Goal: Transaction & Acquisition: Purchase product/service

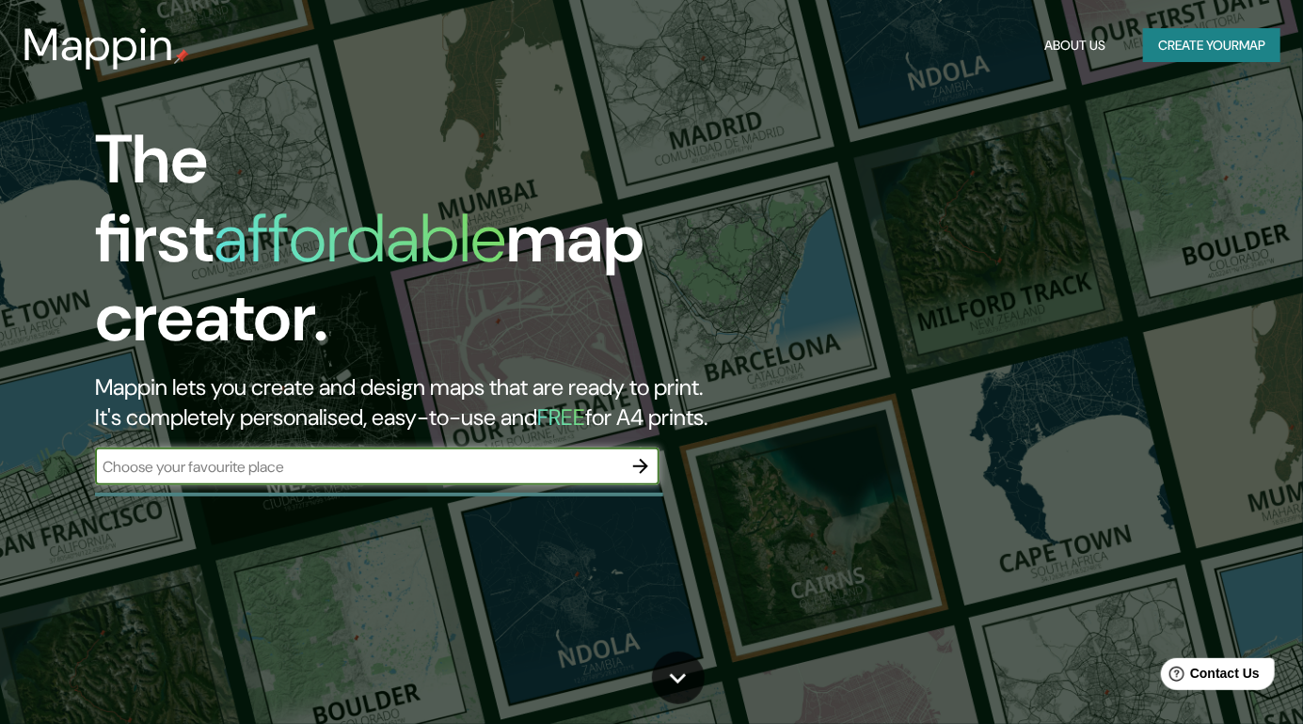
click at [209, 456] on input "text" at bounding box center [358, 467] width 527 height 22
click at [644, 459] on icon "button" at bounding box center [640, 466] width 15 height 15
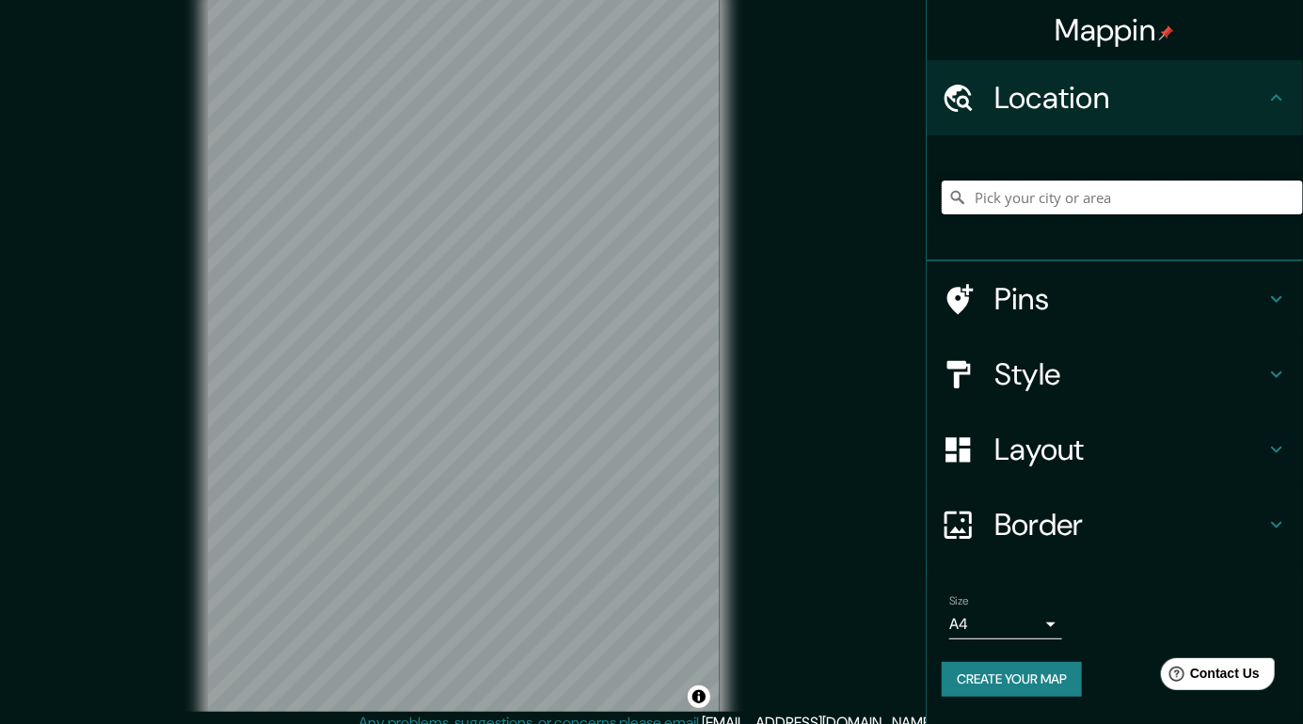
click at [1086, 195] on input "Pick your city or area" at bounding box center [1122, 198] width 361 height 34
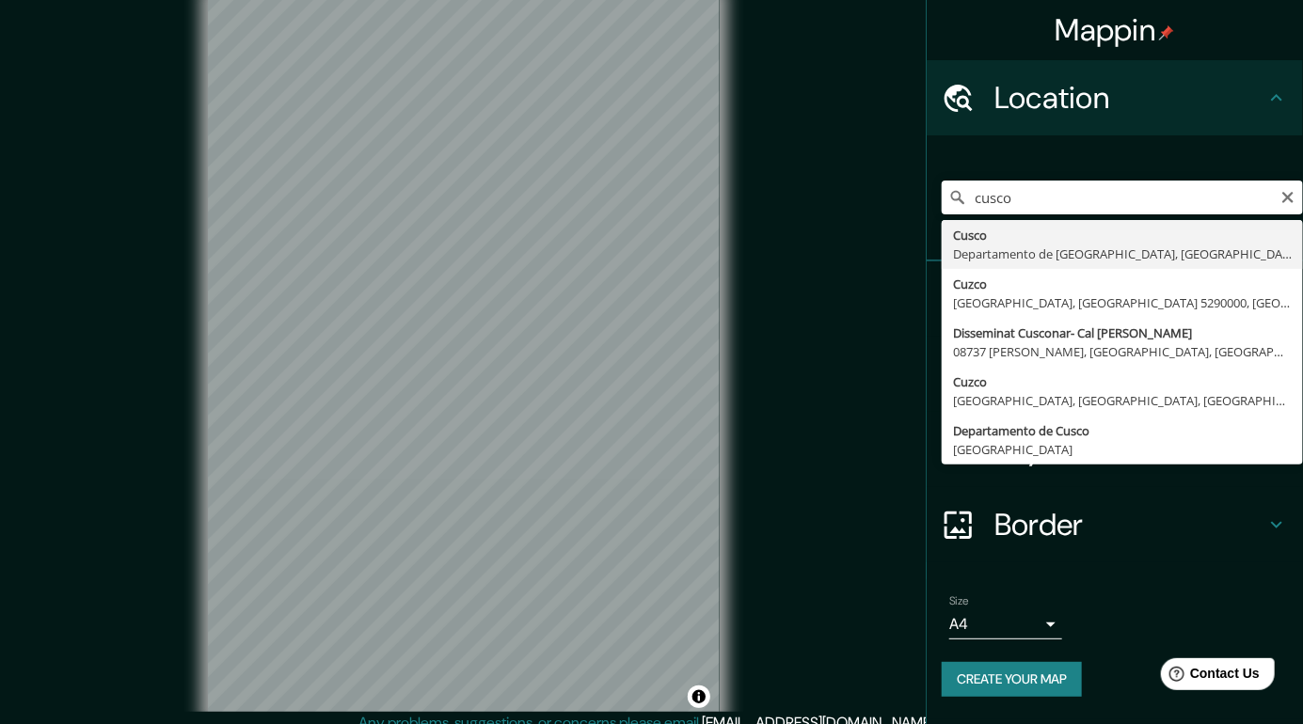
type input "Cusco, [GEOGRAPHIC_DATA], [GEOGRAPHIC_DATA]"
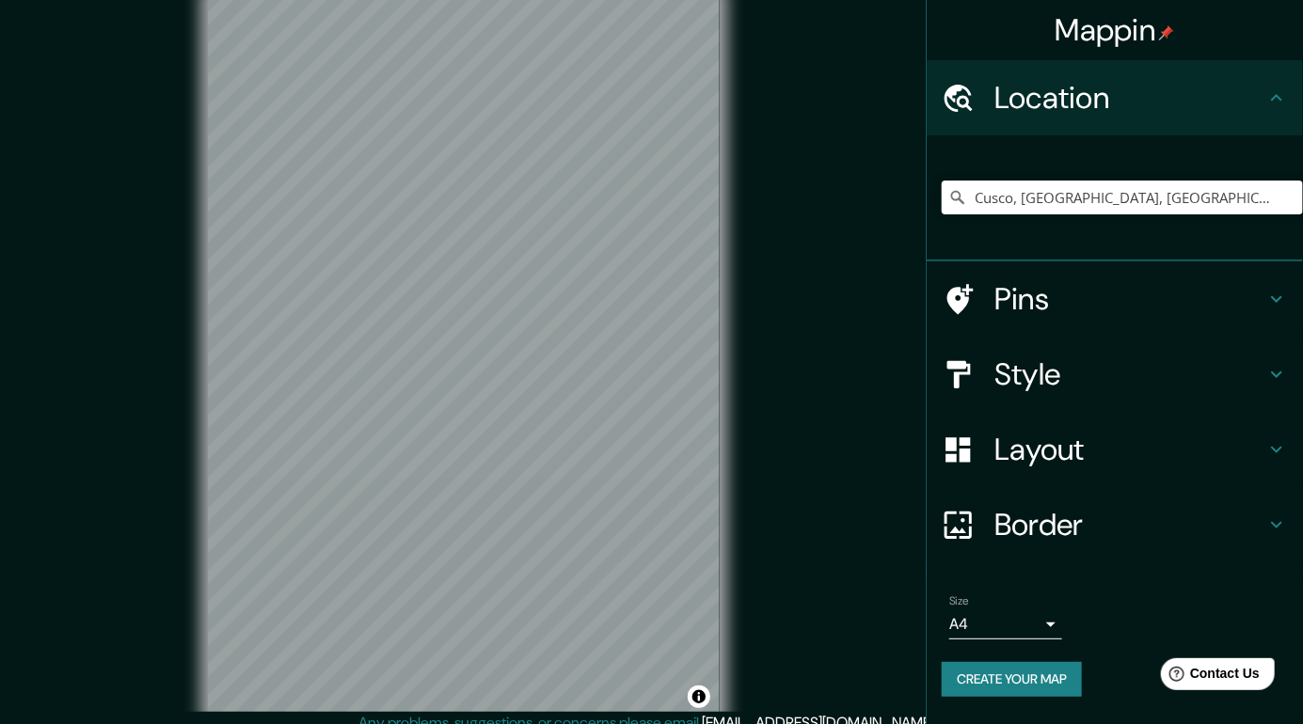
click at [1212, 303] on h4 "Pins" at bounding box center [1129, 299] width 271 height 38
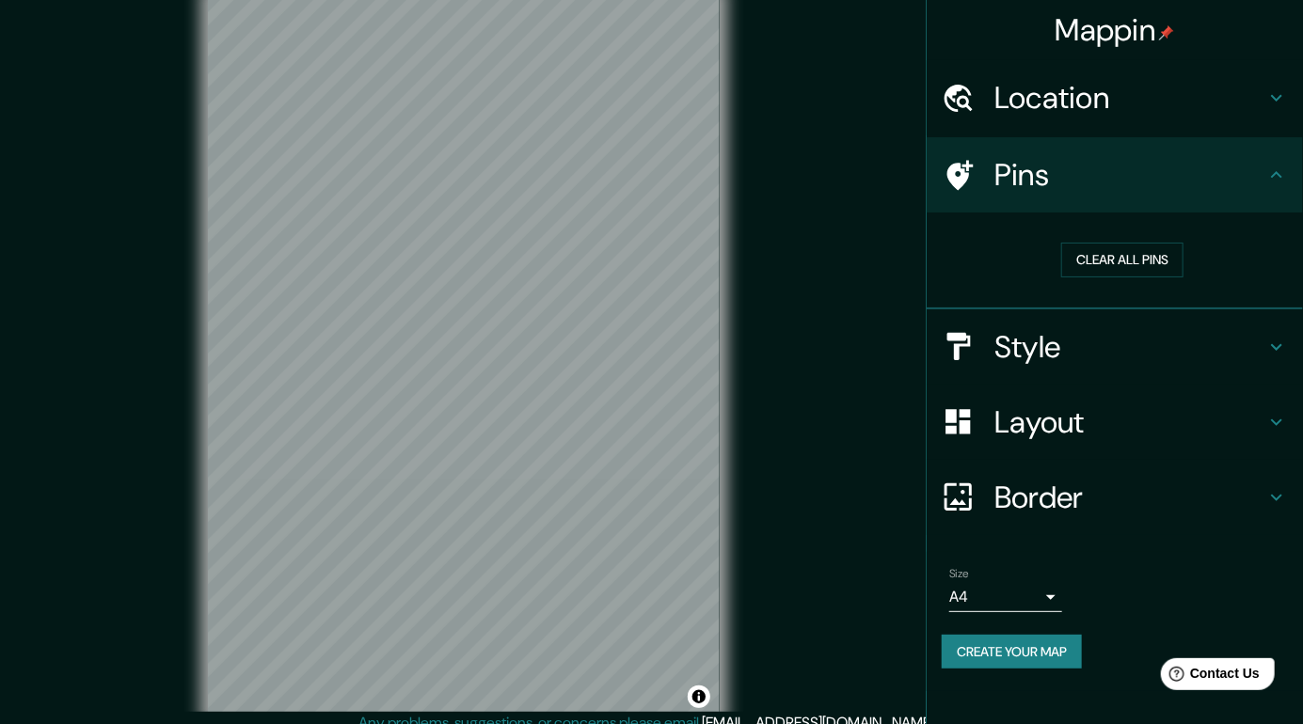
click at [1257, 366] on div "Style" at bounding box center [1115, 347] width 376 height 75
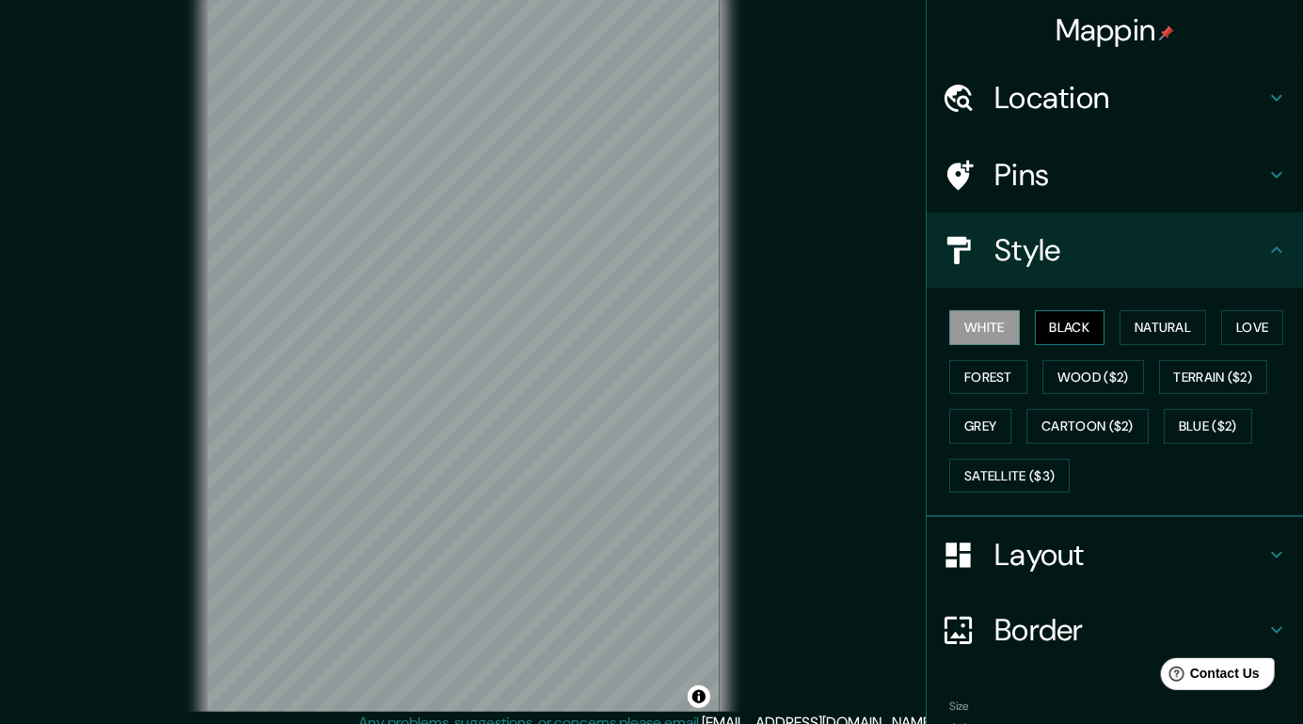
click at [1080, 326] on button "Black" at bounding box center [1070, 327] width 71 height 35
click at [1086, 329] on button "Black" at bounding box center [1070, 327] width 71 height 35
click at [1223, 177] on h4 "Pins" at bounding box center [1129, 175] width 271 height 38
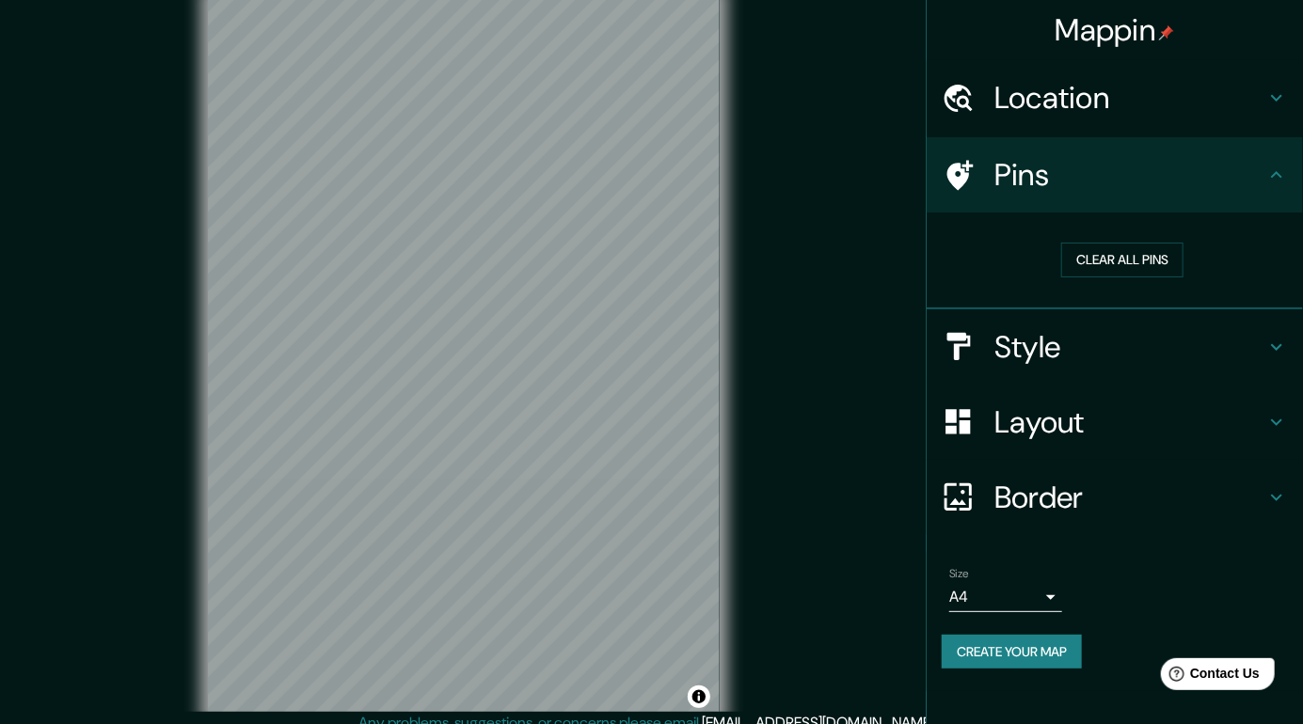
click at [1263, 116] on h4 "Location" at bounding box center [1129, 98] width 271 height 38
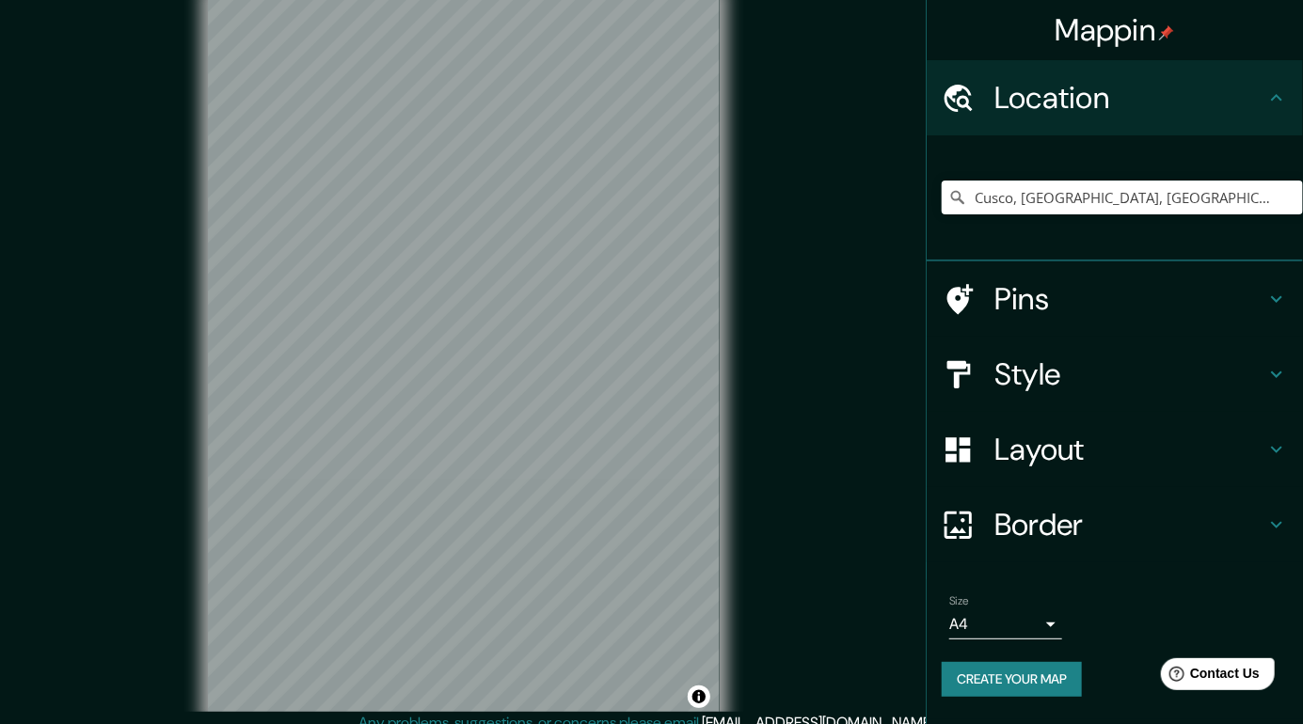
scroll to position [8, 0]
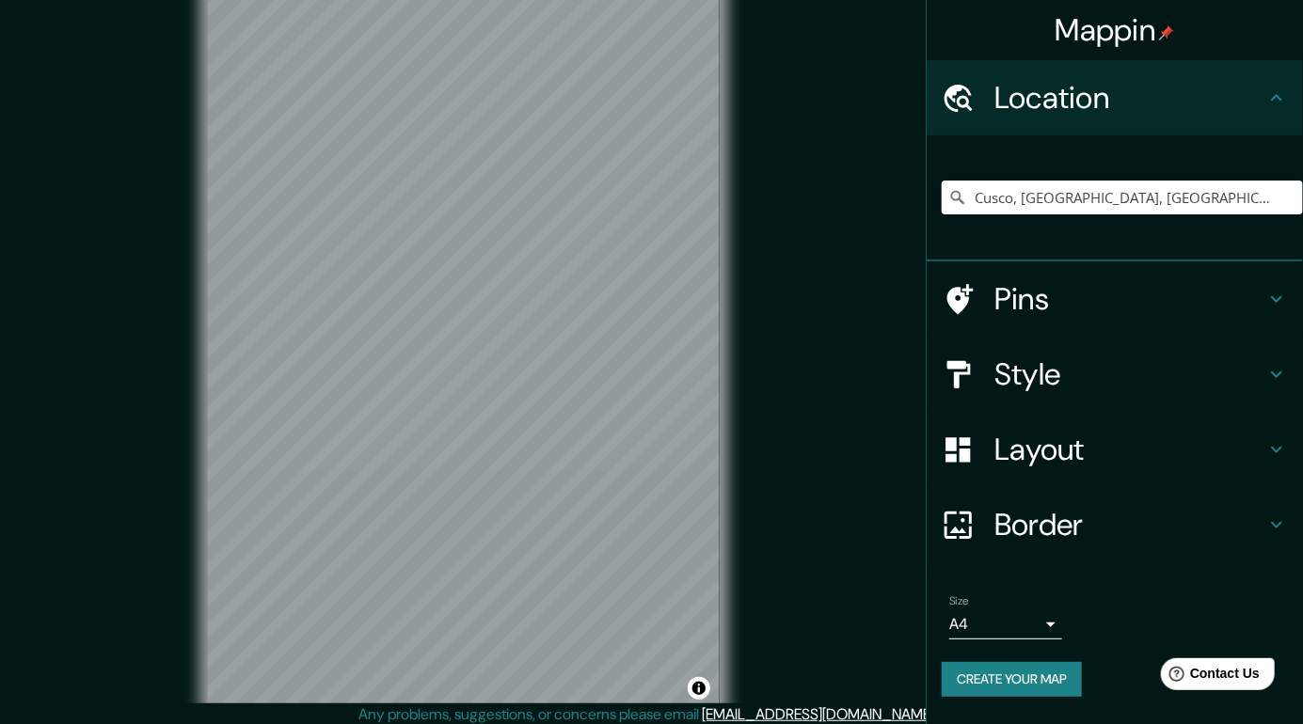
click at [1124, 549] on div "Border" at bounding box center [1115, 524] width 376 height 75
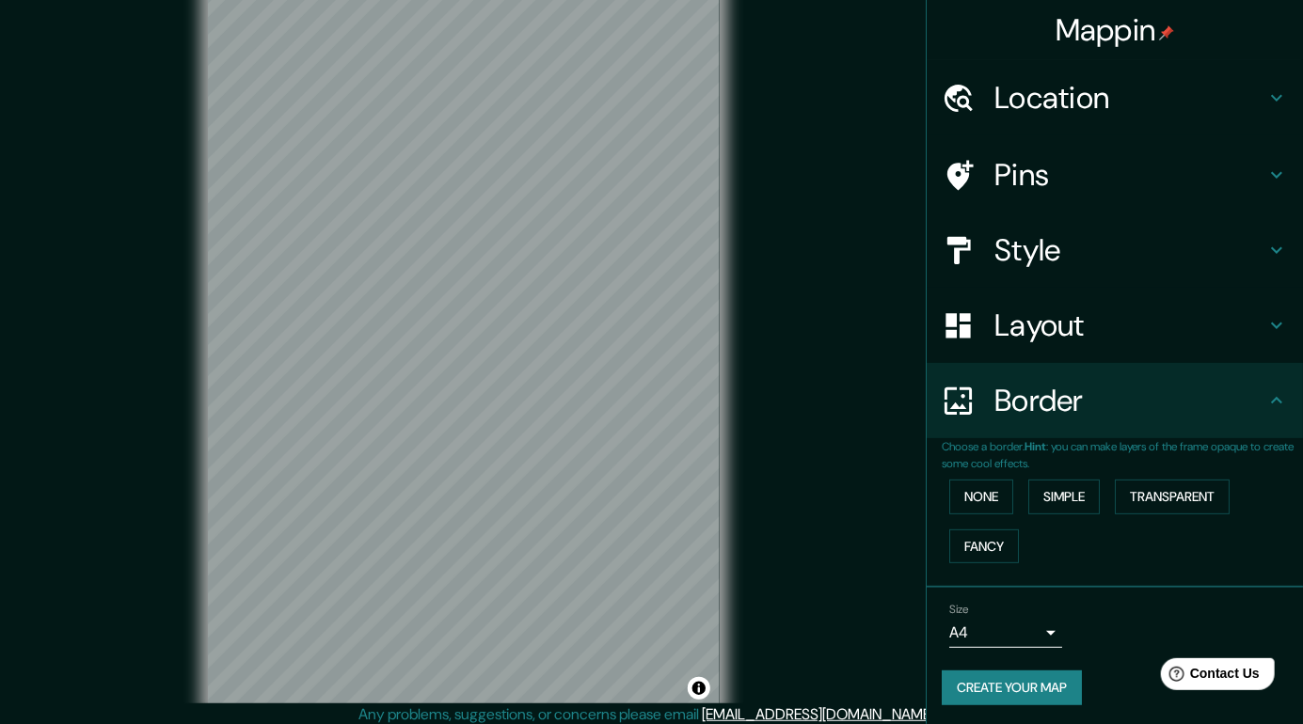
scroll to position [0, 0]
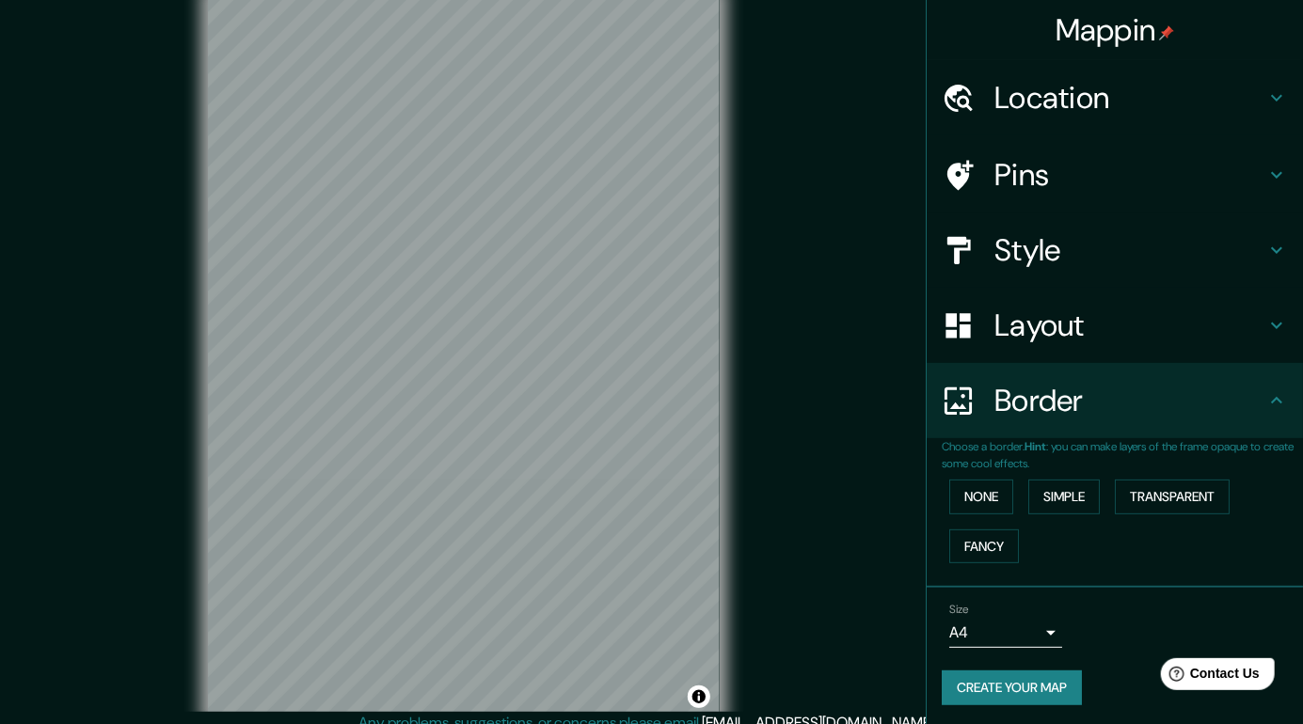
click at [1154, 252] on h4 "Style" at bounding box center [1129, 250] width 271 height 38
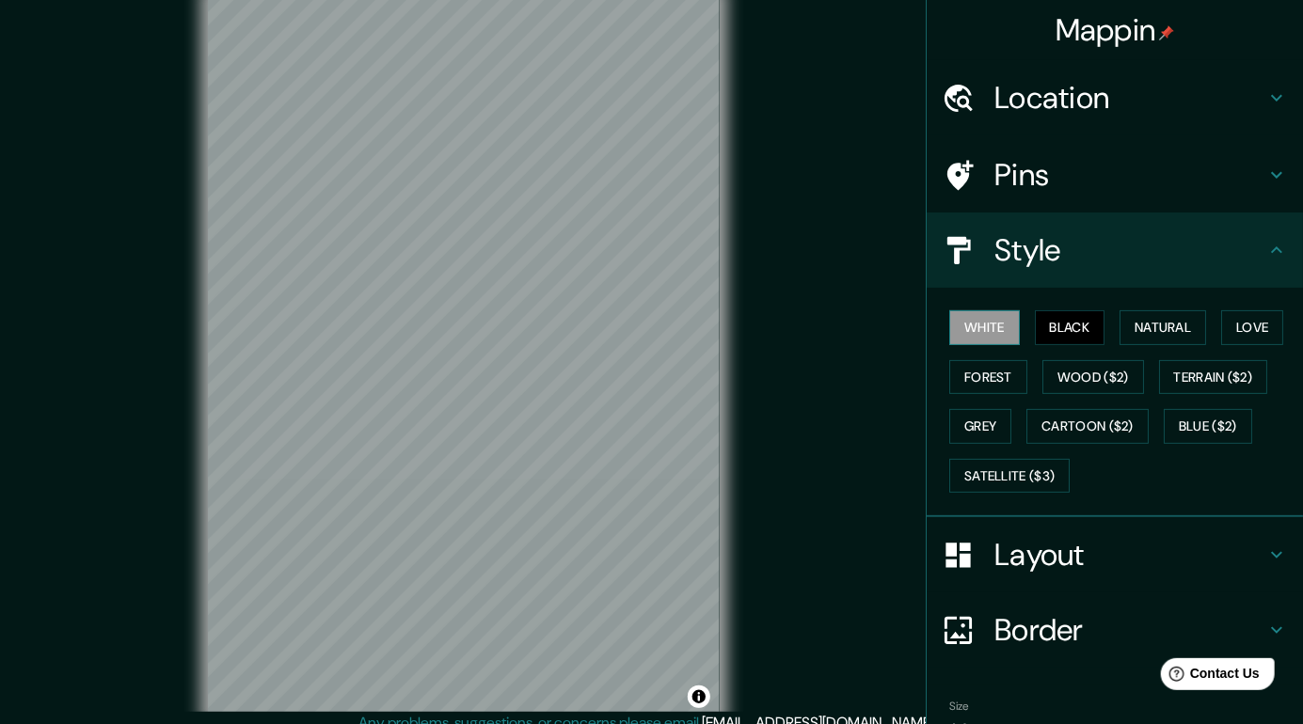
click at [1013, 314] on button "White" at bounding box center [984, 327] width 71 height 35
click at [1023, 373] on button "Forest" at bounding box center [988, 377] width 78 height 35
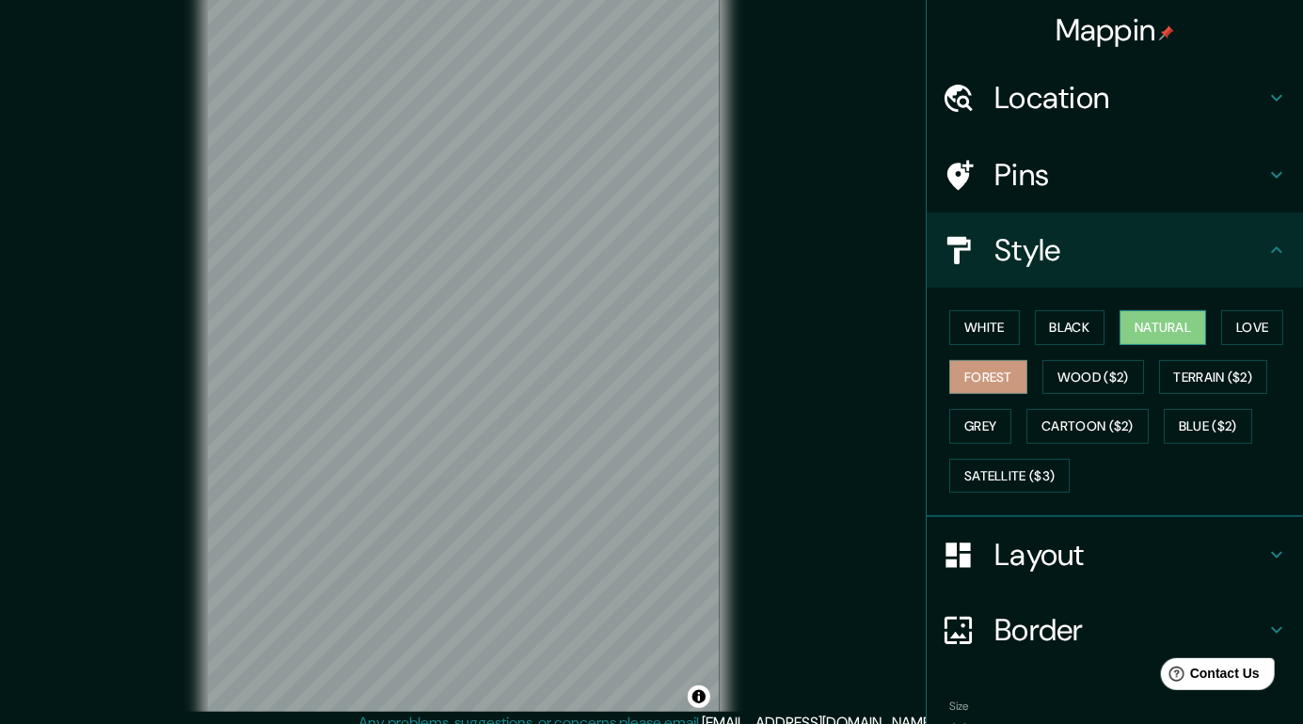
click at [1183, 313] on button "Natural" at bounding box center [1163, 327] width 87 height 35
click at [1250, 329] on button "Love" at bounding box center [1252, 327] width 62 height 35
click at [1180, 326] on button "Natural" at bounding box center [1163, 327] width 87 height 35
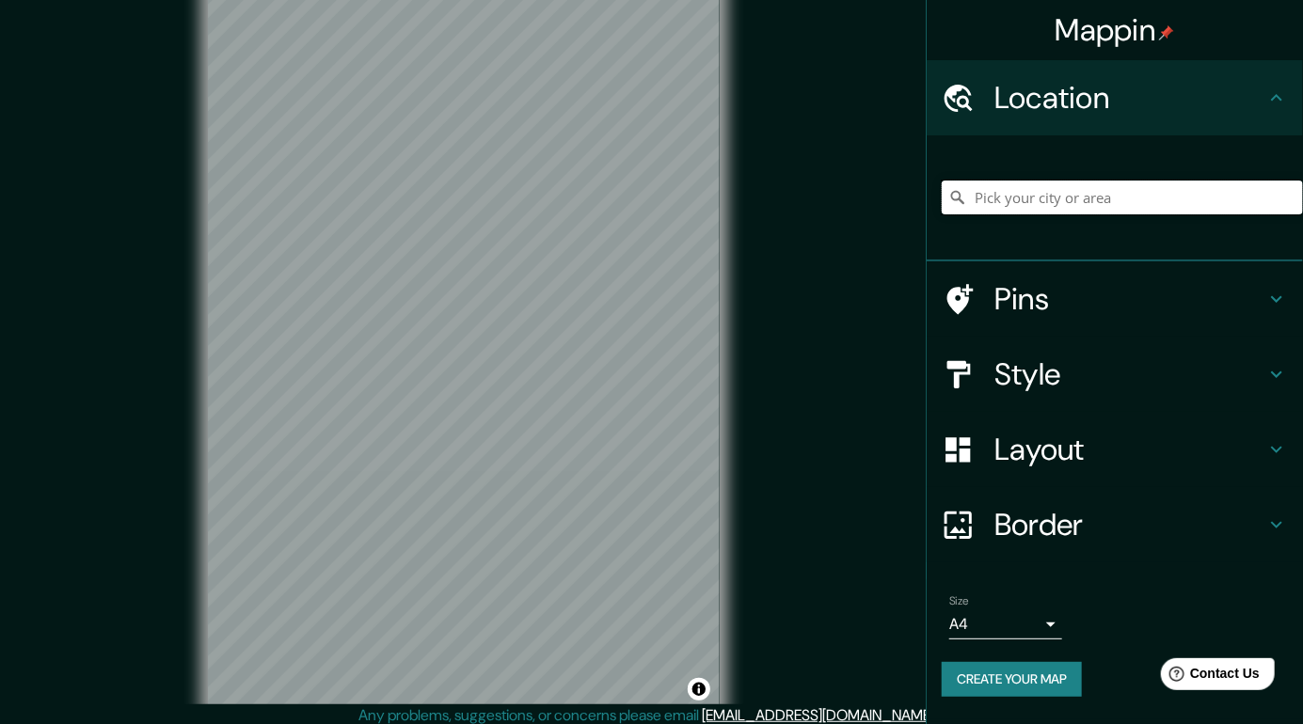
click at [1120, 198] on input "Pick your city or area" at bounding box center [1122, 198] width 361 height 34
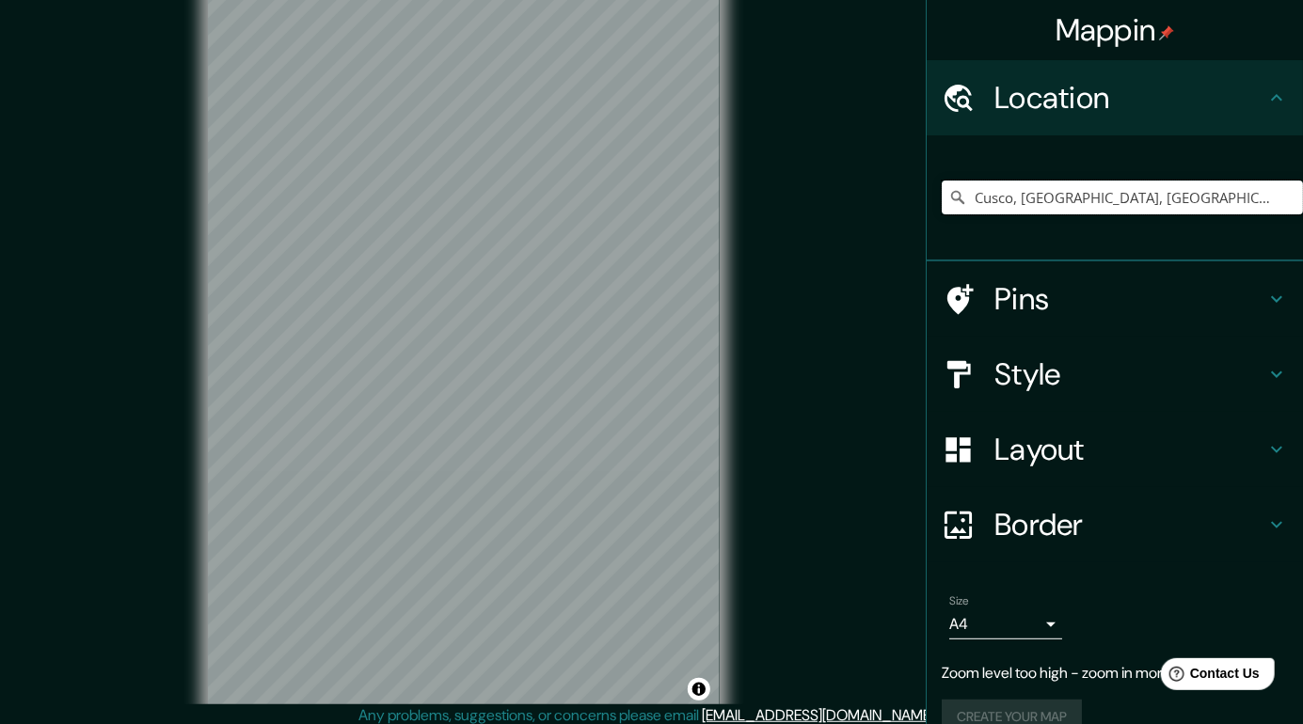
click at [1079, 201] on input "Cusco, [GEOGRAPHIC_DATA], [GEOGRAPHIC_DATA]" at bounding box center [1122, 198] width 361 height 34
click at [1249, 206] on input "Cusco, [GEOGRAPHIC_DATA], [GEOGRAPHIC_DATA]" at bounding box center [1122, 198] width 361 height 34
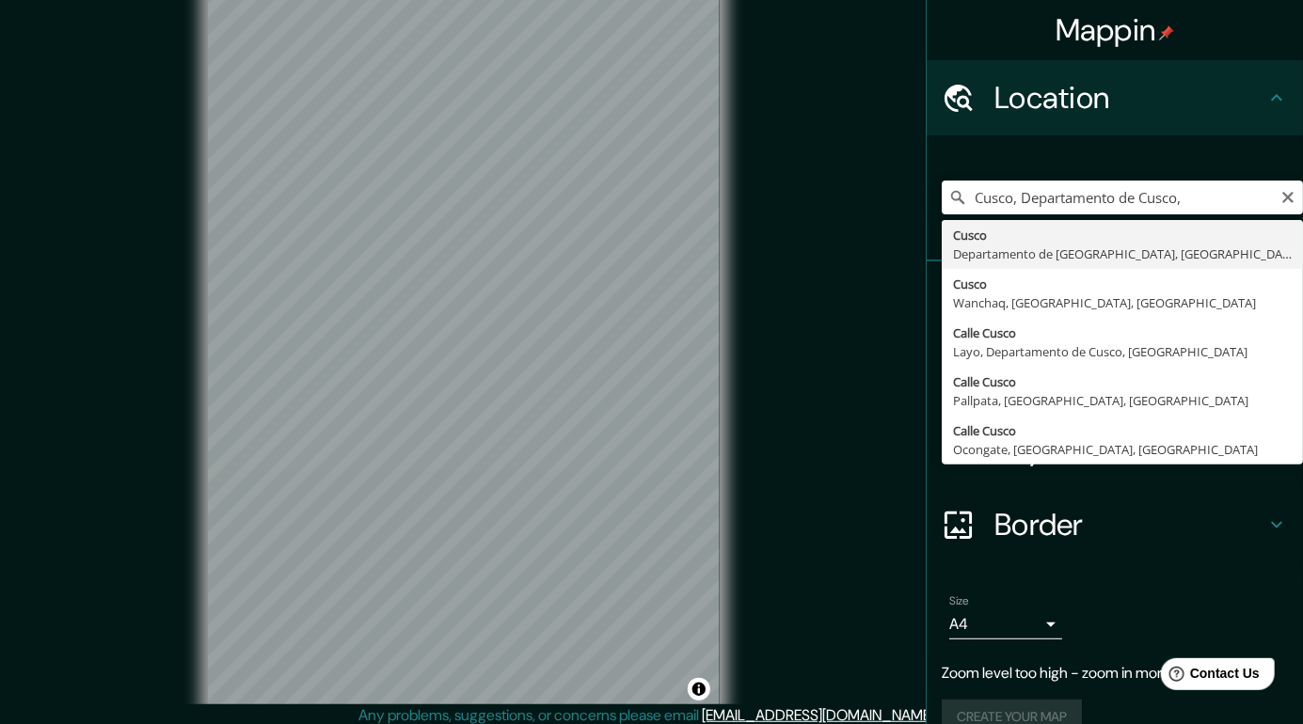
type input "Cusco, [GEOGRAPHIC_DATA], [GEOGRAPHIC_DATA]"
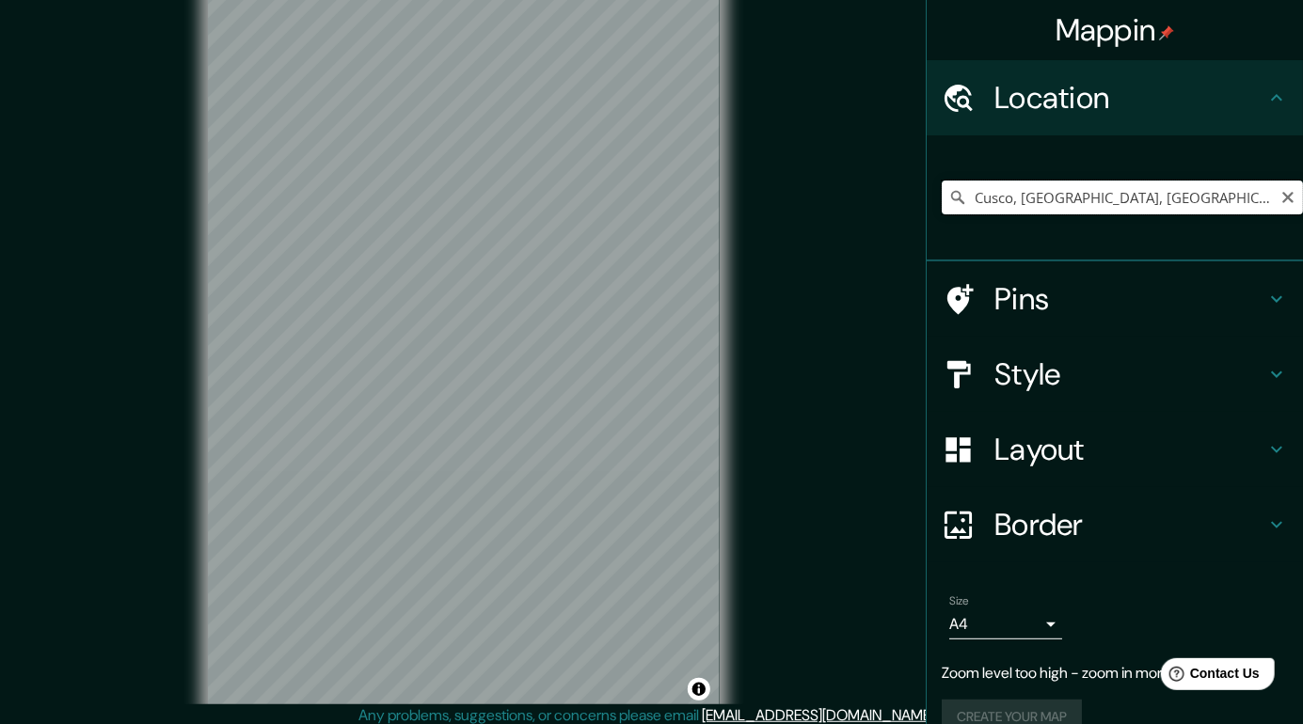
click at [1236, 199] on input "Cusco, [GEOGRAPHIC_DATA], [GEOGRAPHIC_DATA]" at bounding box center [1122, 198] width 361 height 34
click at [1298, 201] on input "Cusco, [GEOGRAPHIC_DATA], [GEOGRAPHIC_DATA]" at bounding box center [1122, 198] width 361 height 34
click at [1270, 189] on input "Cusco, [GEOGRAPHIC_DATA], [GEOGRAPHIC_DATA]" at bounding box center [1122, 198] width 361 height 34
click at [1293, 209] on input "Cusco, [GEOGRAPHIC_DATA], [GEOGRAPHIC_DATA]" at bounding box center [1122, 198] width 361 height 34
click at [1288, 199] on icon "Clear" at bounding box center [1287, 197] width 11 height 11
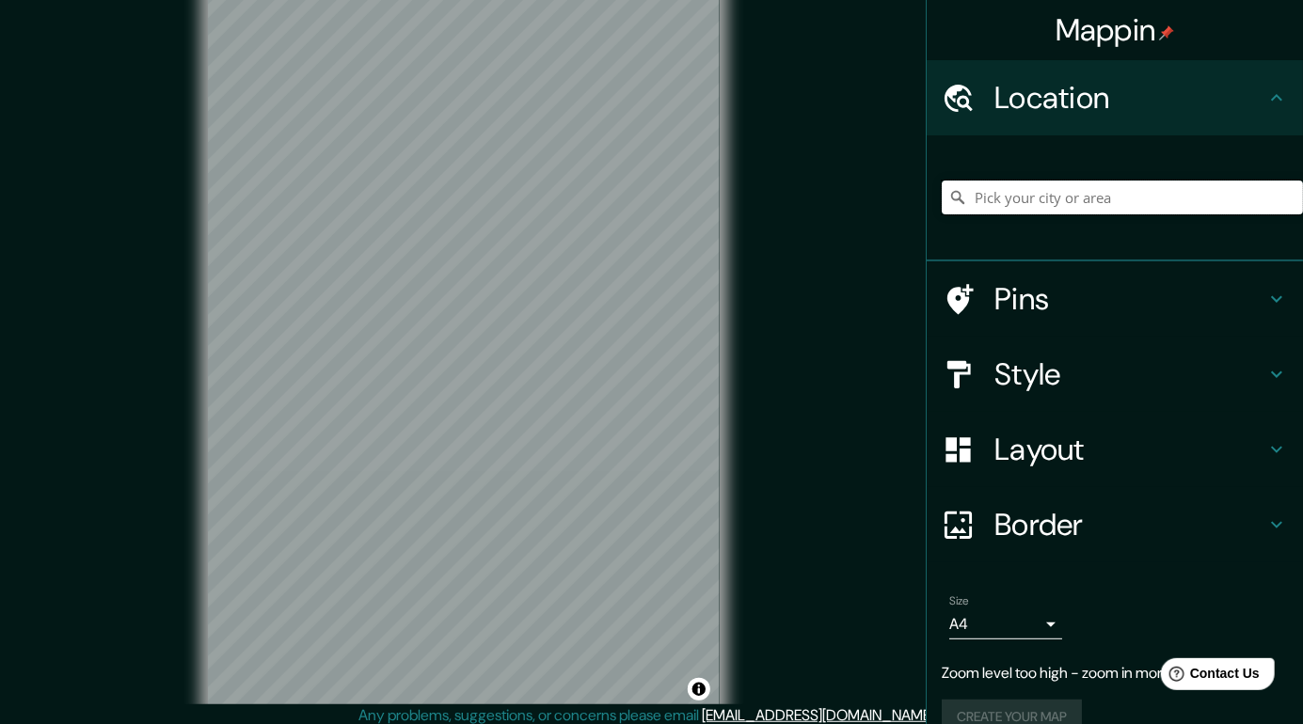
click at [1302, 200] on input "Pick your city or area" at bounding box center [1122, 198] width 361 height 34
click at [1074, 203] on input "Pick your city or area" at bounding box center [1122, 198] width 361 height 34
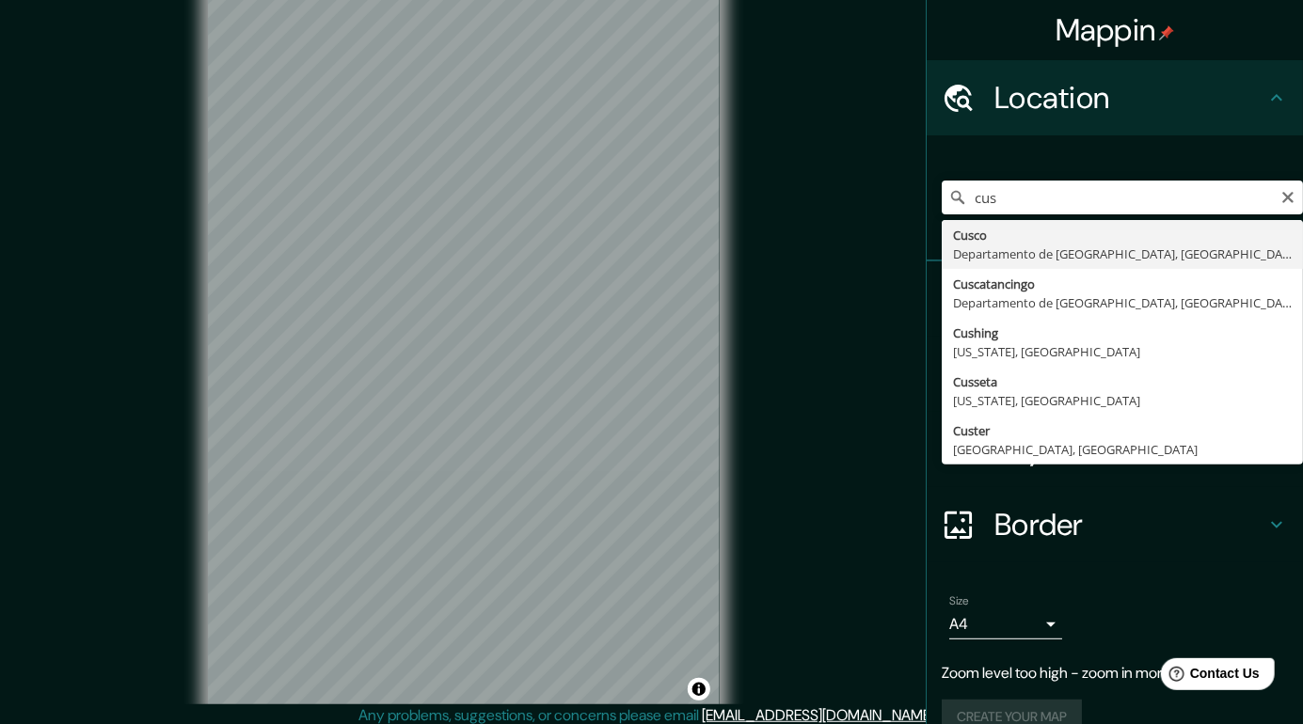
type input "Cusco, [GEOGRAPHIC_DATA], [GEOGRAPHIC_DATA]"
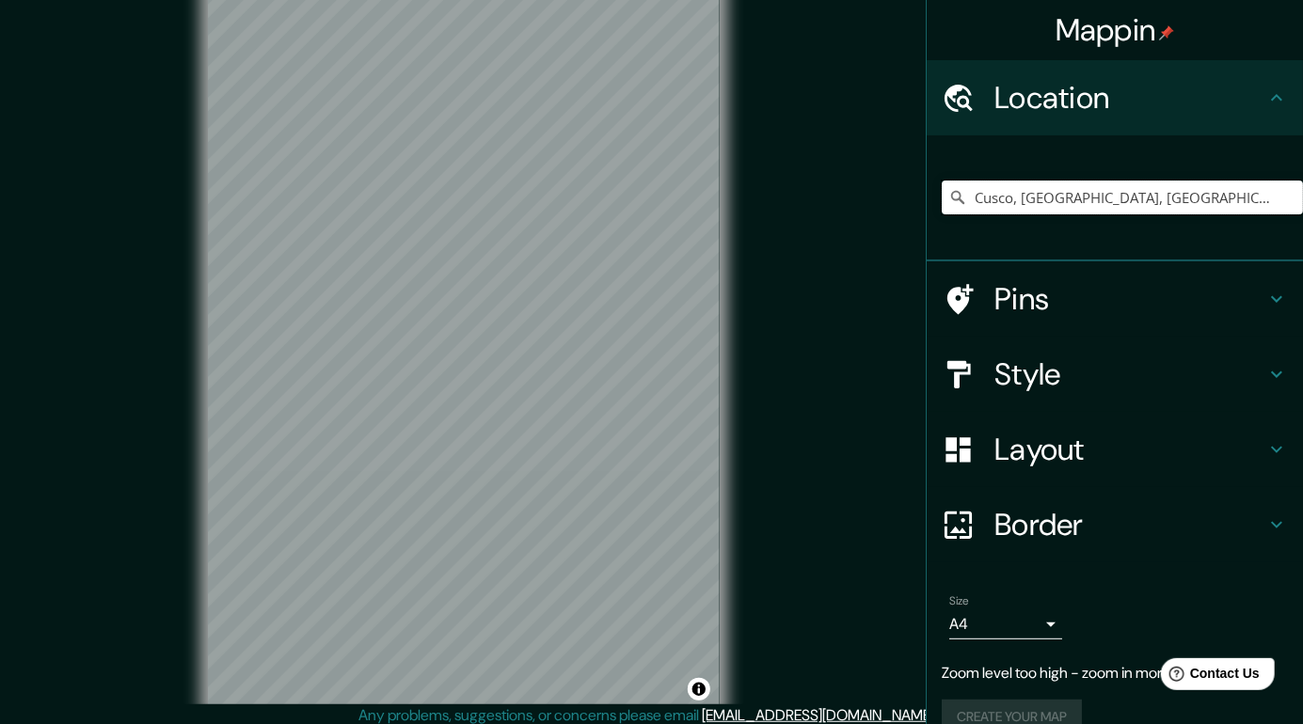
click at [1242, 197] on input "Cusco, [GEOGRAPHIC_DATA], [GEOGRAPHIC_DATA]" at bounding box center [1122, 198] width 361 height 34
click at [1298, 197] on input "Cusco, [GEOGRAPHIC_DATA], [GEOGRAPHIC_DATA]" at bounding box center [1122, 198] width 361 height 34
click at [1298, 208] on input "Cusco, [GEOGRAPHIC_DATA], [GEOGRAPHIC_DATA]" at bounding box center [1122, 198] width 361 height 34
click at [1298, 200] on input "Cusco, [GEOGRAPHIC_DATA], [GEOGRAPHIC_DATA]" at bounding box center [1122, 198] width 361 height 34
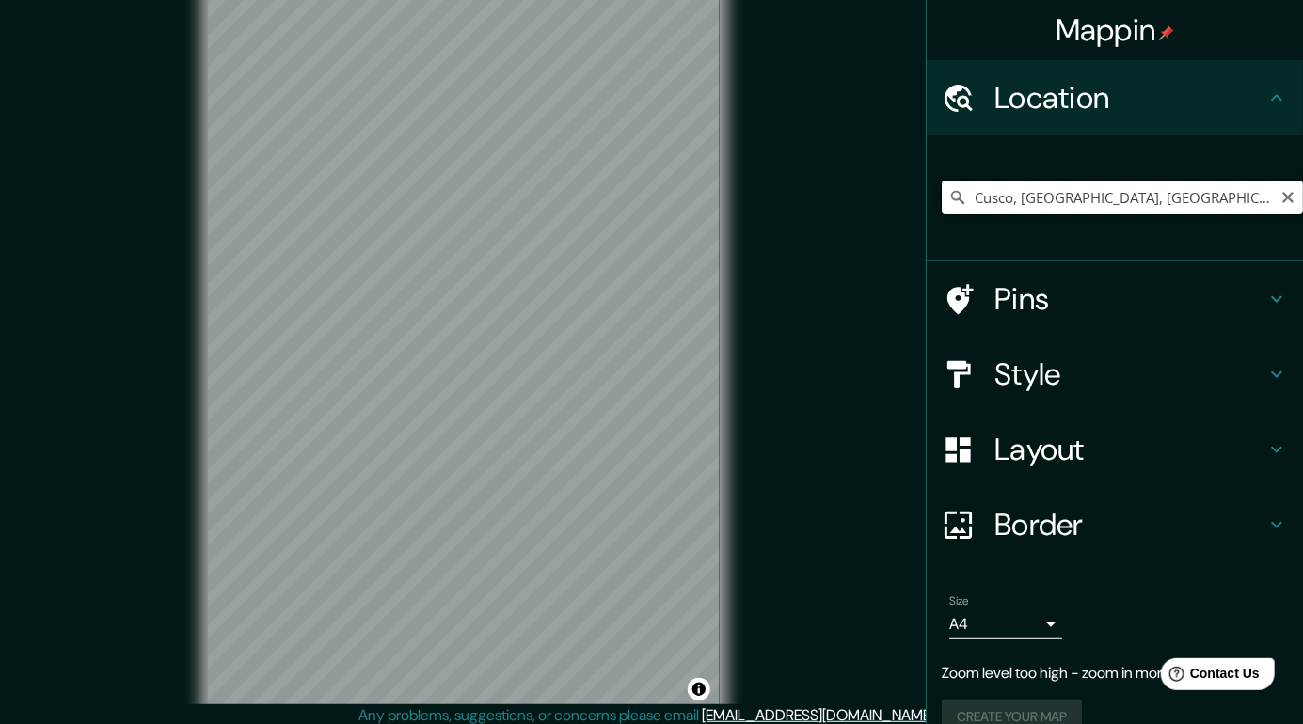
click at [1299, 191] on input "Cusco, [GEOGRAPHIC_DATA], [GEOGRAPHIC_DATA]" at bounding box center [1122, 198] width 361 height 34
click at [1243, 204] on input "Cusco, [GEOGRAPHIC_DATA], [GEOGRAPHIC_DATA]" at bounding box center [1122, 198] width 361 height 34
click at [1242, 204] on input "Cusco, [GEOGRAPHIC_DATA], [GEOGRAPHIC_DATA]" at bounding box center [1122, 198] width 361 height 34
click at [1249, 191] on input "Cusco, [GEOGRAPHIC_DATA], [GEOGRAPHIC_DATA]" at bounding box center [1122, 198] width 361 height 34
click at [1233, 205] on input "Cusco, [GEOGRAPHIC_DATA], [GEOGRAPHIC_DATA]" at bounding box center [1122, 198] width 361 height 34
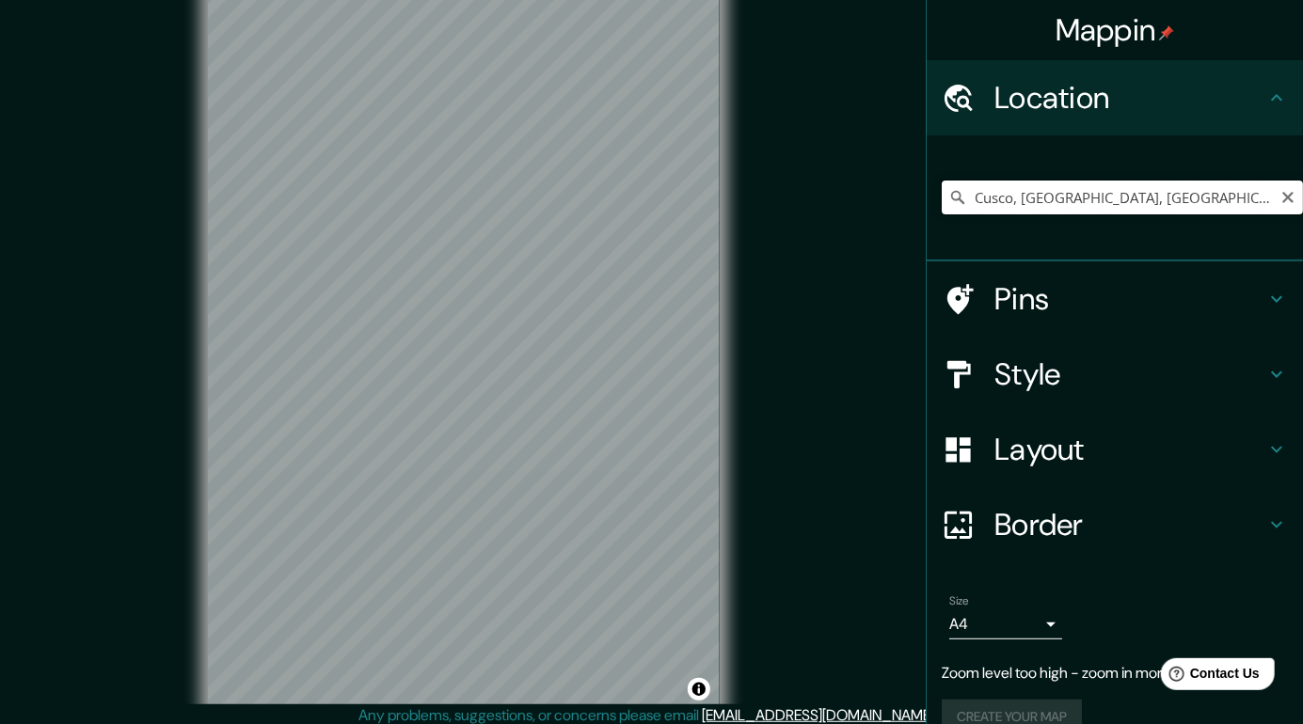
click at [1244, 201] on input "Cusco, [GEOGRAPHIC_DATA], [GEOGRAPHIC_DATA]" at bounding box center [1122, 198] width 361 height 34
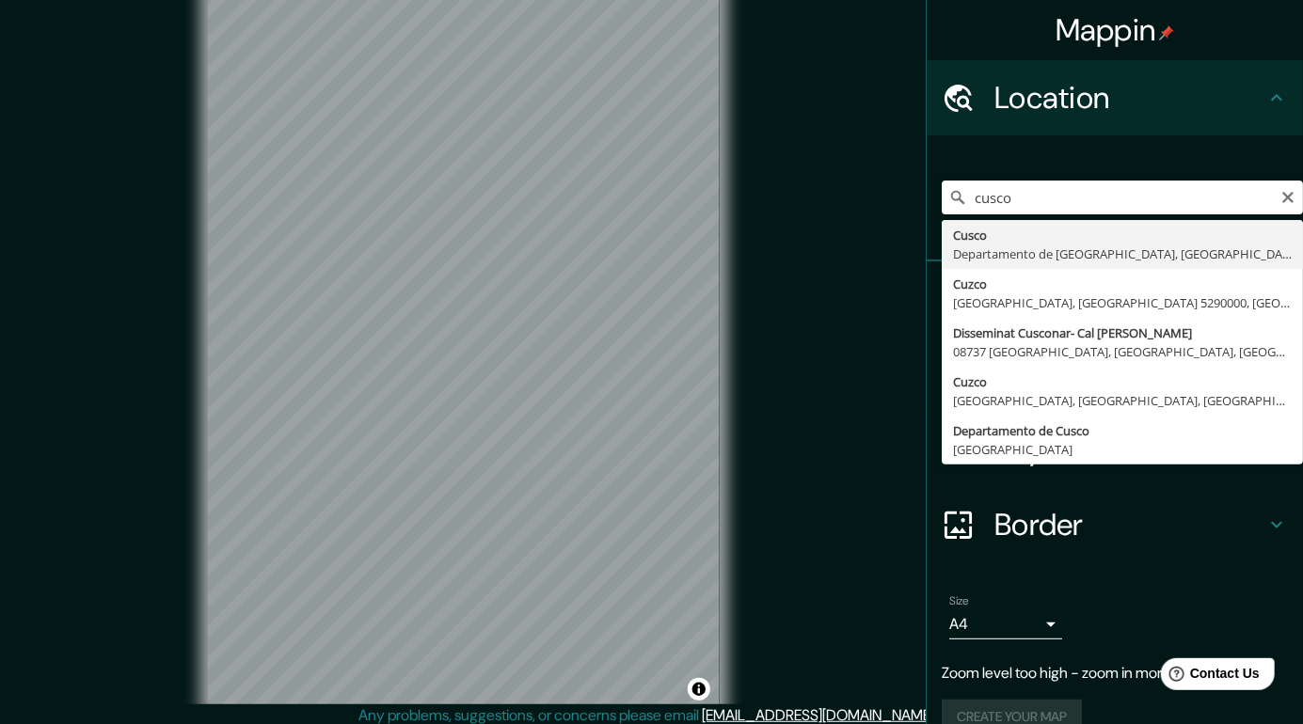
type input "Cusco, [GEOGRAPHIC_DATA], [GEOGRAPHIC_DATA]"
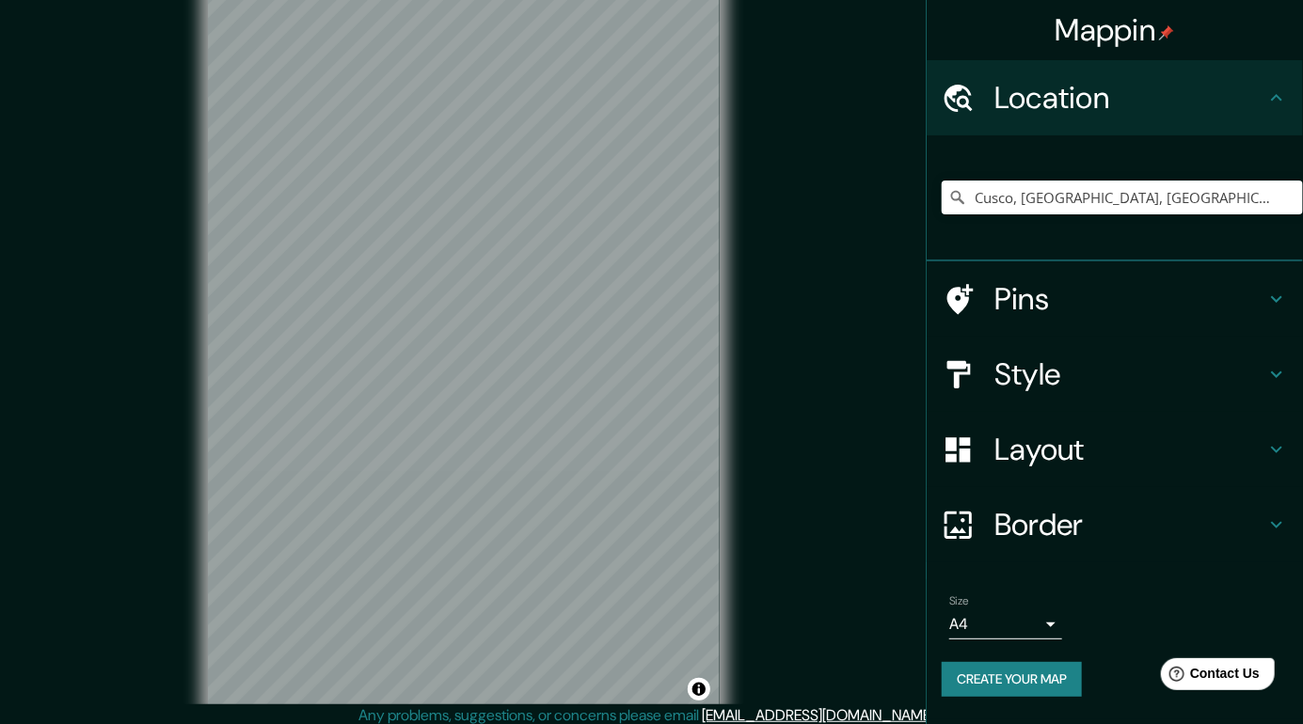
click at [1149, 326] on div "Pins" at bounding box center [1115, 299] width 376 height 75
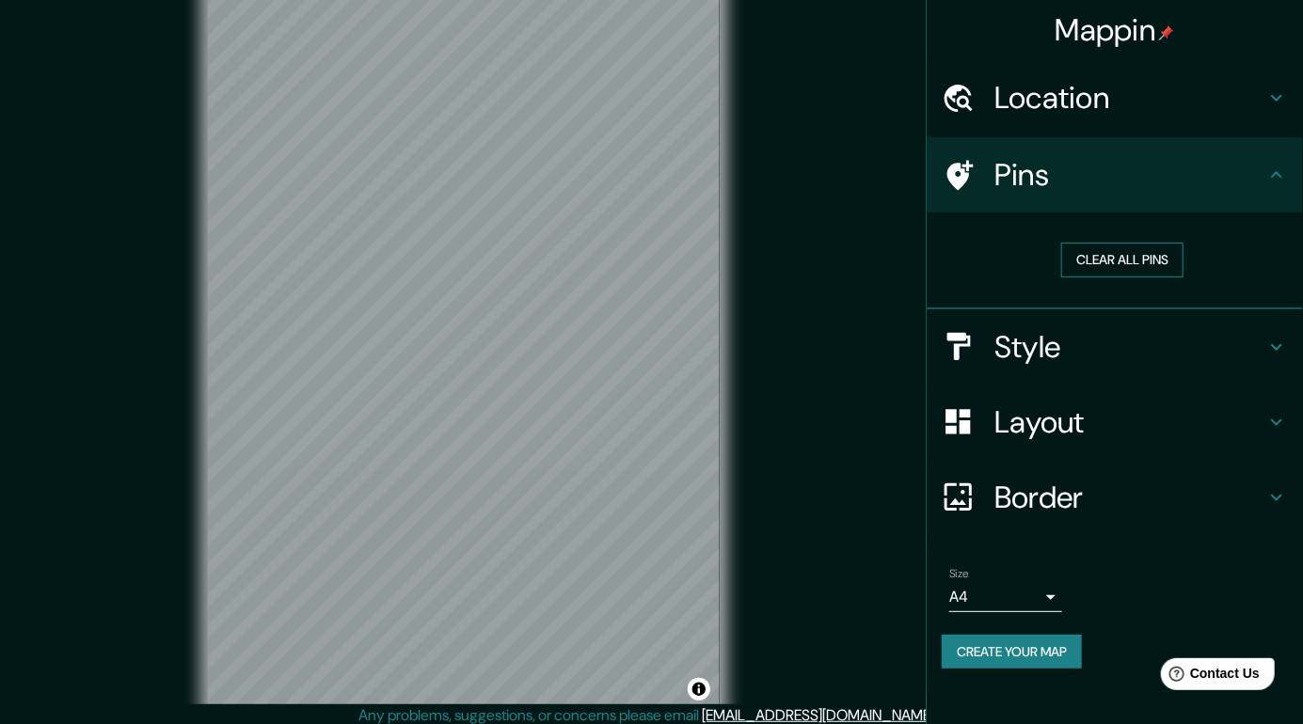
click at [1138, 256] on button "Clear all pins" at bounding box center [1122, 260] width 122 height 35
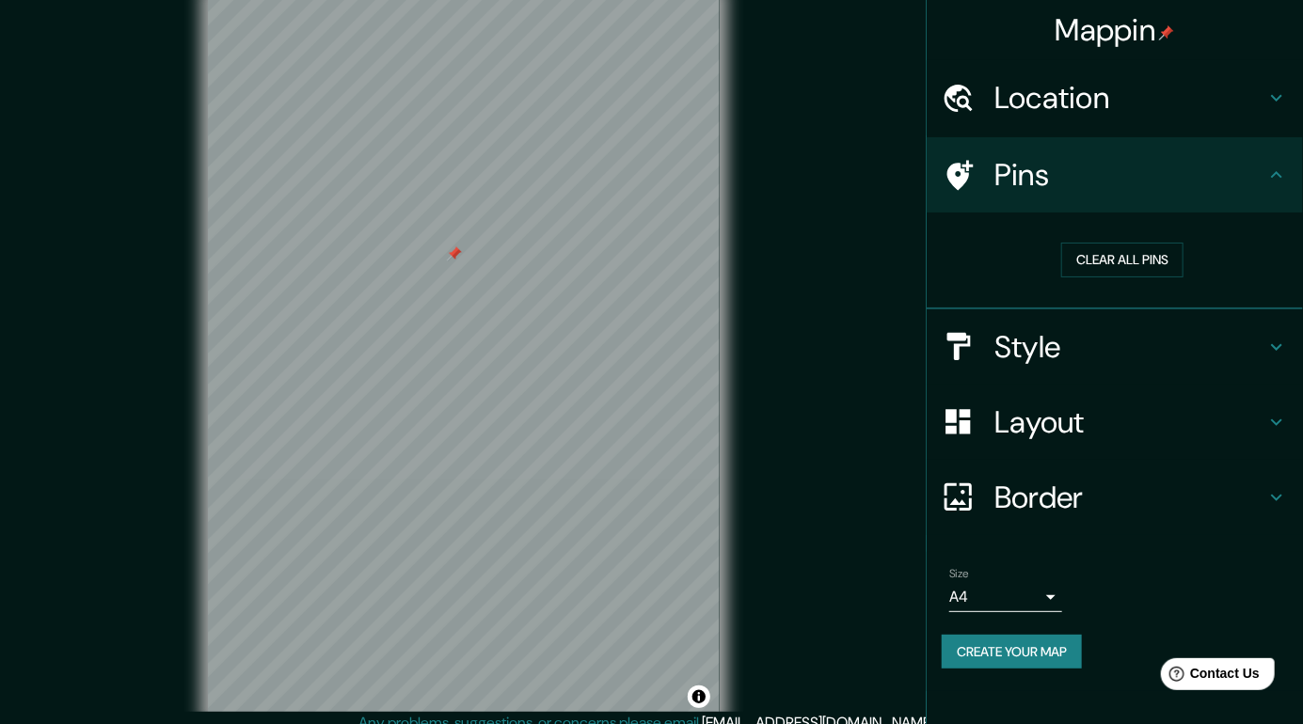
click at [1198, 106] on h4 "Location" at bounding box center [1129, 98] width 271 height 38
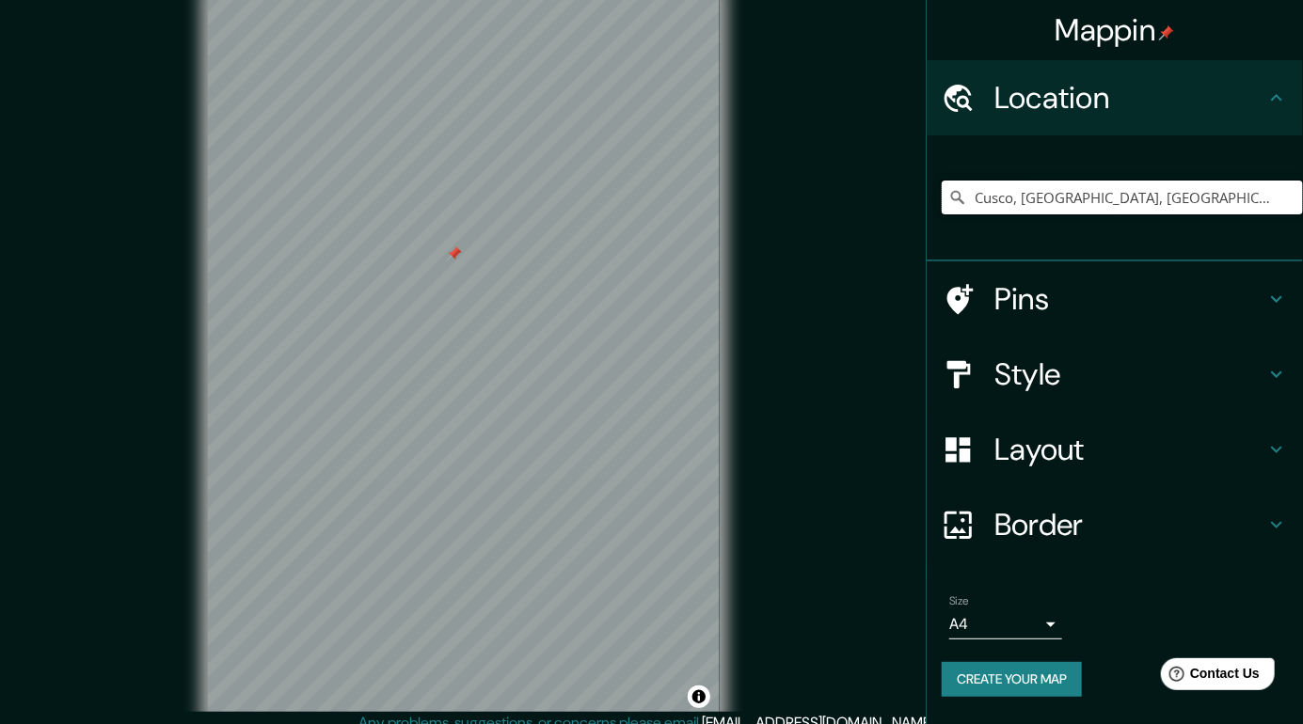
click at [1266, 200] on input "Cusco, [GEOGRAPHIC_DATA], [GEOGRAPHIC_DATA]" at bounding box center [1122, 198] width 361 height 34
click at [1298, 196] on input "Cusco, [GEOGRAPHIC_DATA], [GEOGRAPHIC_DATA]" at bounding box center [1122, 198] width 361 height 34
click at [1298, 200] on input "Cusco, [GEOGRAPHIC_DATA], [GEOGRAPHIC_DATA]" at bounding box center [1122, 198] width 361 height 34
click at [1294, 208] on input "Cusco, [GEOGRAPHIC_DATA], [GEOGRAPHIC_DATA]" at bounding box center [1122, 198] width 361 height 34
click at [1283, 202] on icon "Clear" at bounding box center [1287, 197] width 11 height 11
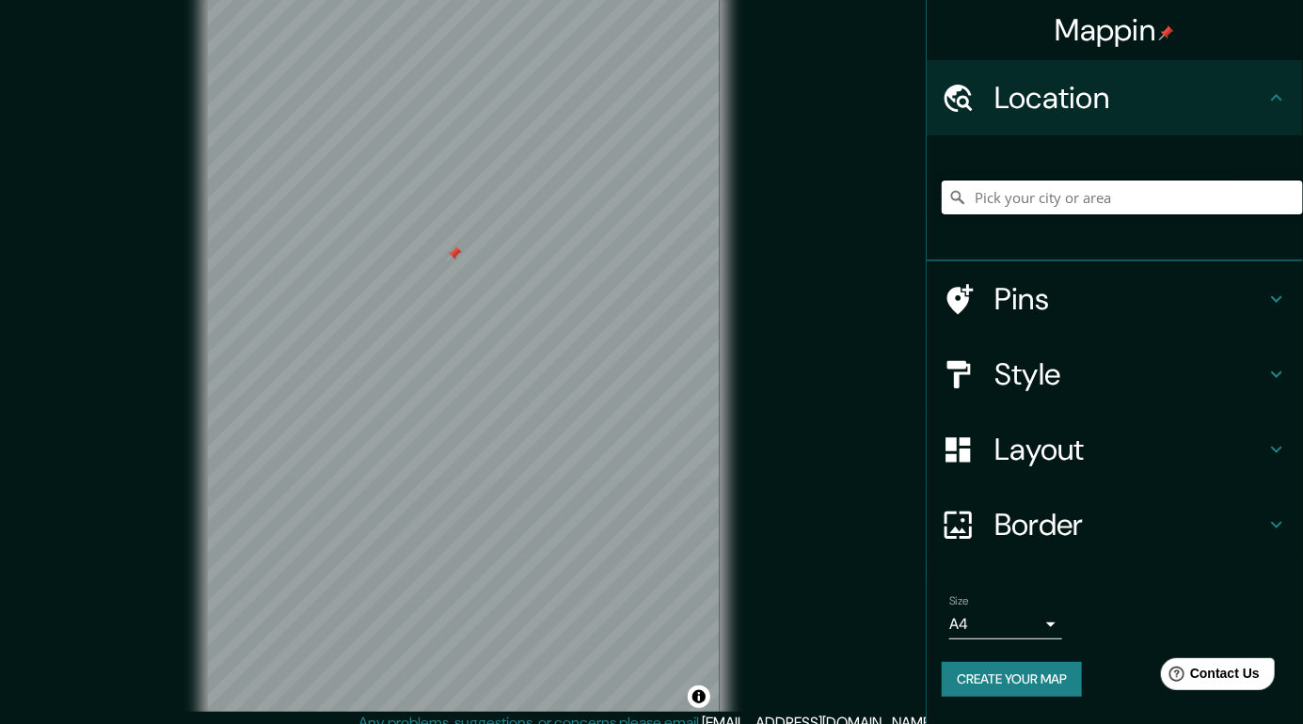
click at [1300, 196] on input "Pick your city or area" at bounding box center [1122, 198] width 361 height 34
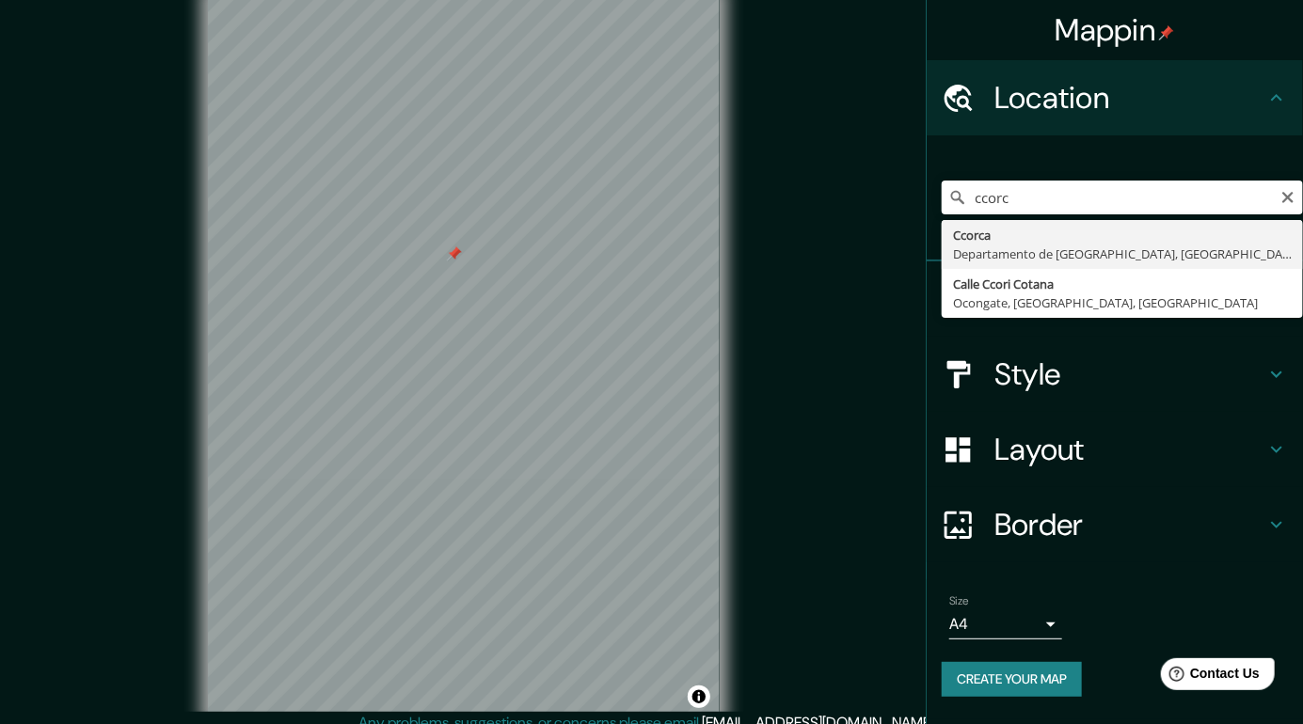
type input "Ccorca, Departamento de Cusco, Perú"
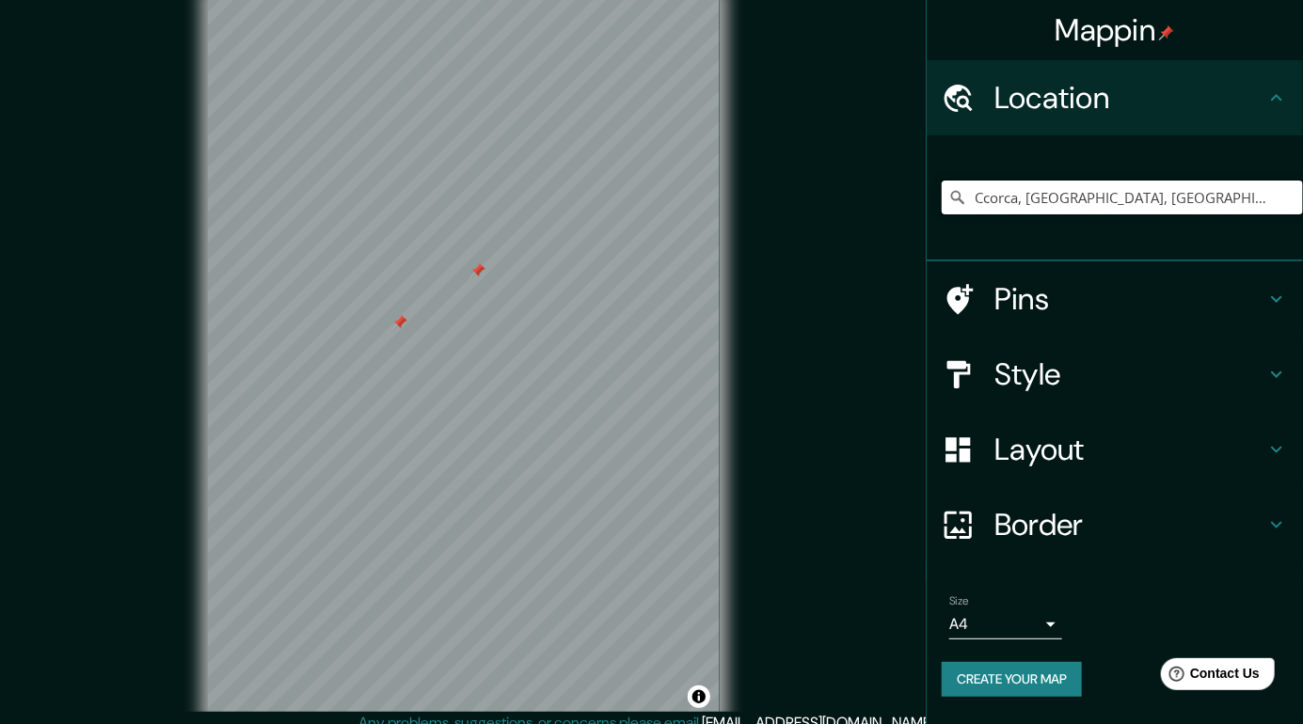
click at [1298, 198] on input "Ccorca, Departamento de Cusco, Perú" at bounding box center [1122, 198] width 361 height 34
click at [1290, 202] on icon "Clear" at bounding box center [1288, 197] width 15 height 15
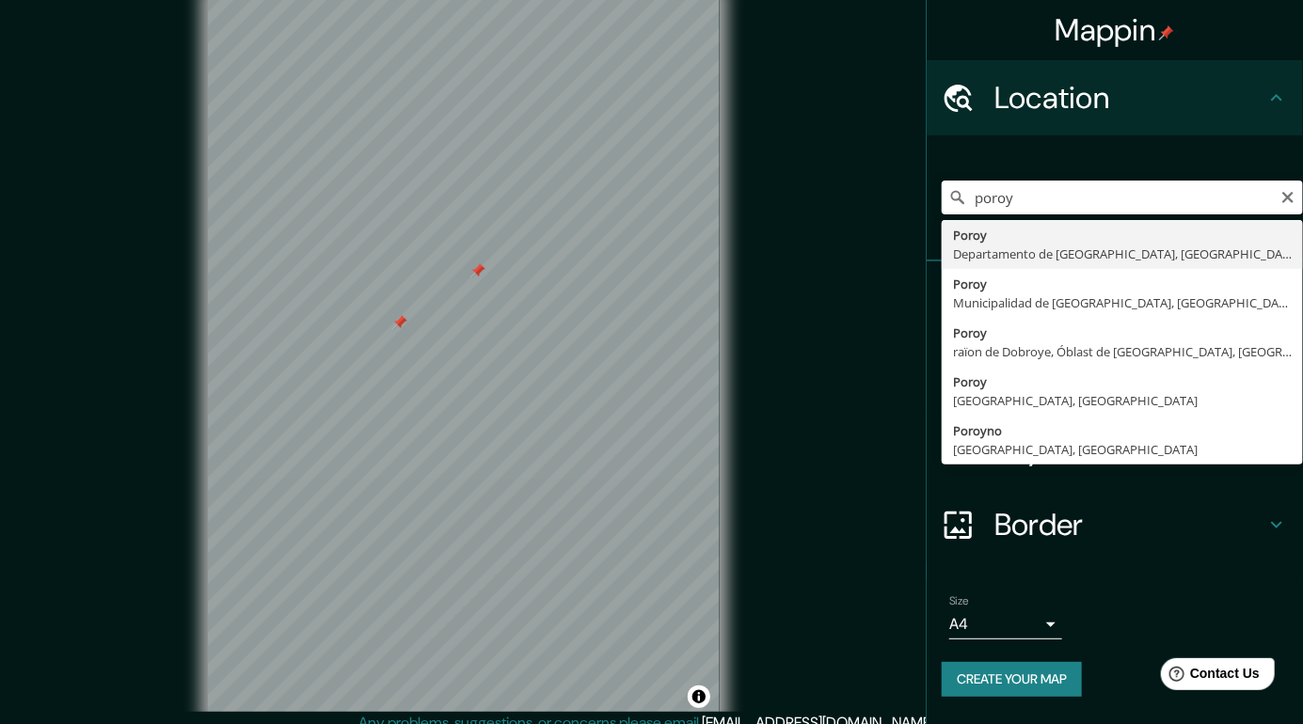
type input "Poroy, Departamento de Cusco, Perú"
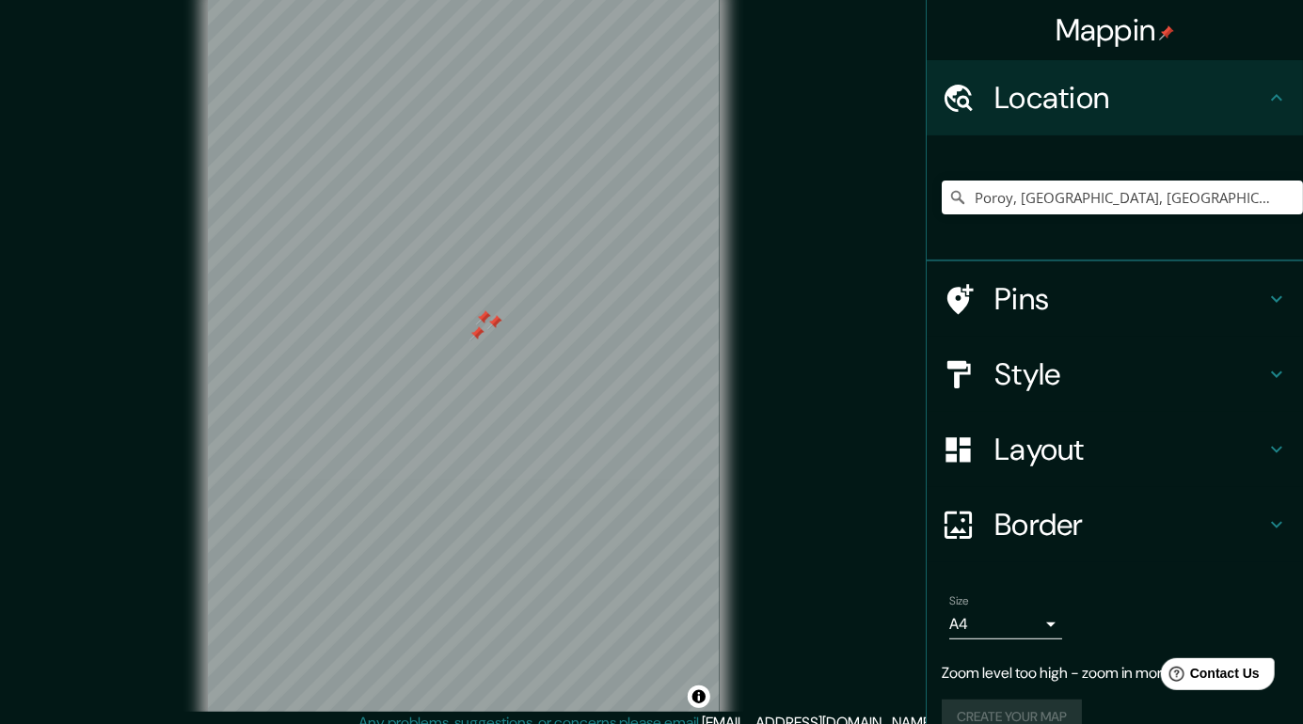
click at [1132, 384] on h4 "Style" at bounding box center [1129, 375] width 271 height 38
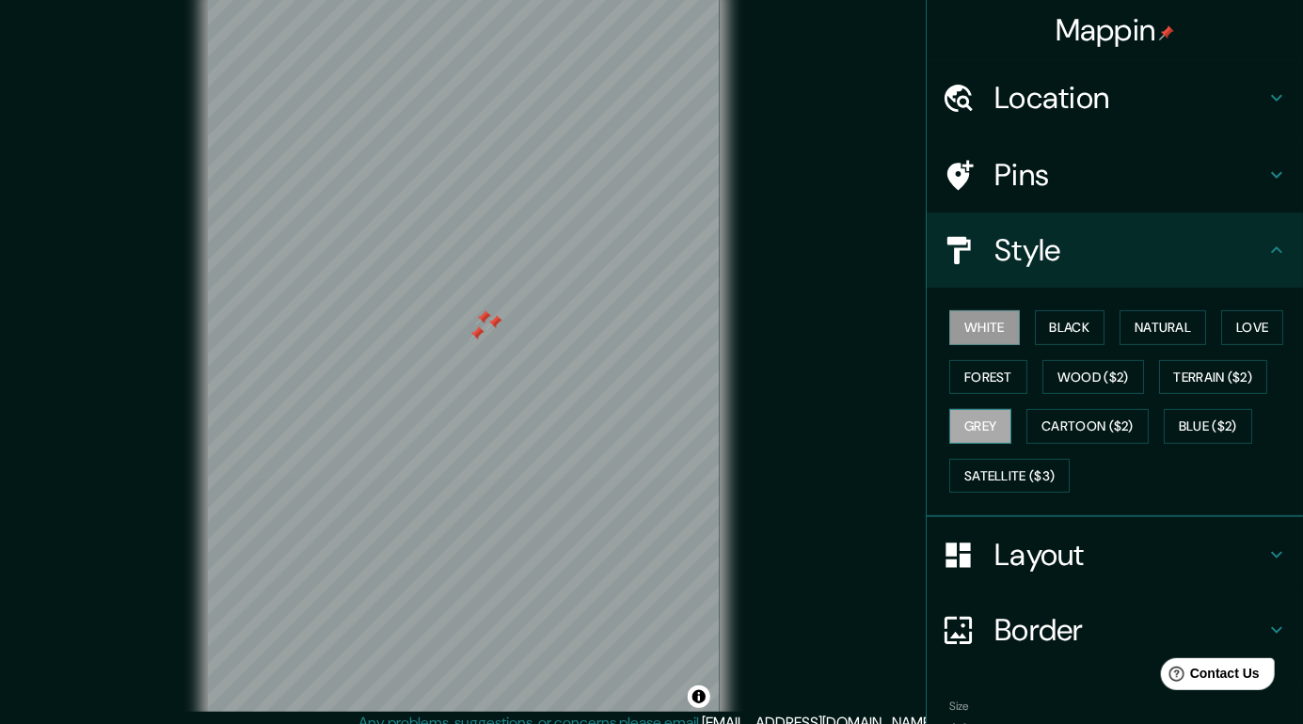
click at [1011, 432] on button "Grey" at bounding box center [980, 426] width 62 height 35
click at [1074, 367] on button "Wood ($2)" at bounding box center [1093, 377] width 102 height 35
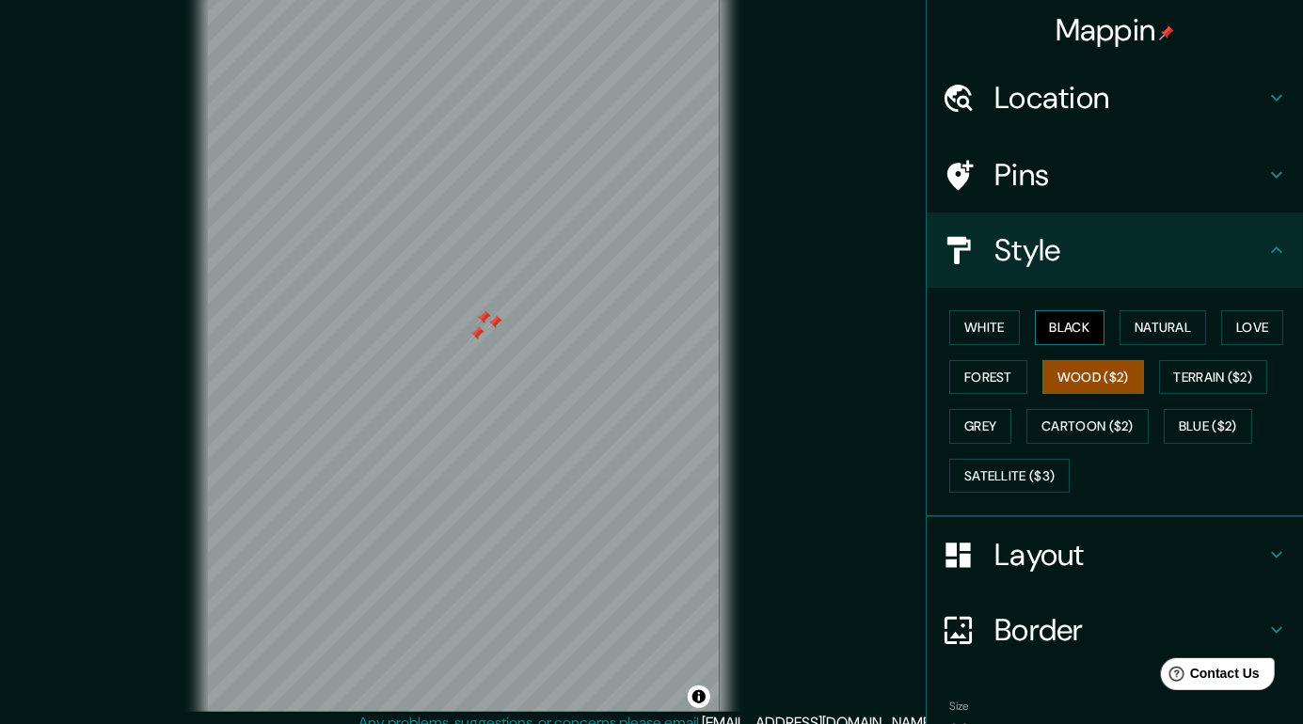
click at [1090, 321] on button "Black" at bounding box center [1070, 327] width 71 height 35
click at [1271, 336] on button "Love" at bounding box center [1252, 327] width 62 height 35
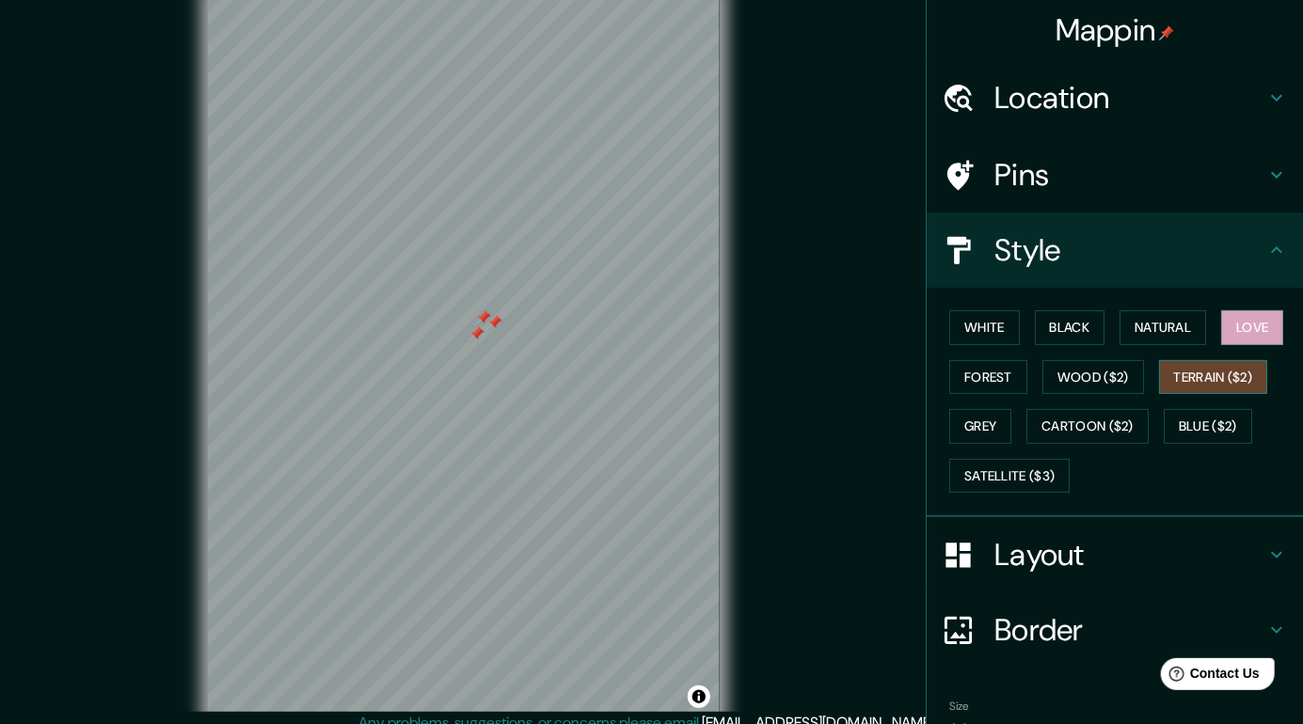
click at [1249, 369] on button "Terrain ($2)" at bounding box center [1213, 377] width 109 height 35
click at [1009, 428] on button "Grey" at bounding box center [980, 426] width 62 height 35
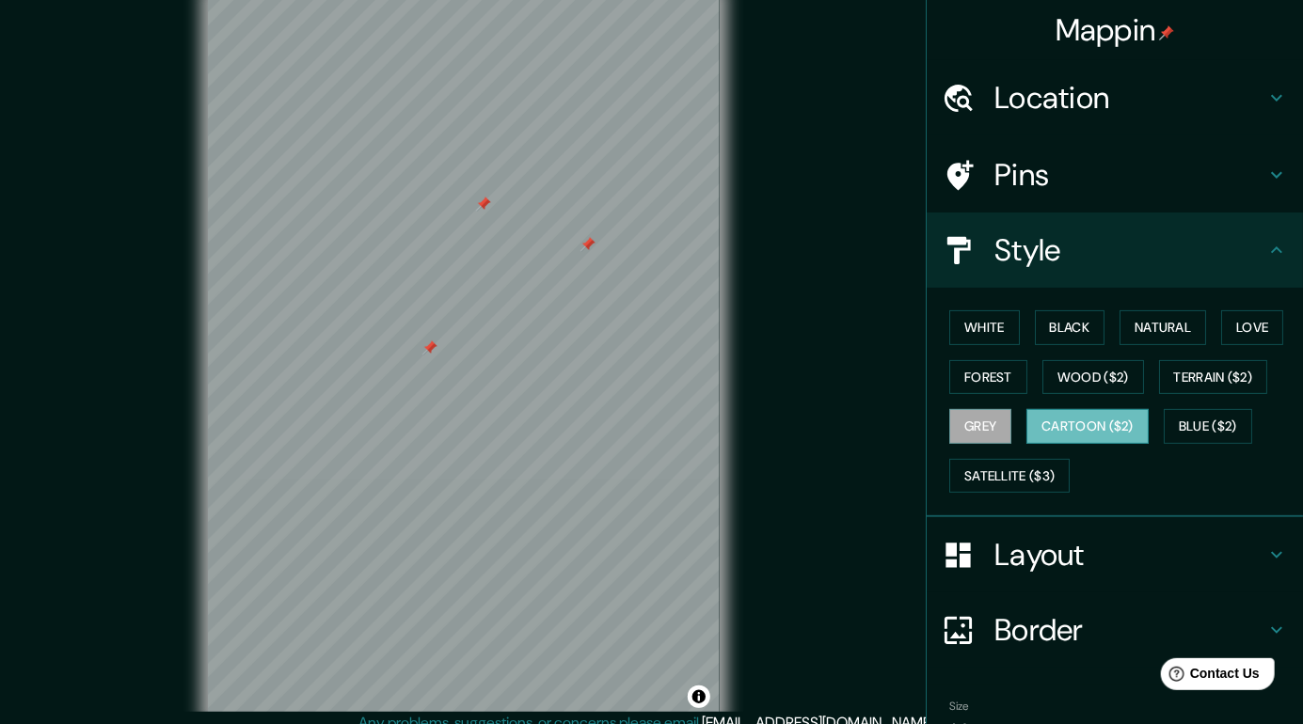
click at [1111, 422] on button "Cartoon ($2)" at bounding box center [1087, 426] width 122 height 35
click at [1226, 422] on button "Blue ($2)" at bounding box center [1208, 426] width 88 height 35
click at [1126, 426] on button "Cartoon ($2)" at bounding box center [1087, 426] width 122 height 35
click at [1041, 475] on button "Satellite ($3)" at bounding box center [1009, 476] width 120 height 35
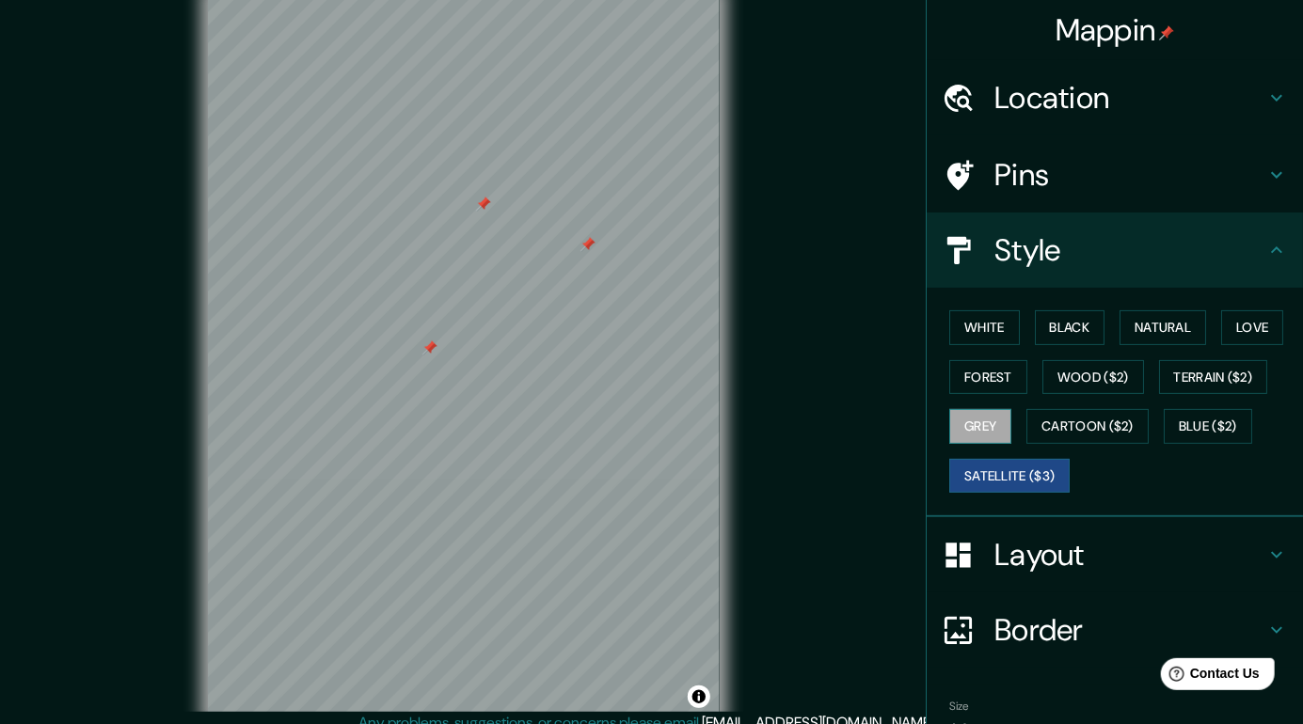
click at [992, 417] on button "Grey" at bounding box center [980, 426] width 62 height 35
click at [1017, 368] on button "Forest" at bounding box center [988, 377] width 78 height 35
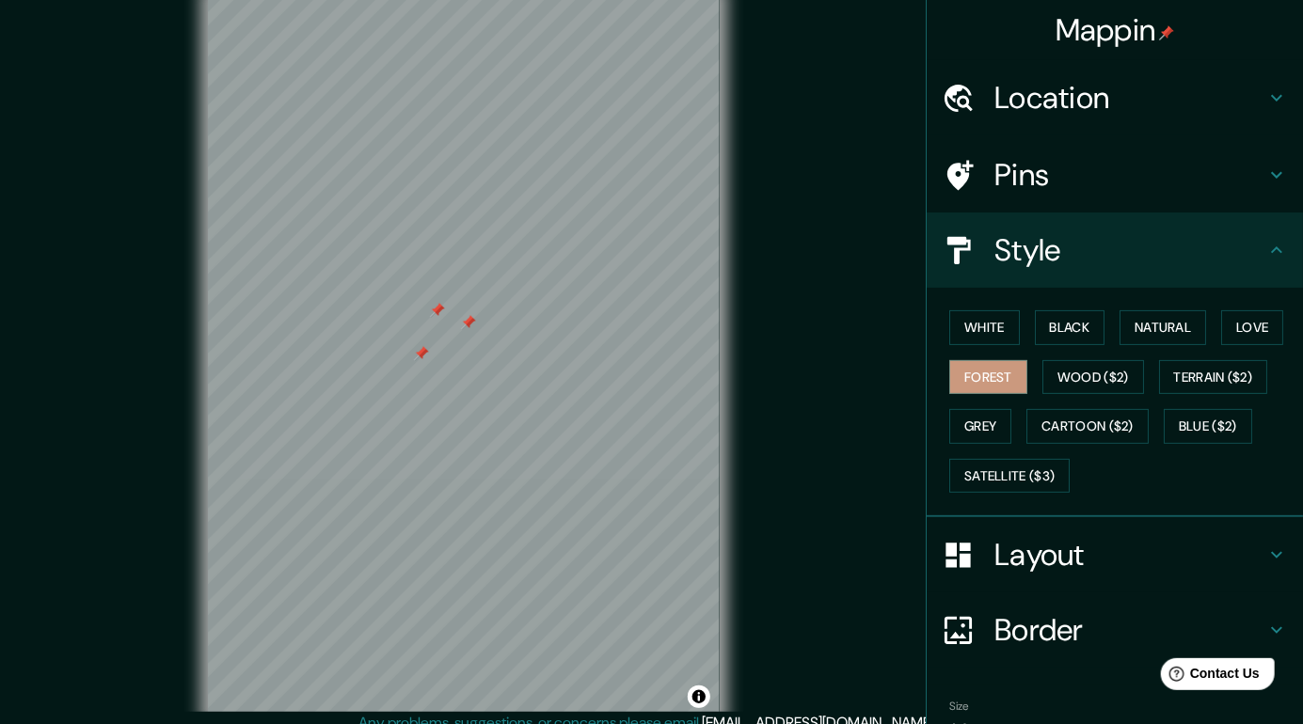
click at [1174, 172] on h4 "Pins" at bounding box center [1129, 175] width 271 height 38
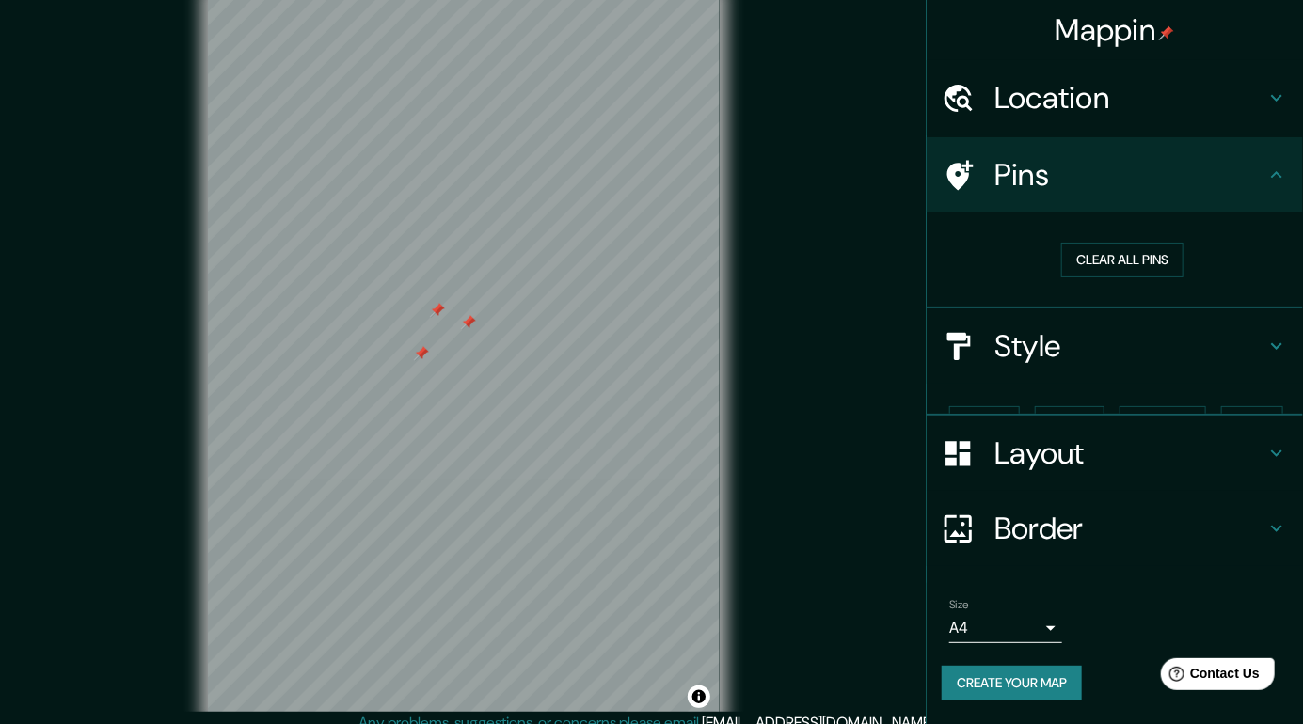
click at [1227, 109] on h4 "Location" at bounding box center [1129, 98] width 271 height 38
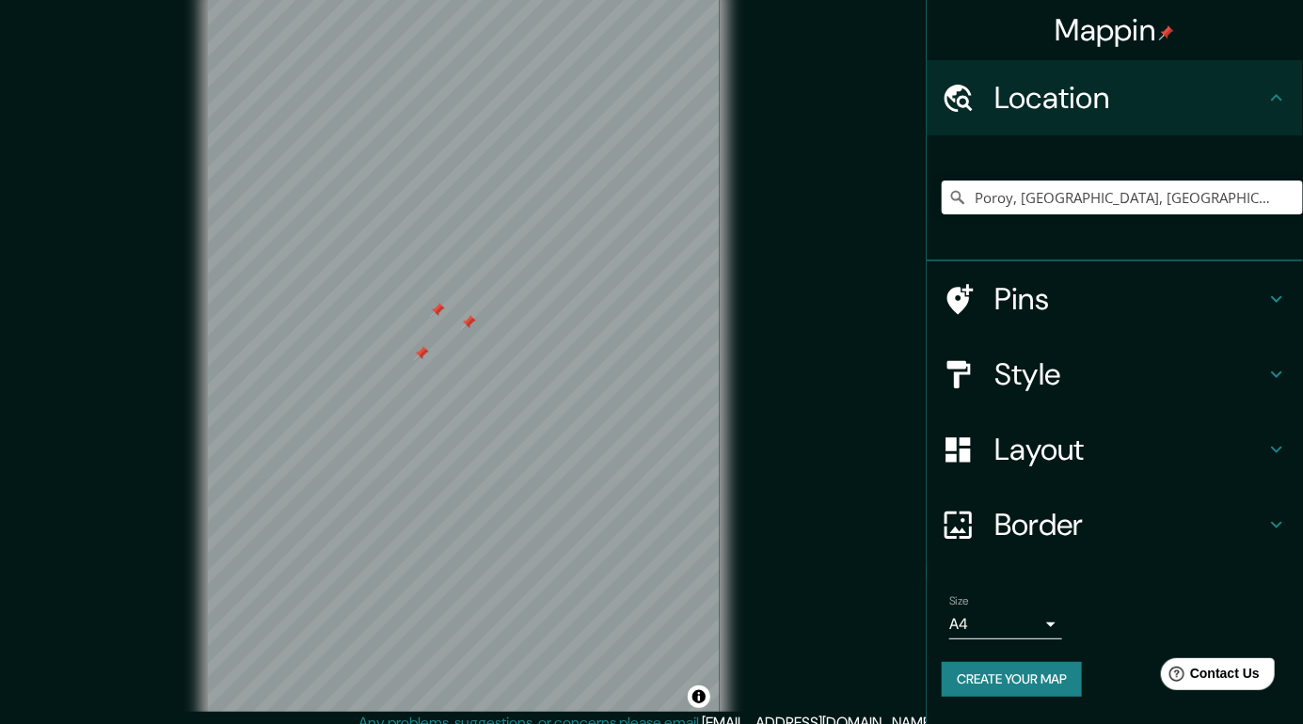
click at [0, 0] on icon "Clear" at bounding box center [0, 0] width 0 height 0
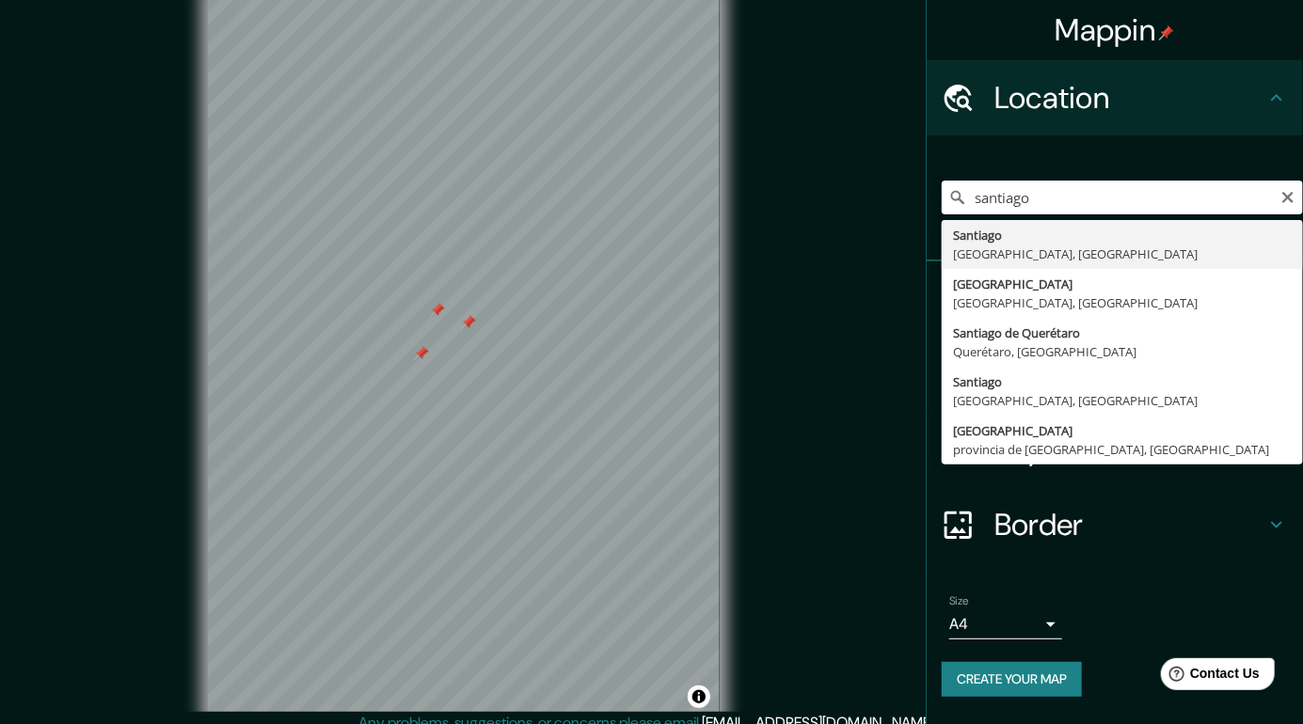
type input "santiago"
click at [1293, 204] on icon "Clear" at bounding box center [1288, 197] width 15 height 15
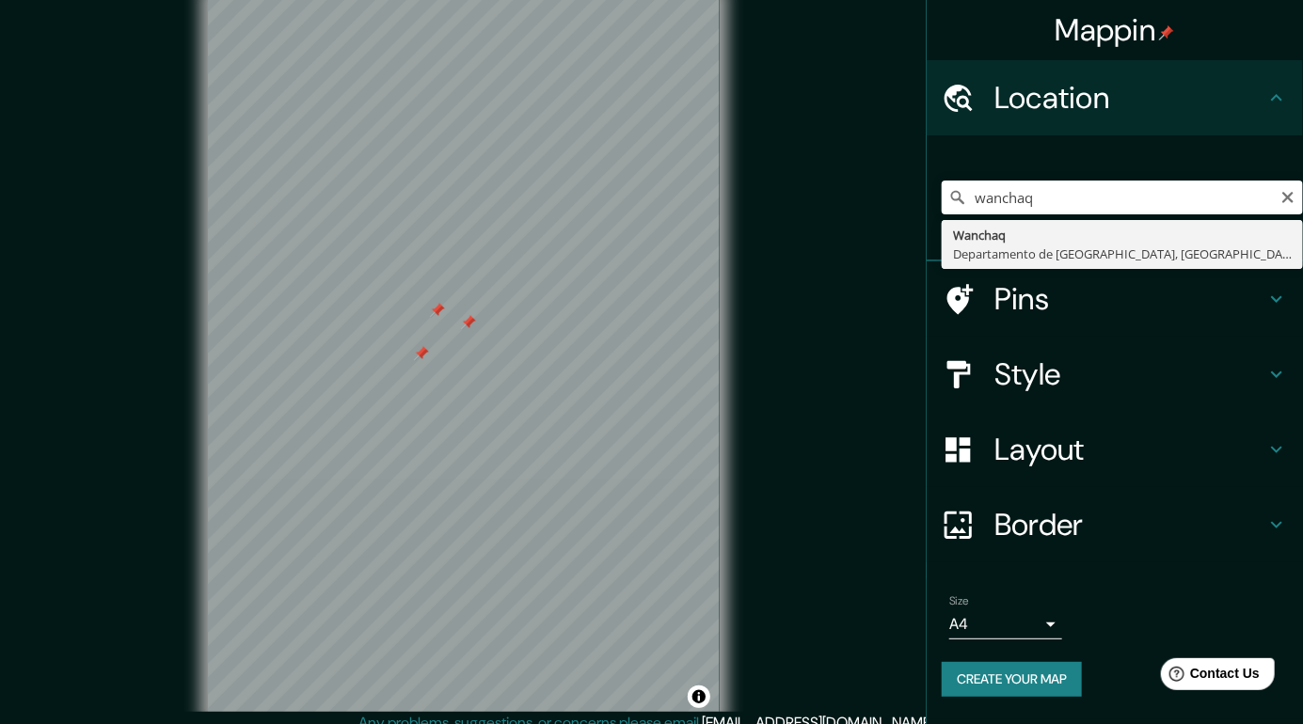
type input "Wanchaq, Departamento de Cusco, Perú"
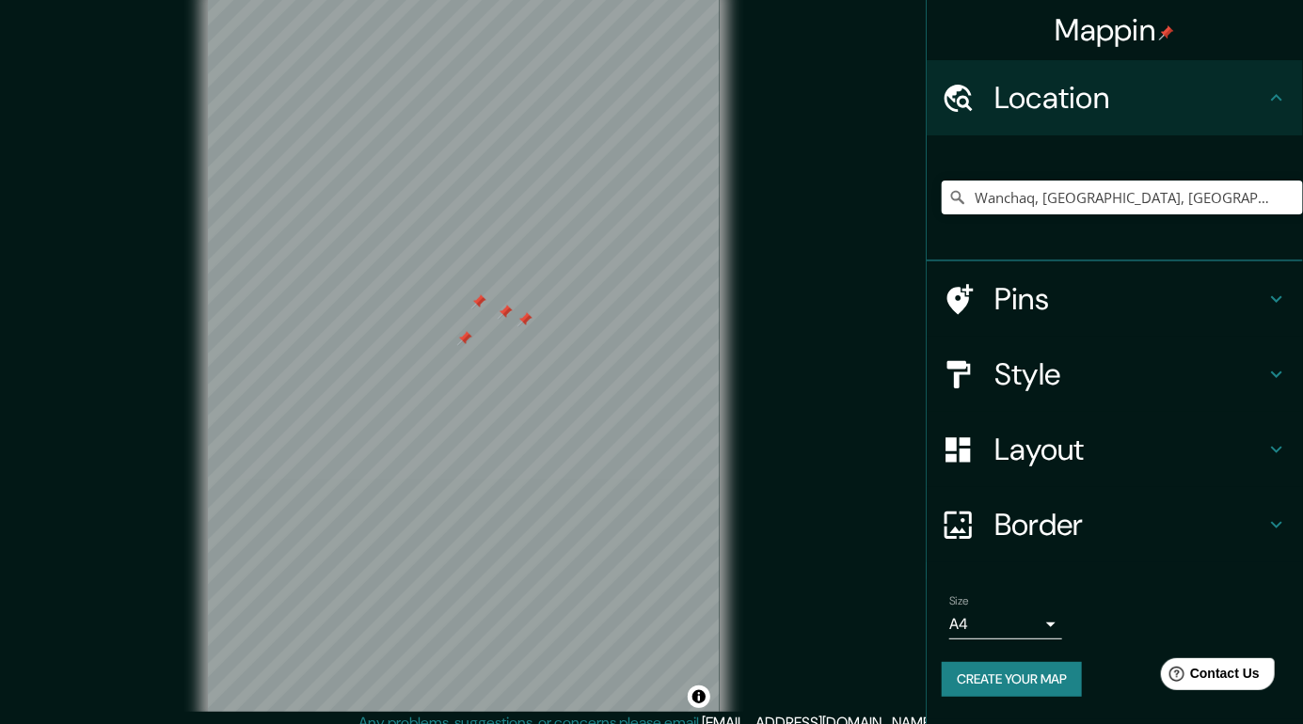
click at [0, 0] on icon "Clear" at bounding box center [0, 0] width 0 height 0
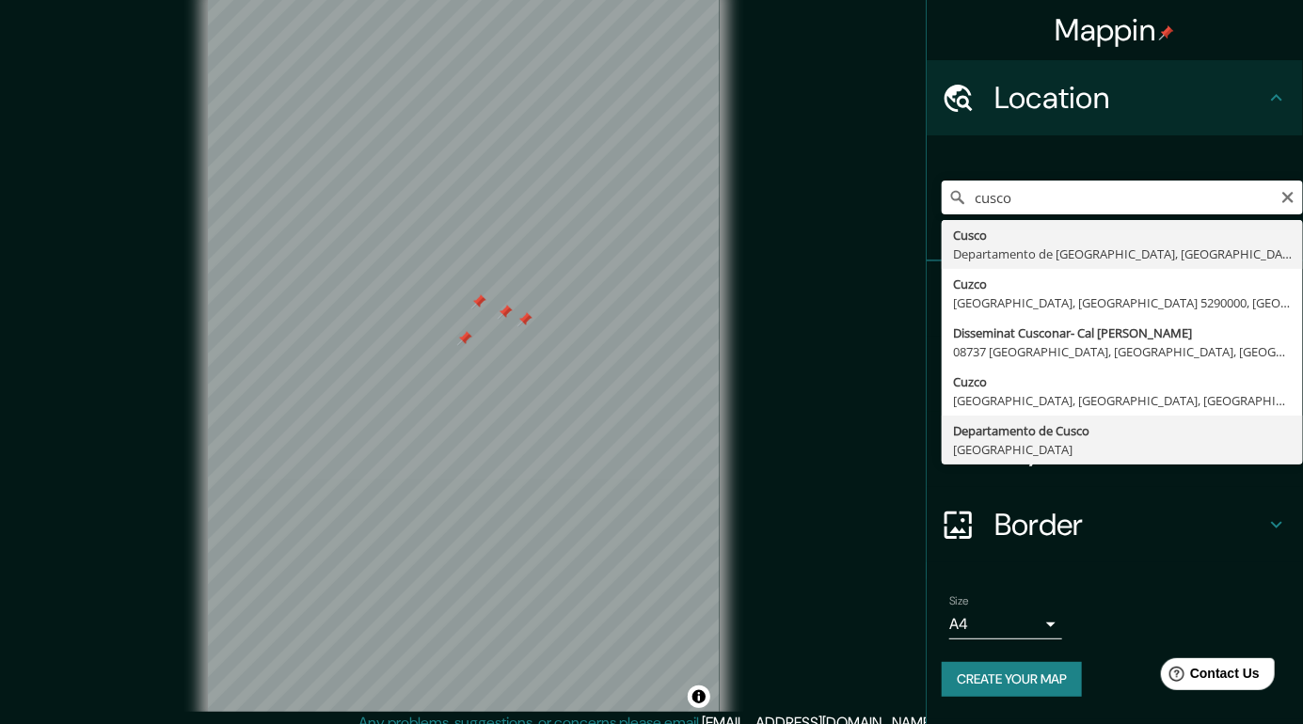
type input "Departamento de [GEOGRAPHIC_DATA], [GEOGRAPHIC_DATA]"
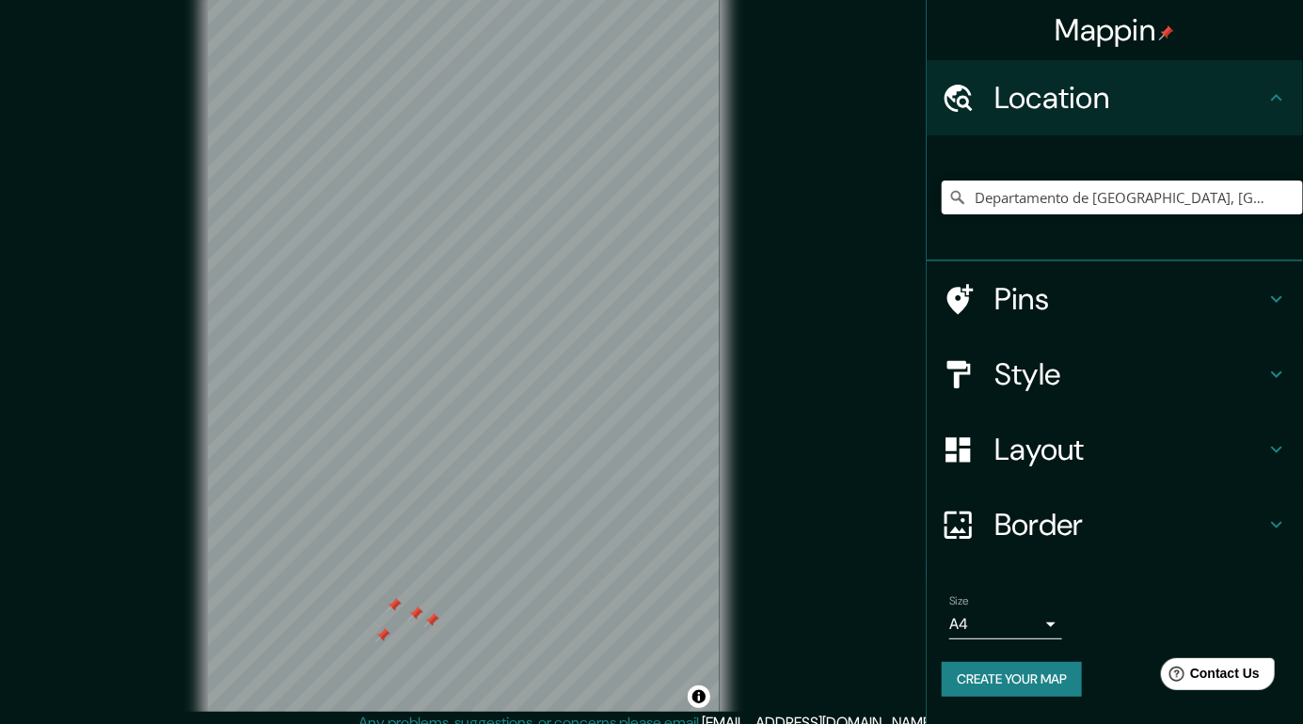
click at [1154, 381] on h4 "Style" at bounding box center [1129, 375] width 271 height 38
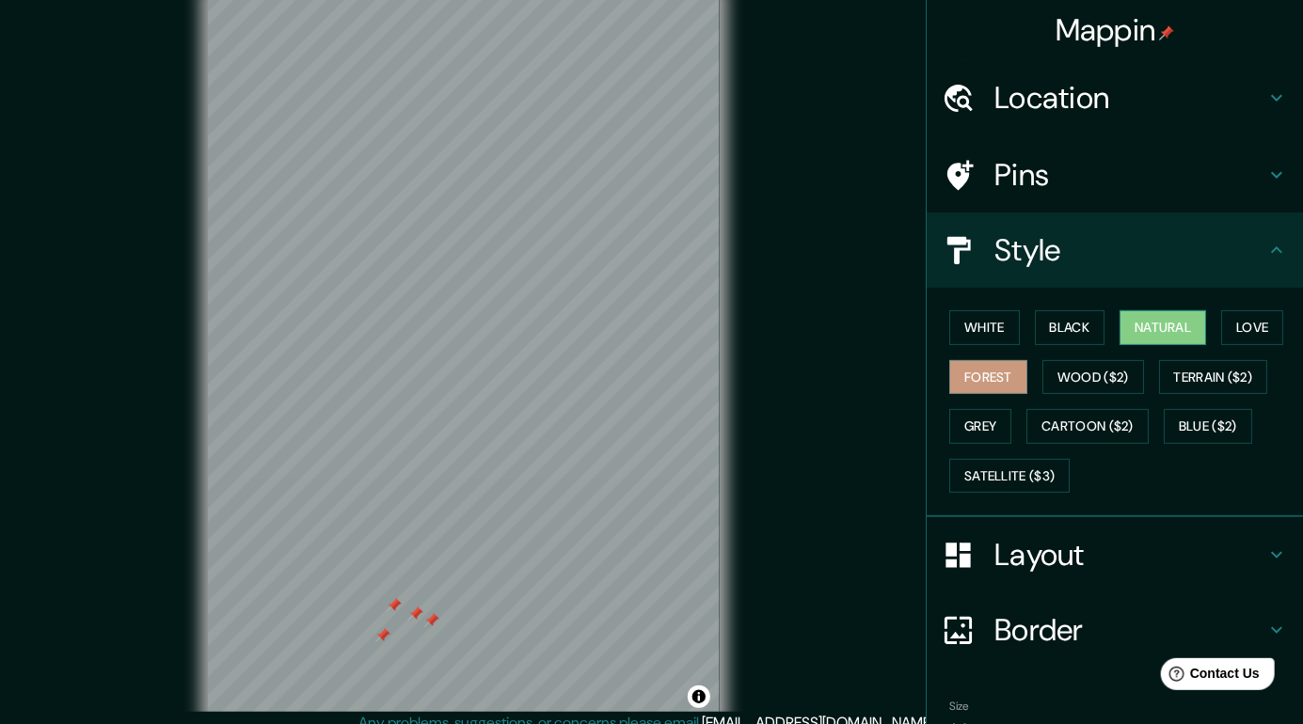
click at [1180, 329] on button "Natural" at bounding box center [1163, 327] width 87 height 35
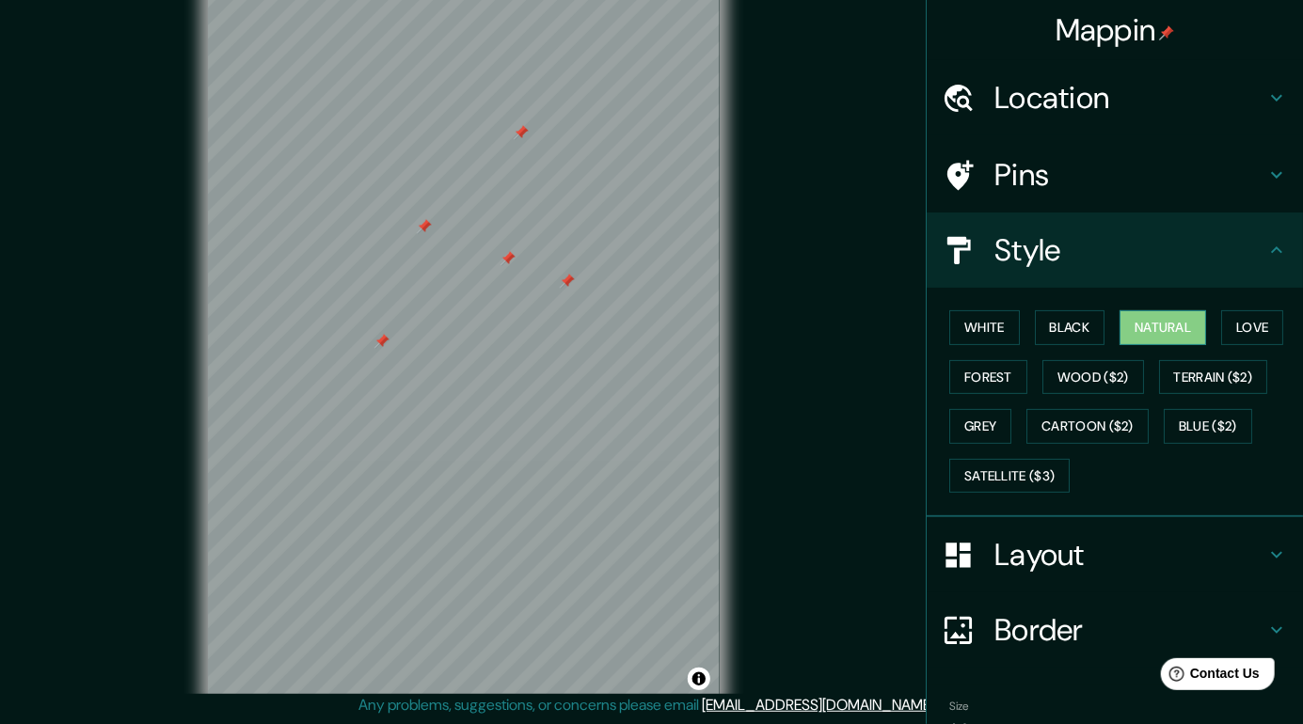
scroll to position [99, 0]
click at [1082, 324] on button "Black" at bounding box center [1070, 327] width 71 height 35
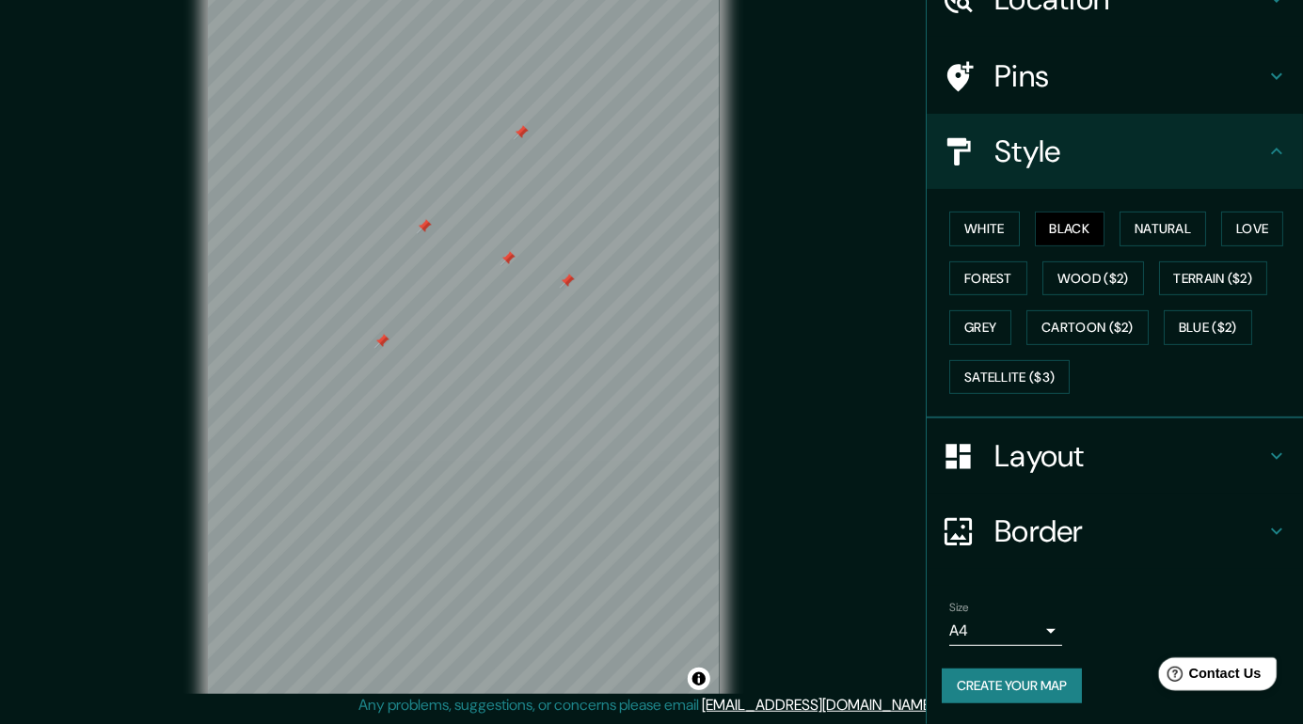
click at [1248, 657] on div "Help Contact Us" at bounding box center [1217, 673] width 119 height 33
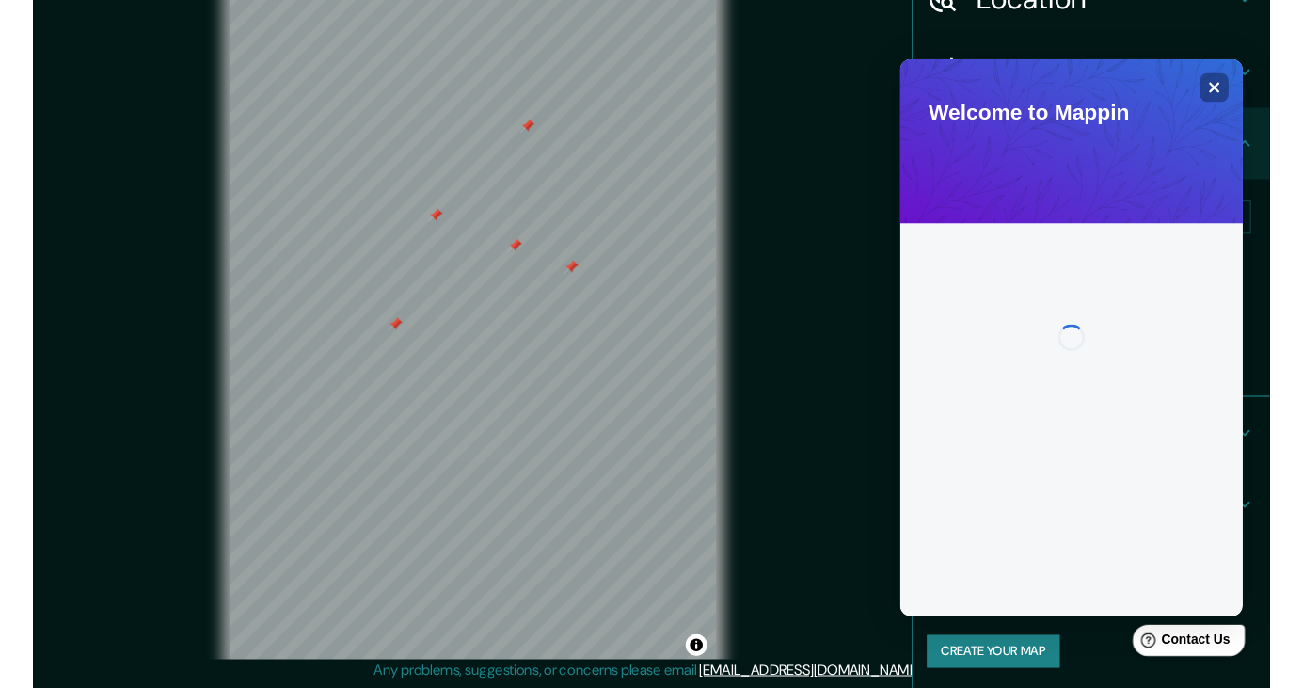
scroll to position [0, 0]
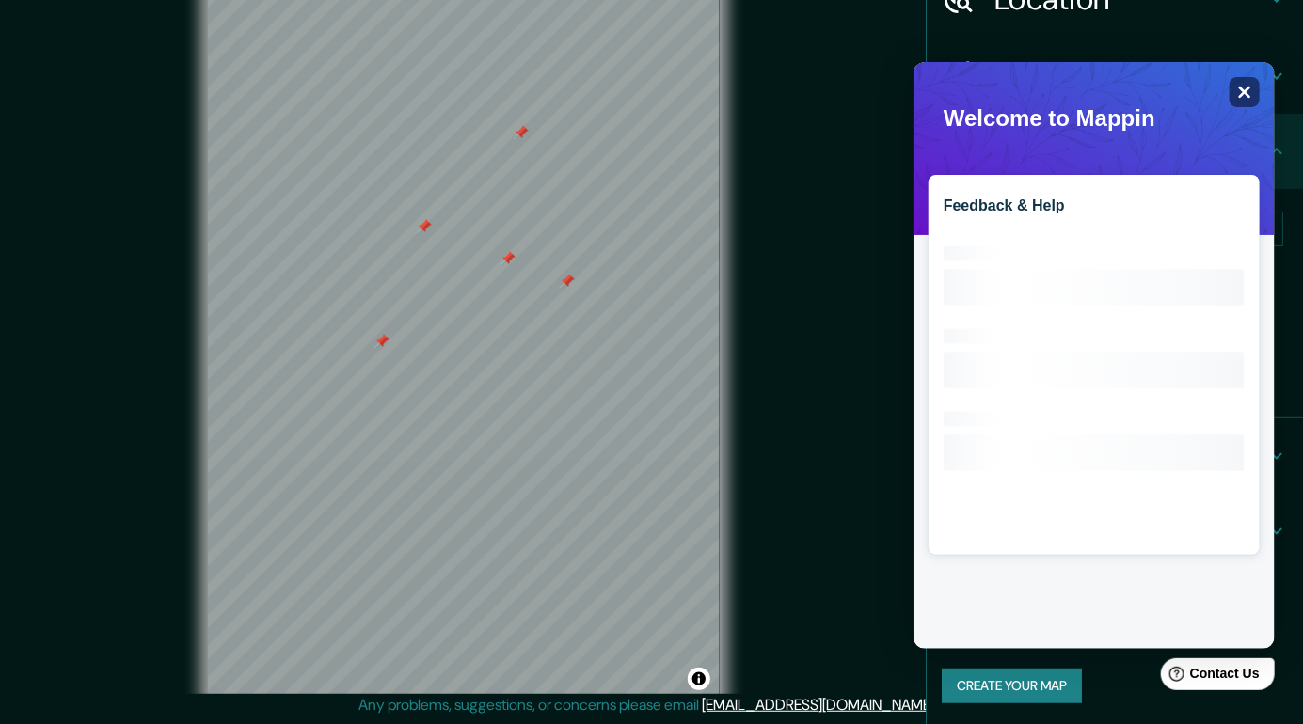
click at [1241, 95] on icon "Close" at bounding box center [1243, 91] width 14 height 14
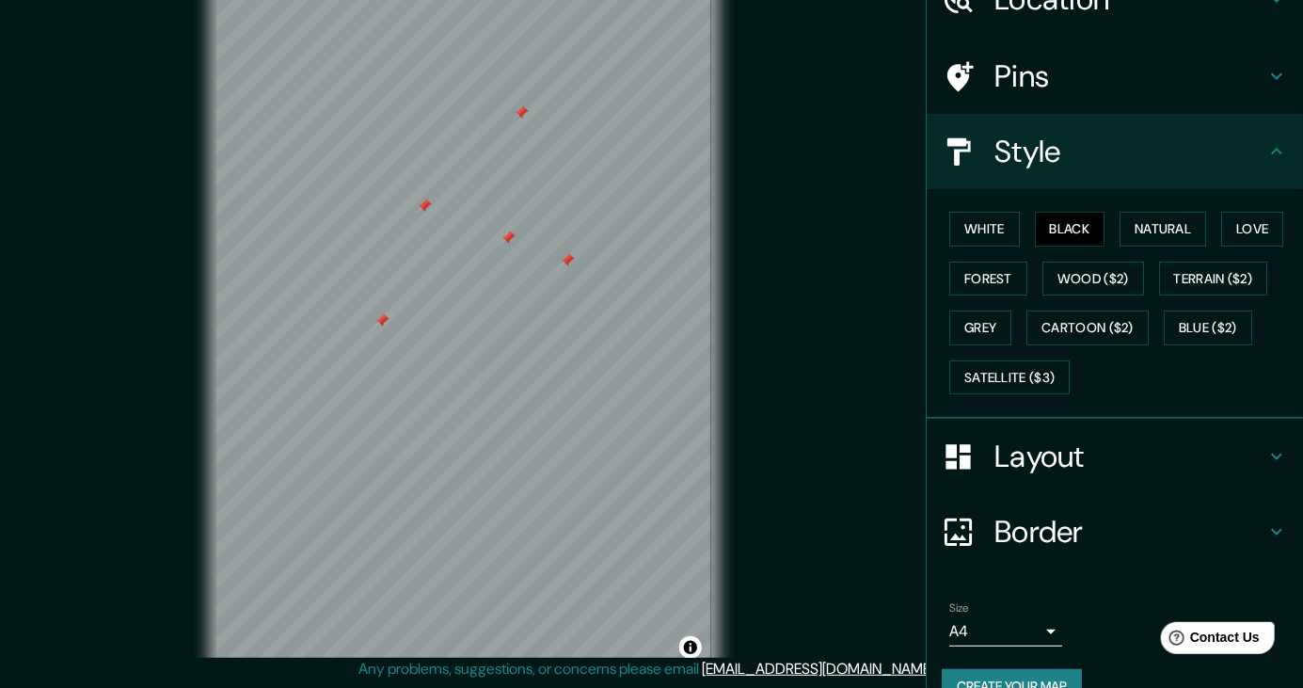
scroll to position [135, 0]
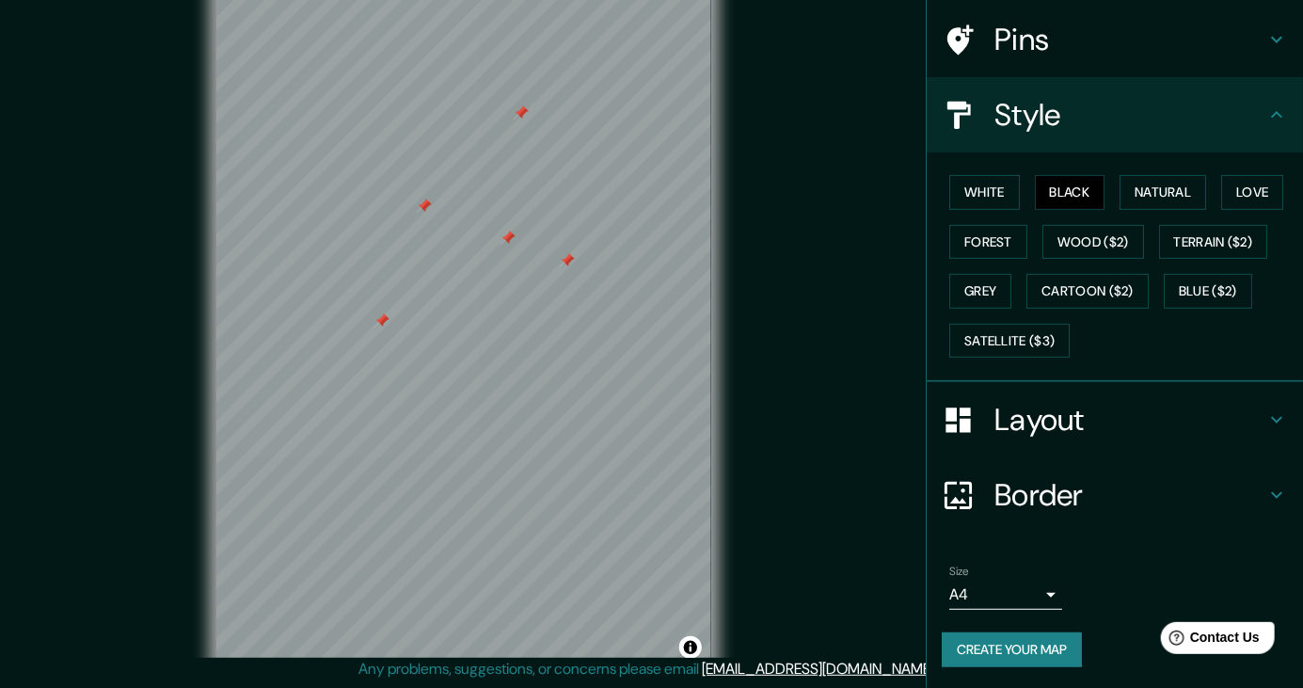
click at [1058, 595] on body "Mappin Location Departamento de Cusco, Perú Pins Style White Black Natural Love…" at bounding box center [651, 322] width 1303 height 688
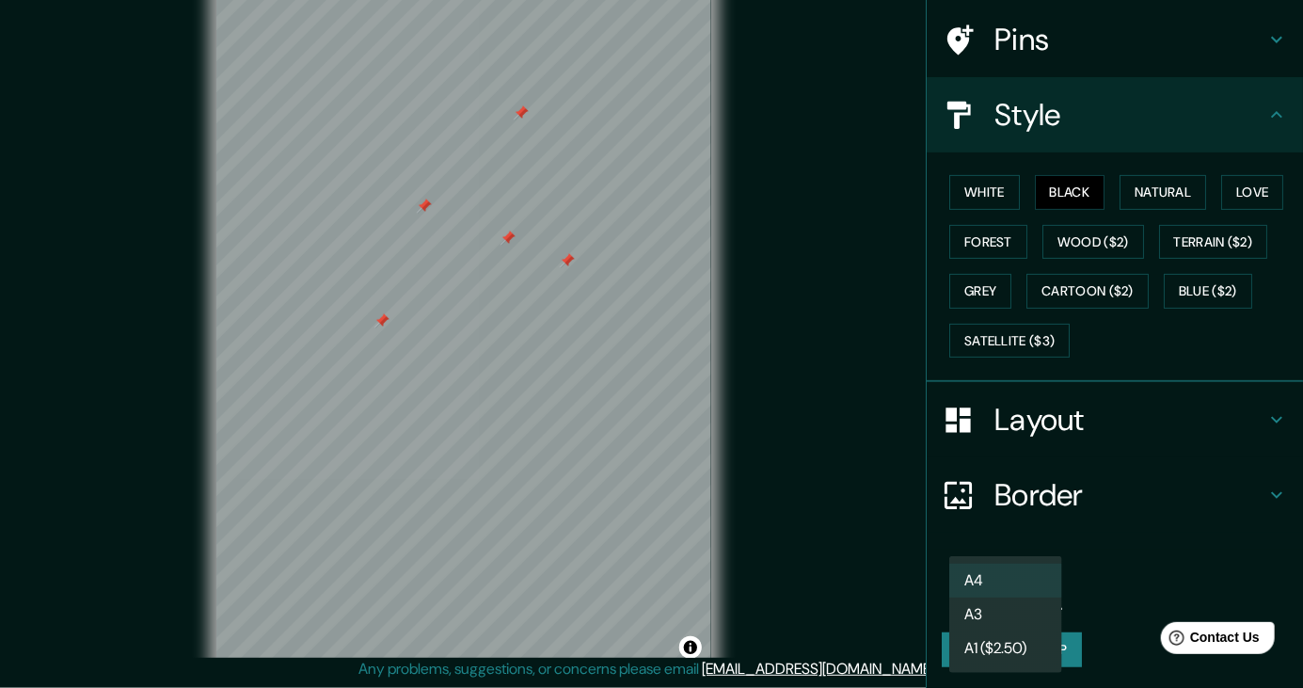
click at [1034, 612] on li "A3" at bounding box center [1005, 614] width 113 height 34
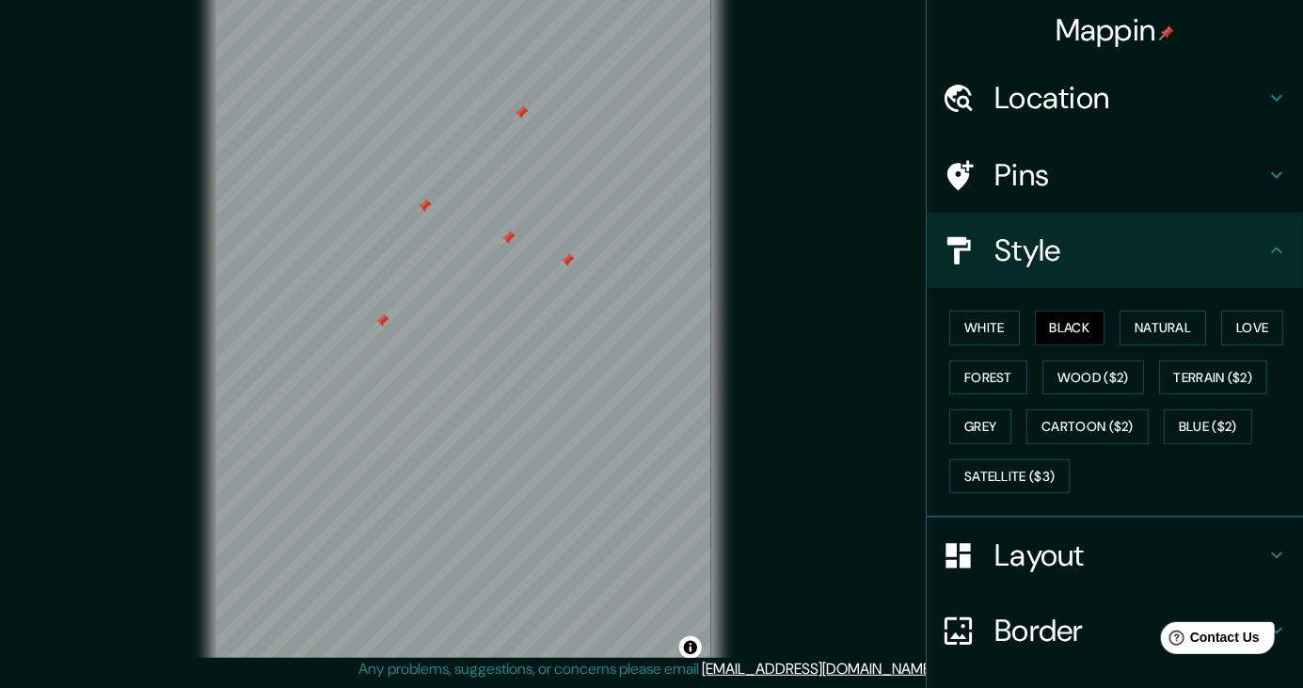
click at [1201, 178] on h4 "Pins" at bounding box center [1129, 175] width 271 height 38
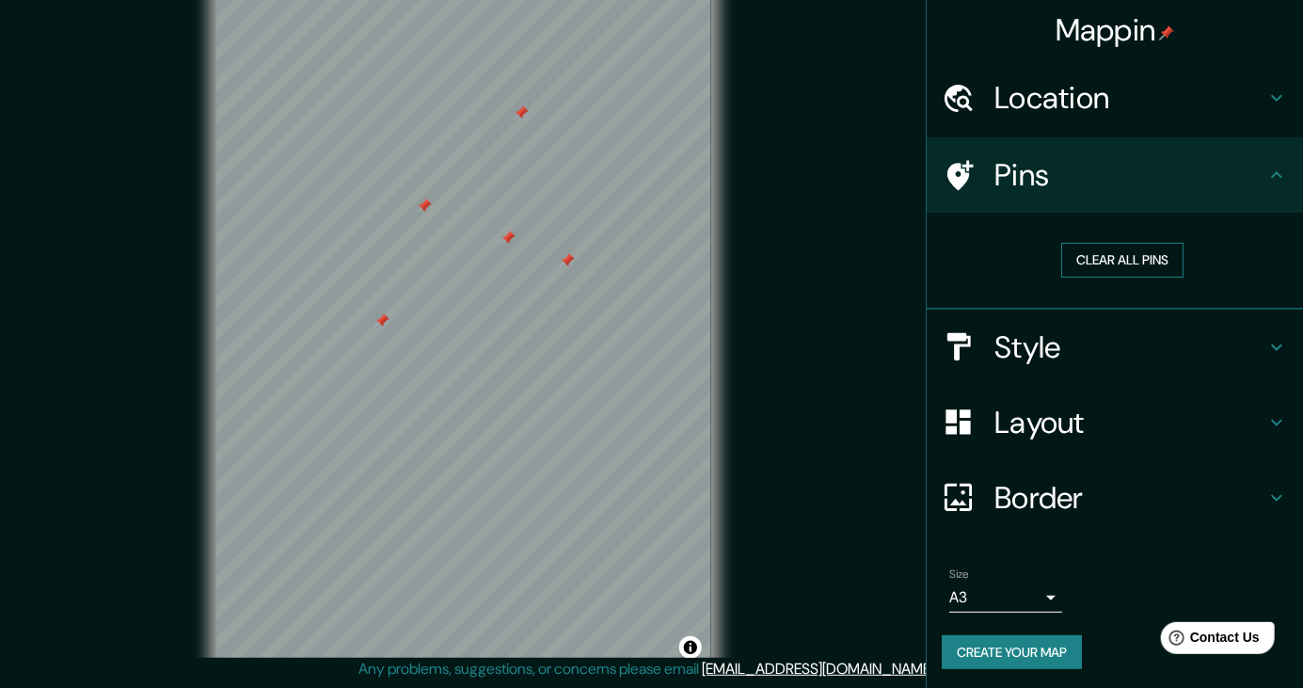
click at [1142, 256] on button "Clear all pins" at bounding box center [1122, 260] width 122 height 35
click at [1031, 652] on button "Create your map" at bounding box center [1012, 652] width 140 height 35
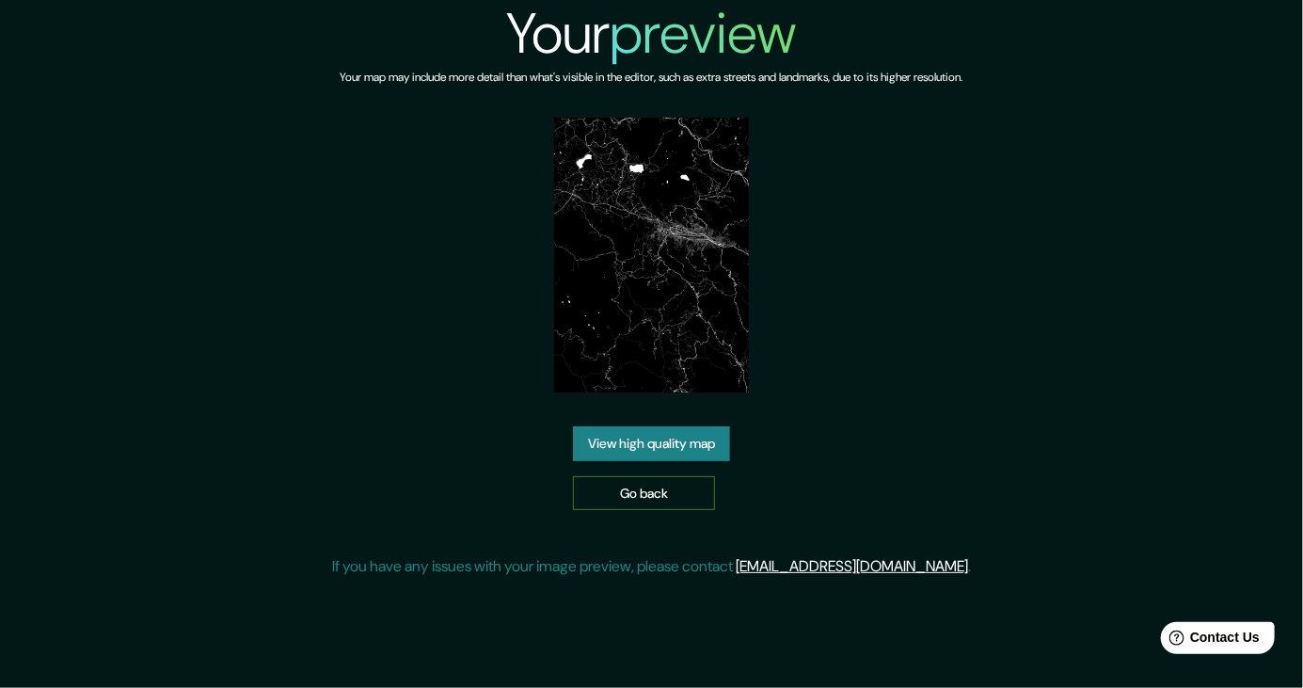
click at [643, 511] on link "Go back" at bounding box center [644, 493] width 142 height 35
click at [645, 461] on link "View high quality map" at bounding box center [651, 443] width 157 height 35
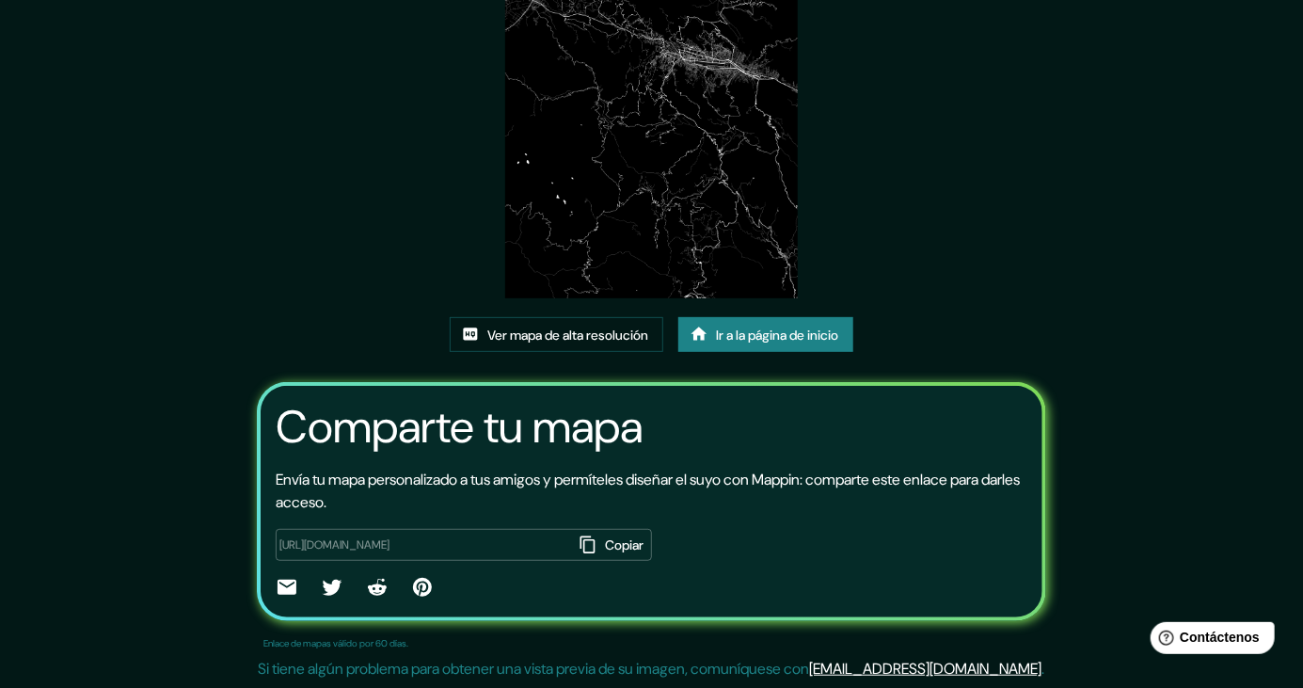
scroll to position [250, 0]
click at [579, 553] on icon "button" at bounding box center [588, 544] width 19 height 19
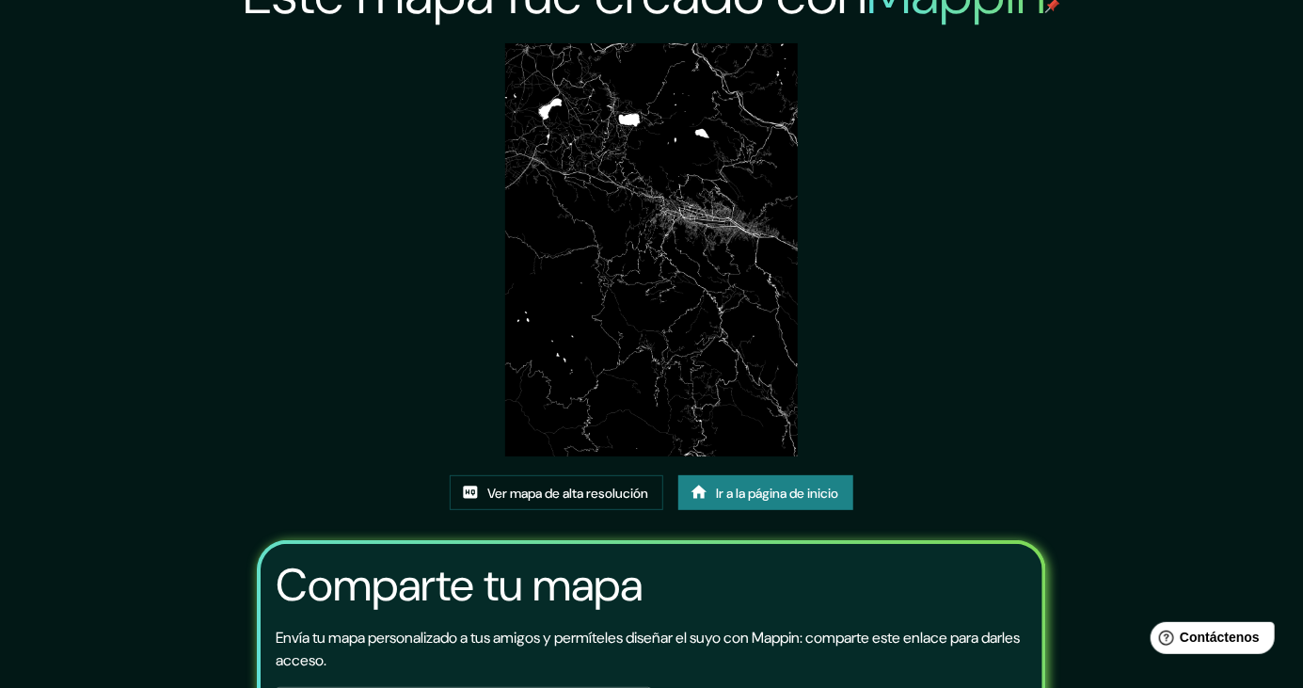
scroll to position [0, 0]
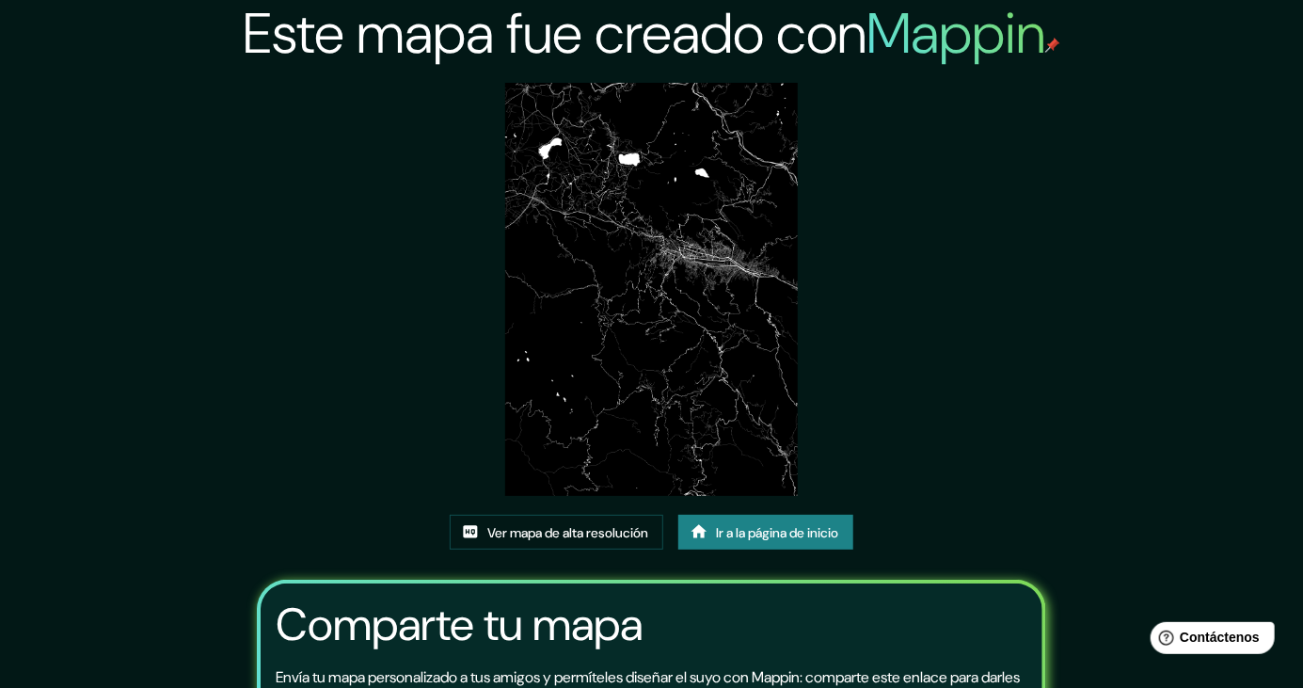
click at [761, 229] on img at bounding box center [651, 289] width 292 height 413
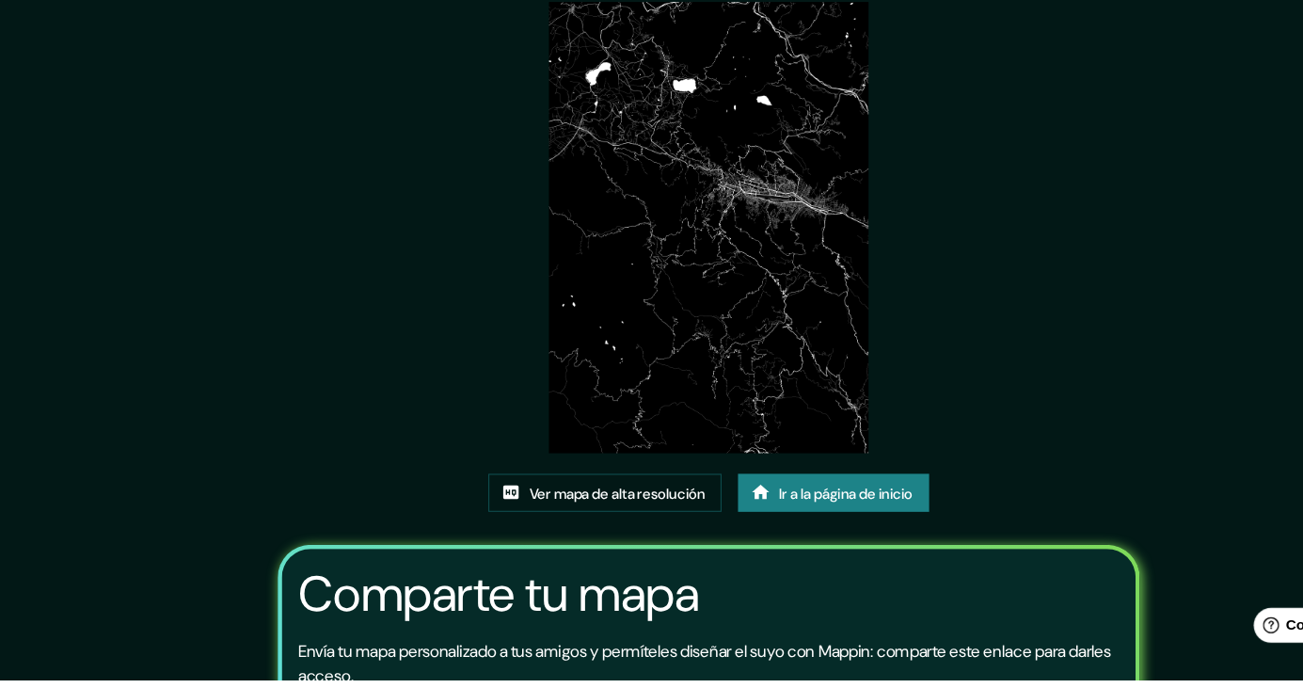
scroll to position [160, 0]
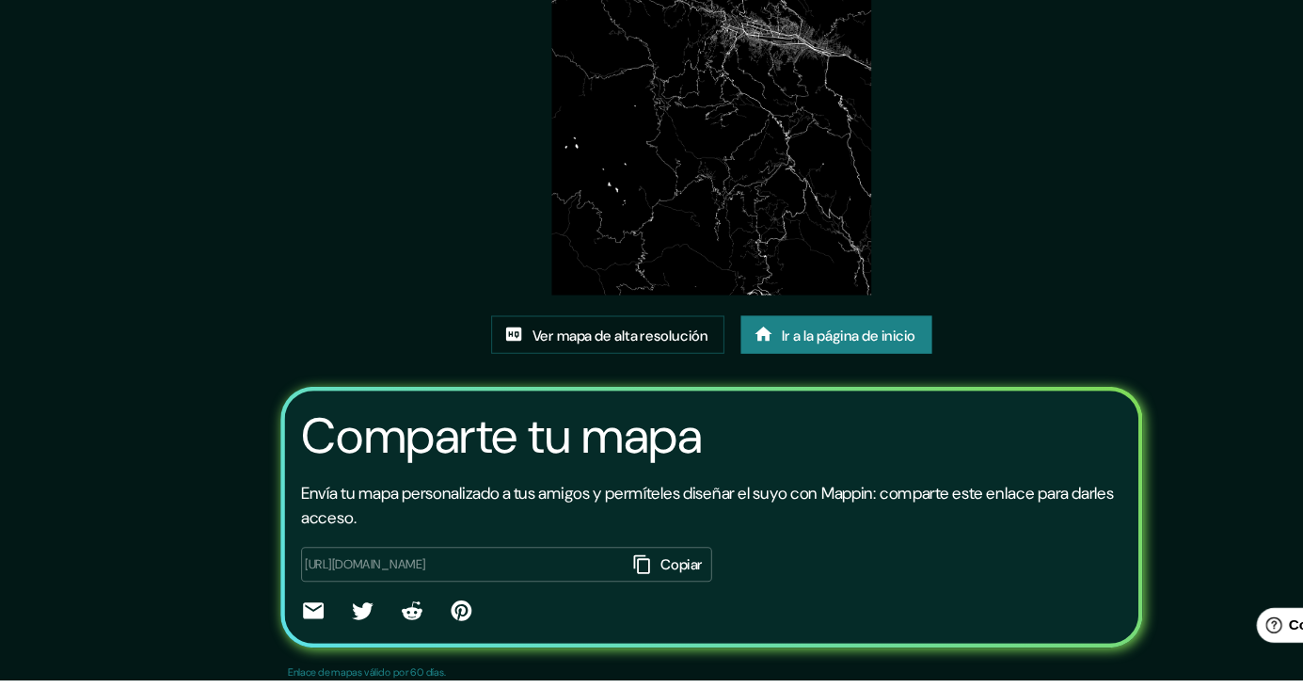
click at [574, 598] on button "Copiar" at bounding box center [613, 582] width 78 height 32
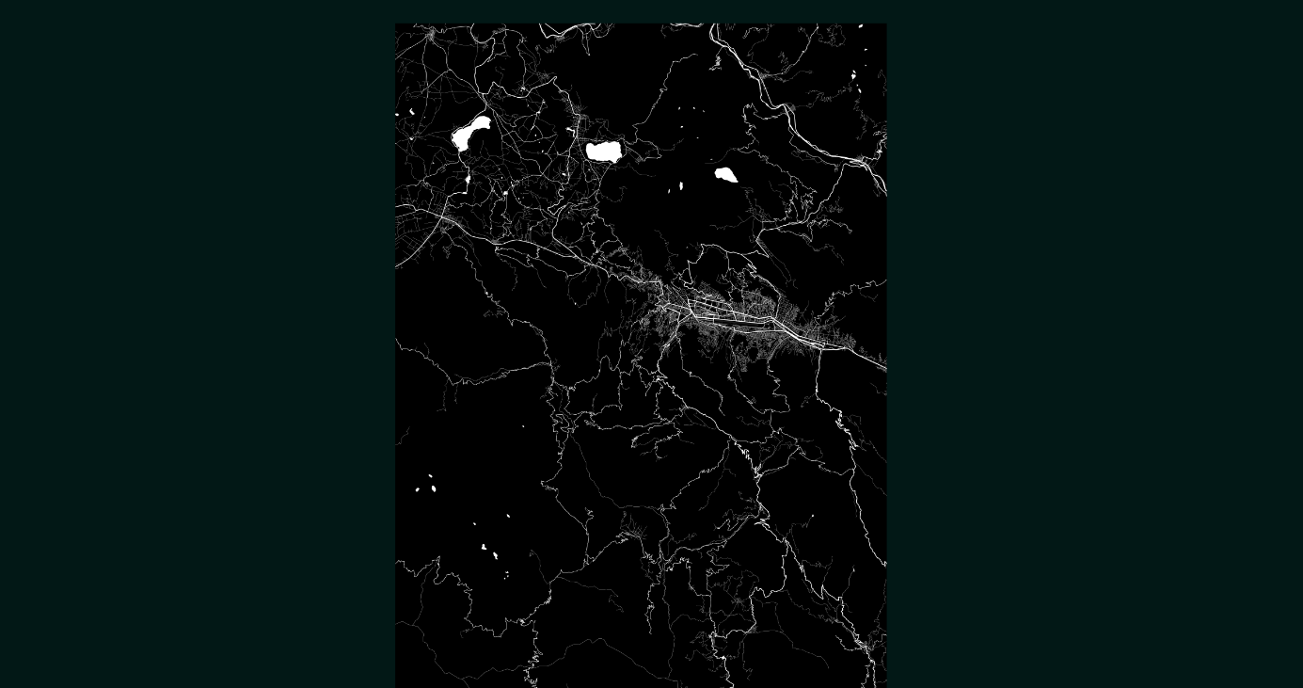
scroll to position [68, 0]
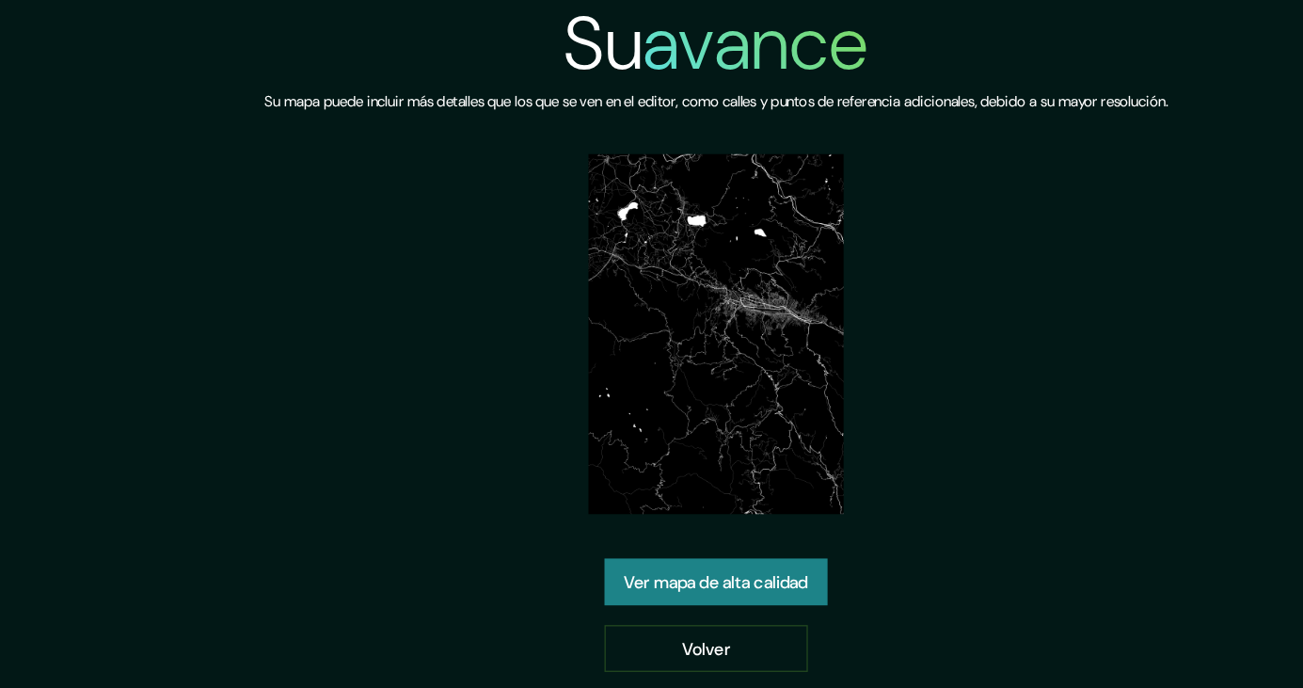
click at [722, 453] on font "Ver mapa de alta calidad" at bounding box center [651, 445] width 140 height 17
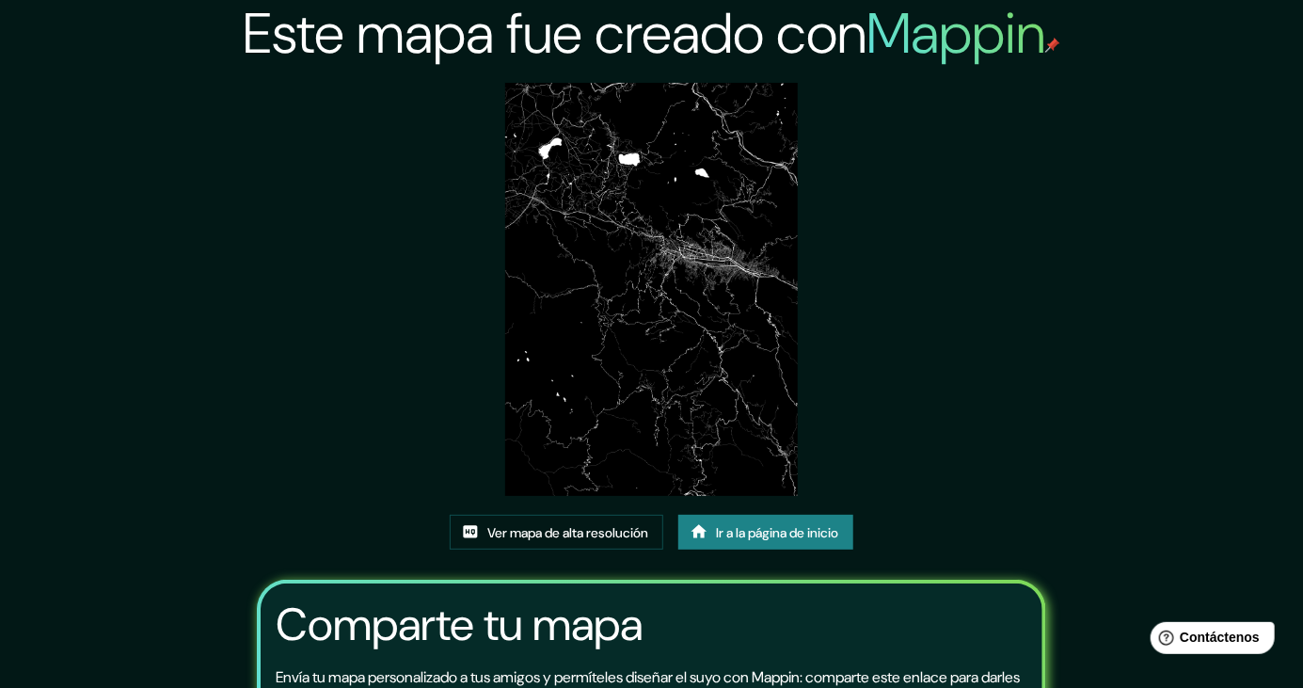
click at [798, 550] on link "Ir a la página de inicio" at bounding box center [765, 533] width 175 height 36
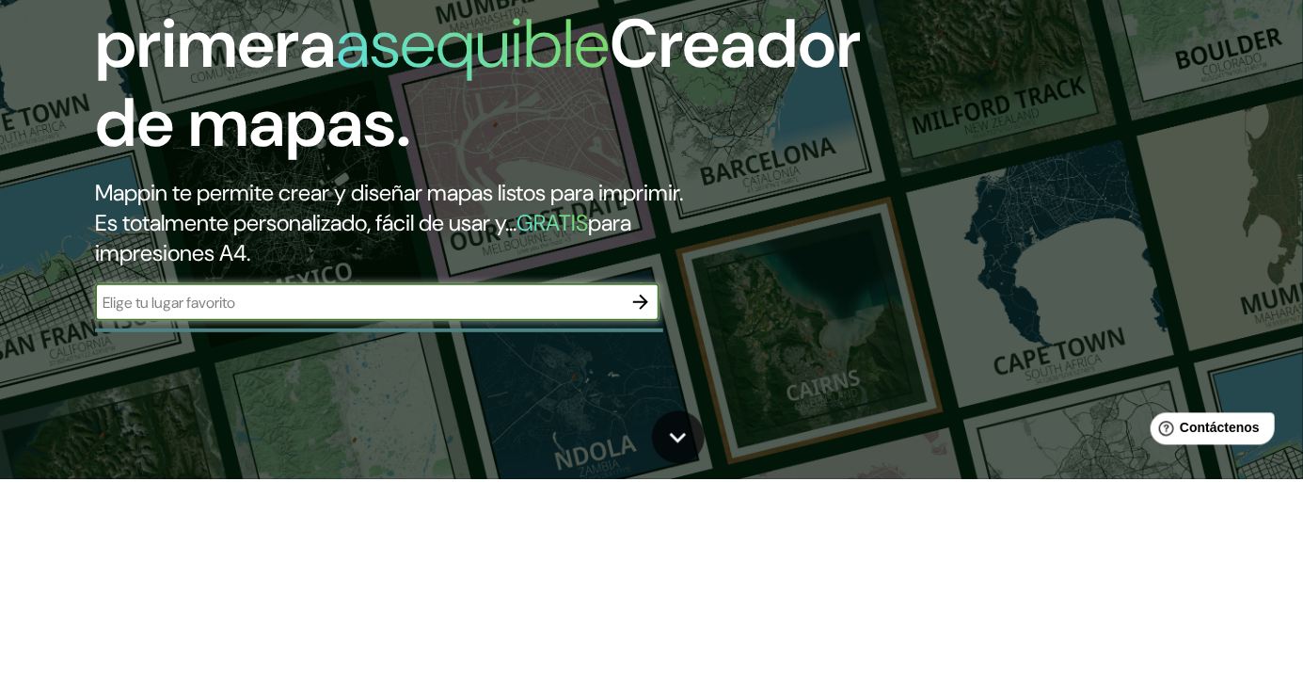
scroll to position [8, 0]
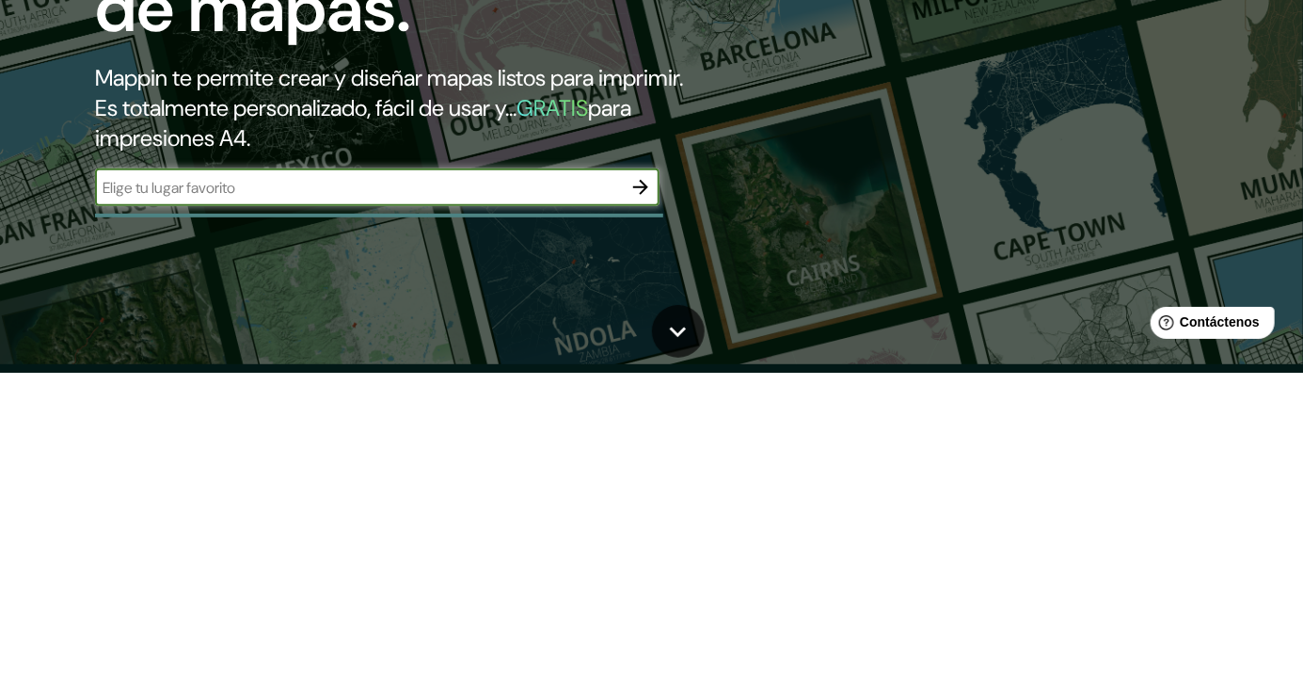
click at [632, 482] on icon "button" at bounding box center [640, 488] width 23 height 23
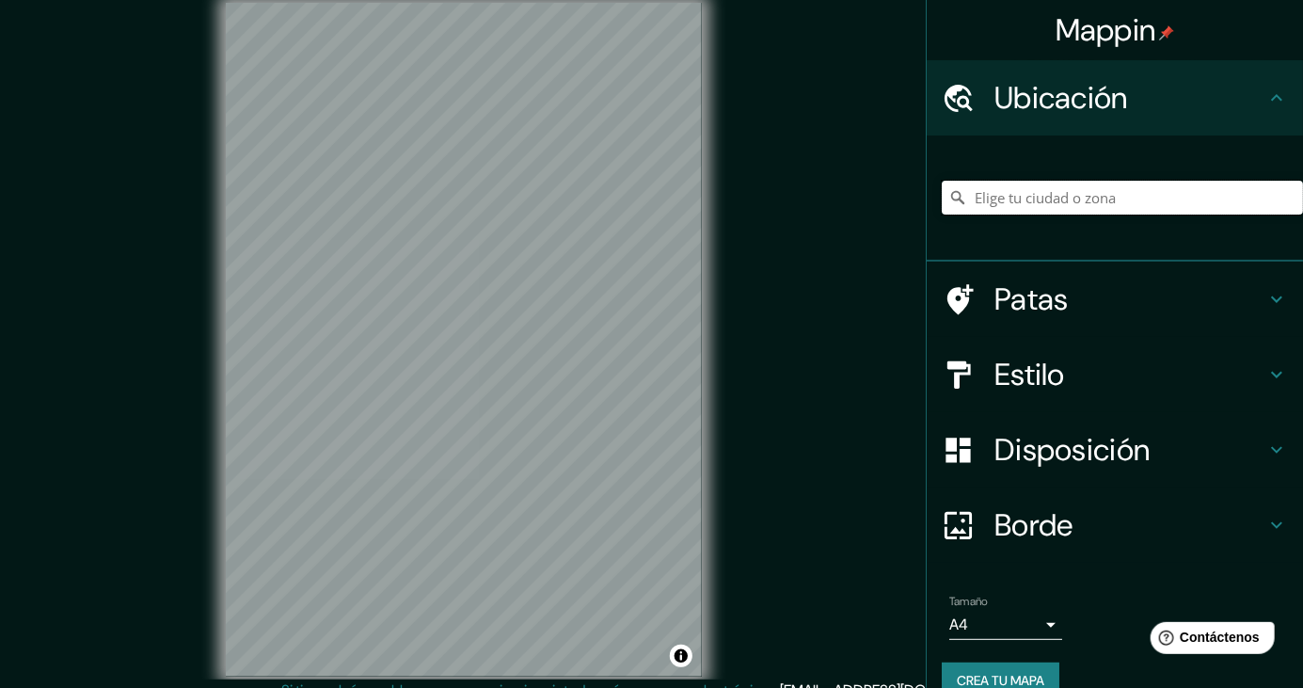
click at [1127, 193] on input "Elige tu ciudad o zona" at bounding box center [1122, 198] width 361 height 34
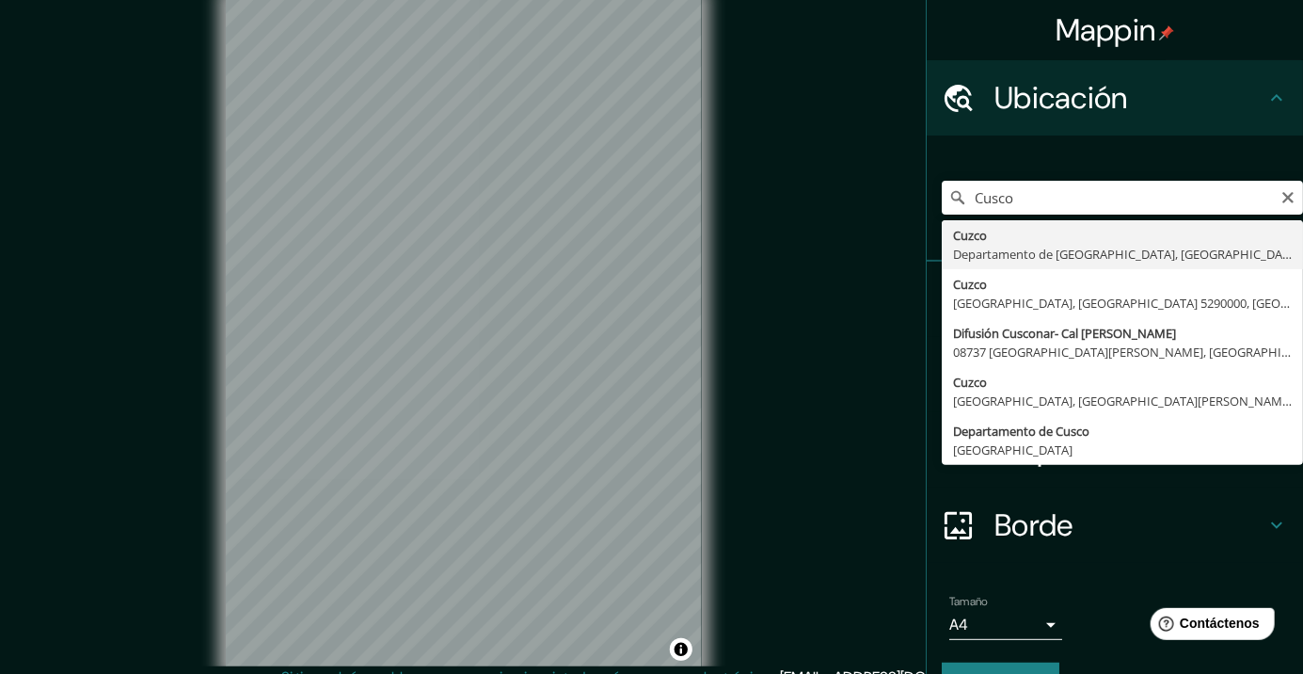
type input "Cusco, [GEOGRAPHIC_DATA], [GEOGRAPHIC_DATA]"
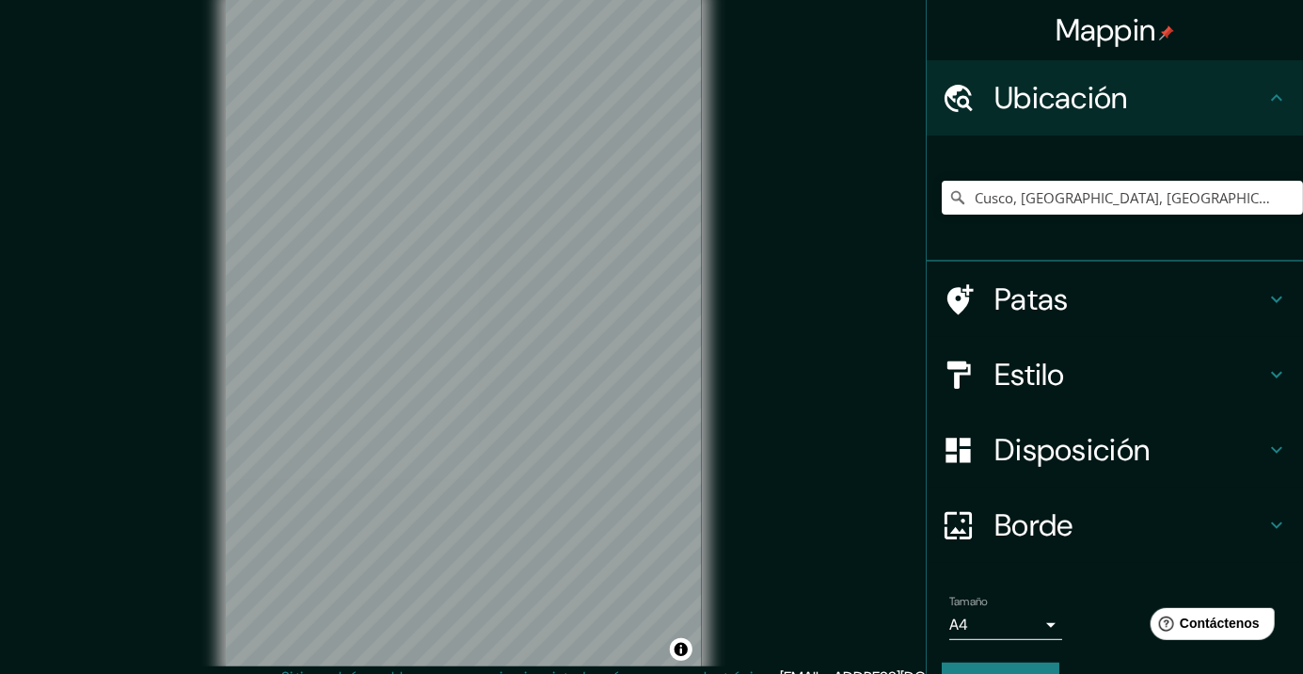
click at [866, 248] on div "Mappin Ubicación Cusco, [GEOGRAPHIC_DATA], [GEOGRAPHIC_DATA] Patas Estilo Dispo…" at bounding box center [651, 348] width 1303 height 696
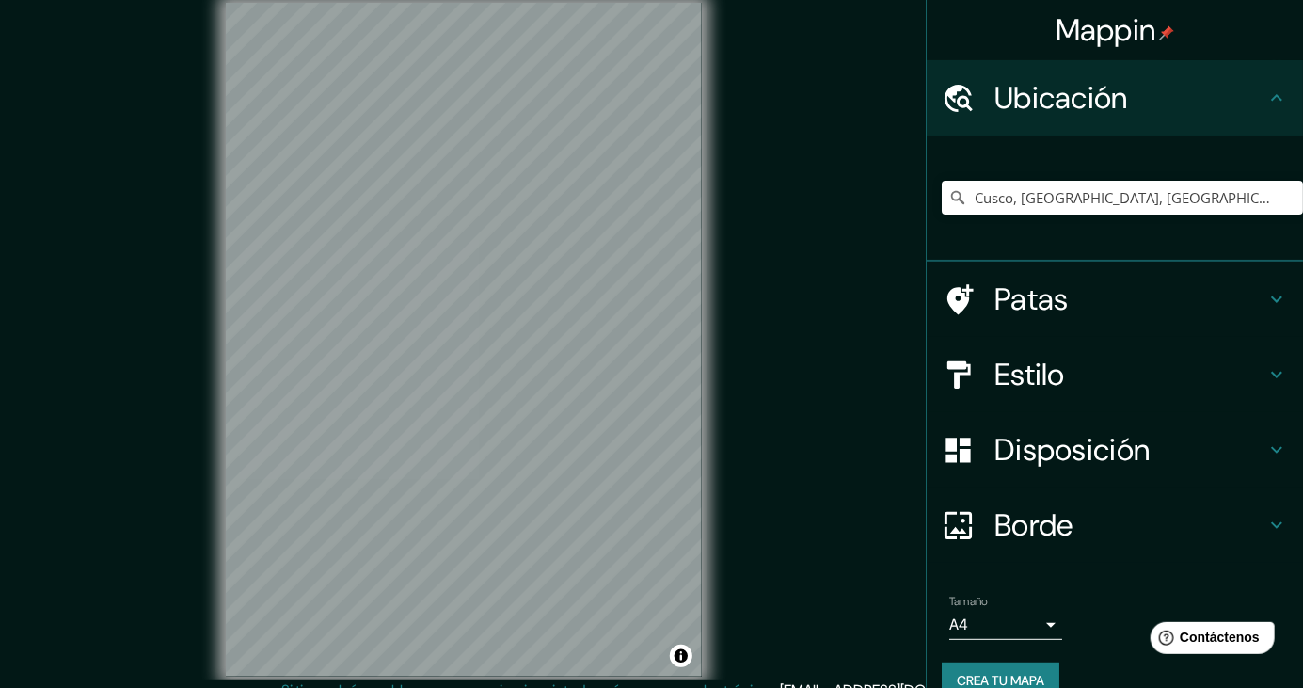
click at [1133, 317] on div "Patas" at bounding box center [1115, 299] width 376 height 75
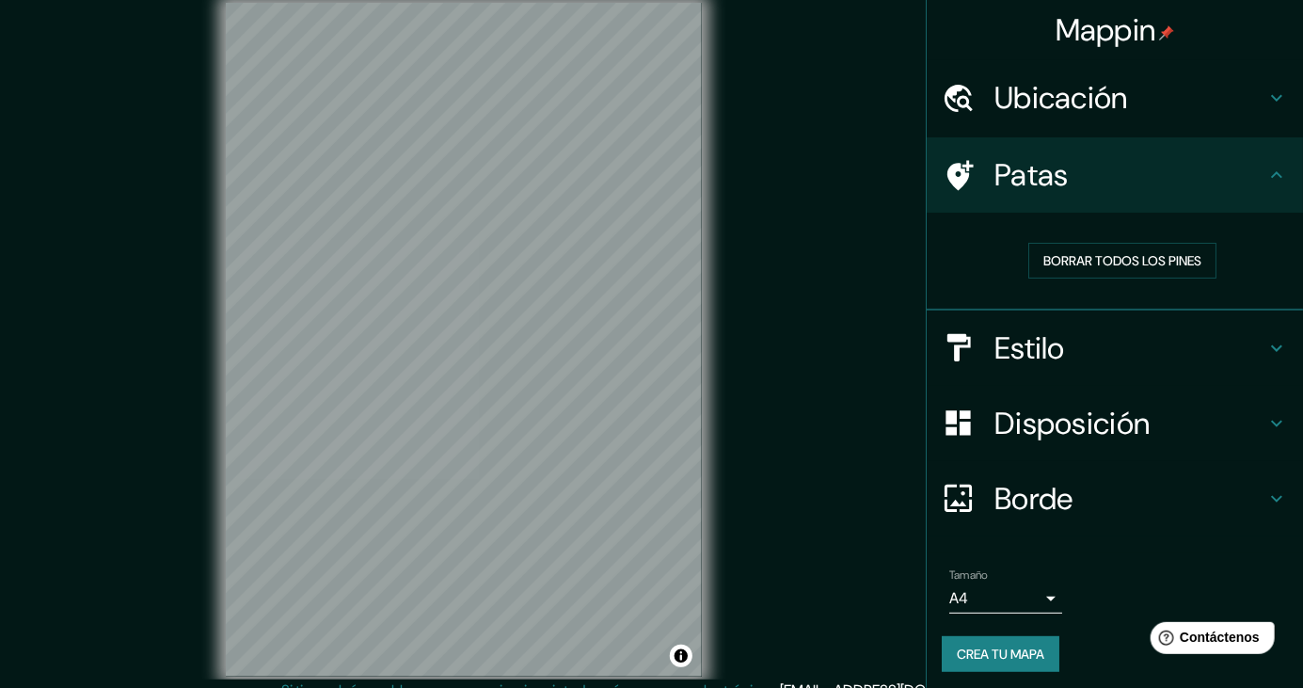
click at [1140, 351] on h4 "Estilo" at bounding box center [1129, 348] width 271 height 38
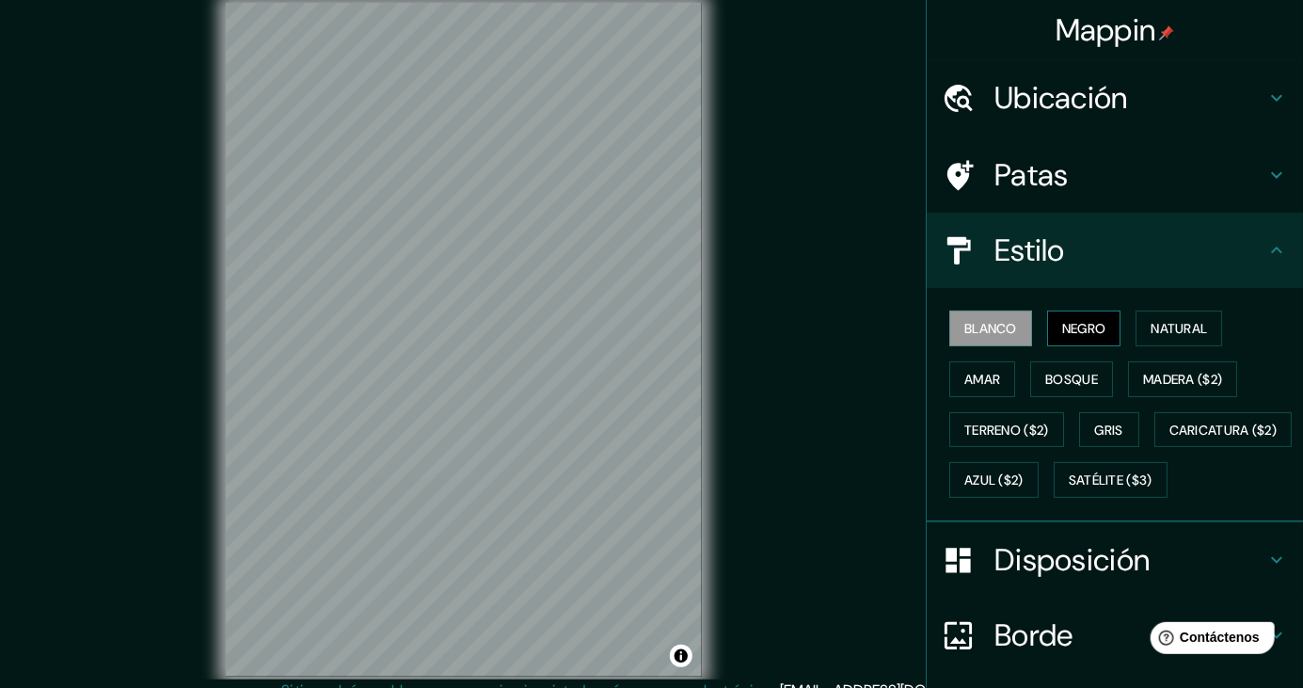
click at [1106, 320] on font "Negro" at bounding box center [1084, 328] width 44 height 17
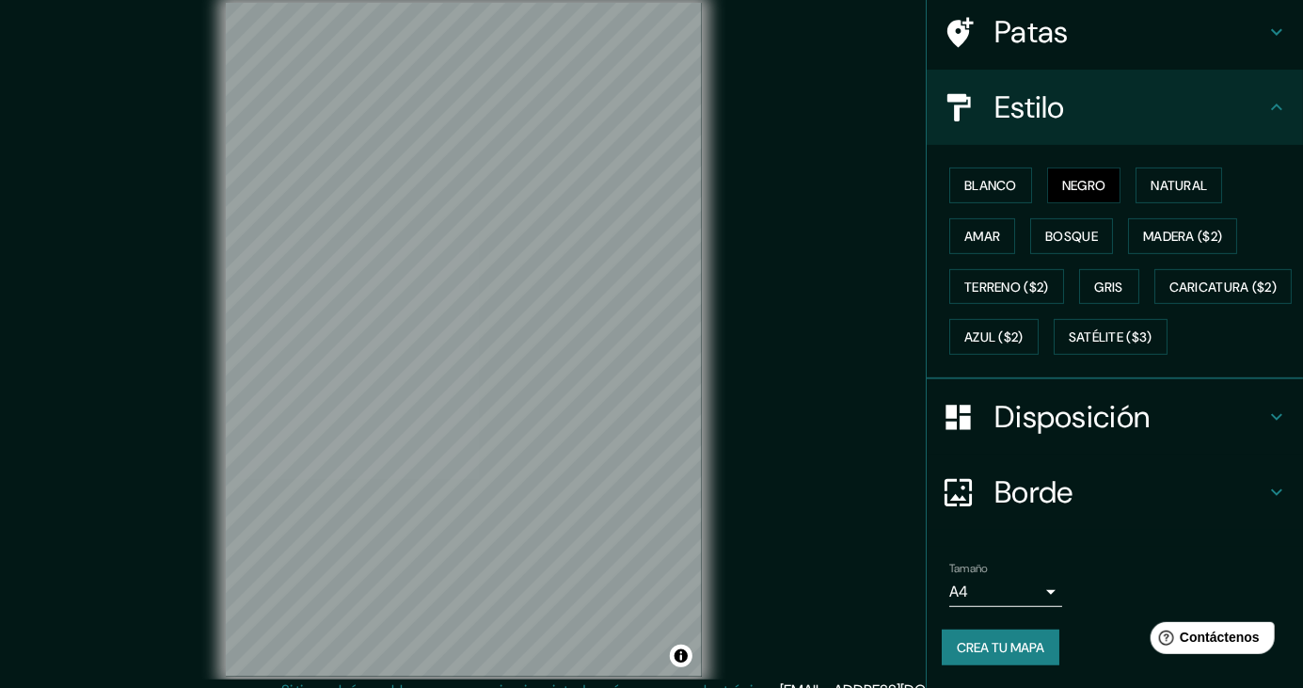
click at [1032, 597] on body "Mappin Ubicación Cusco, [GEOGRAPHIC_DATA], [GEOGRAPHIC_DATA] Patas Estilo [PERS…" at bounding box center [651, 344] width 1303 height 688
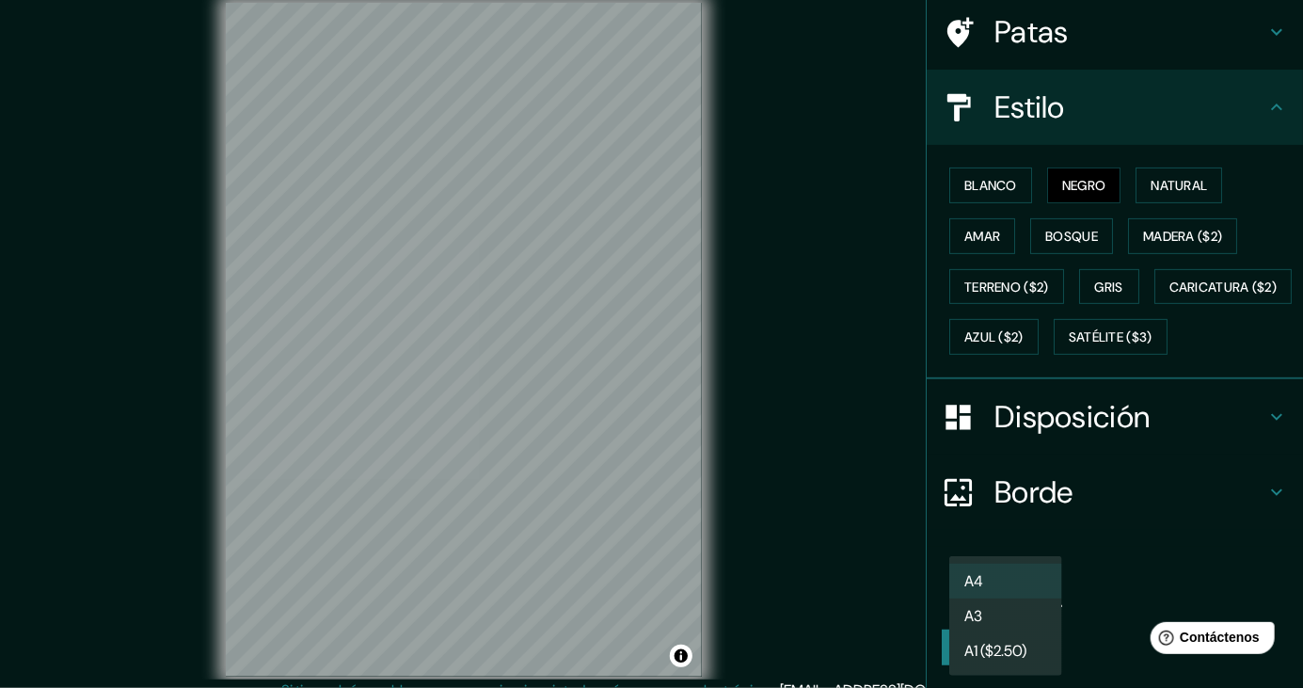
click at [1009, 620] on li "A3" at bounding box center [1005, 615] width 113 height 35
type input "a4"
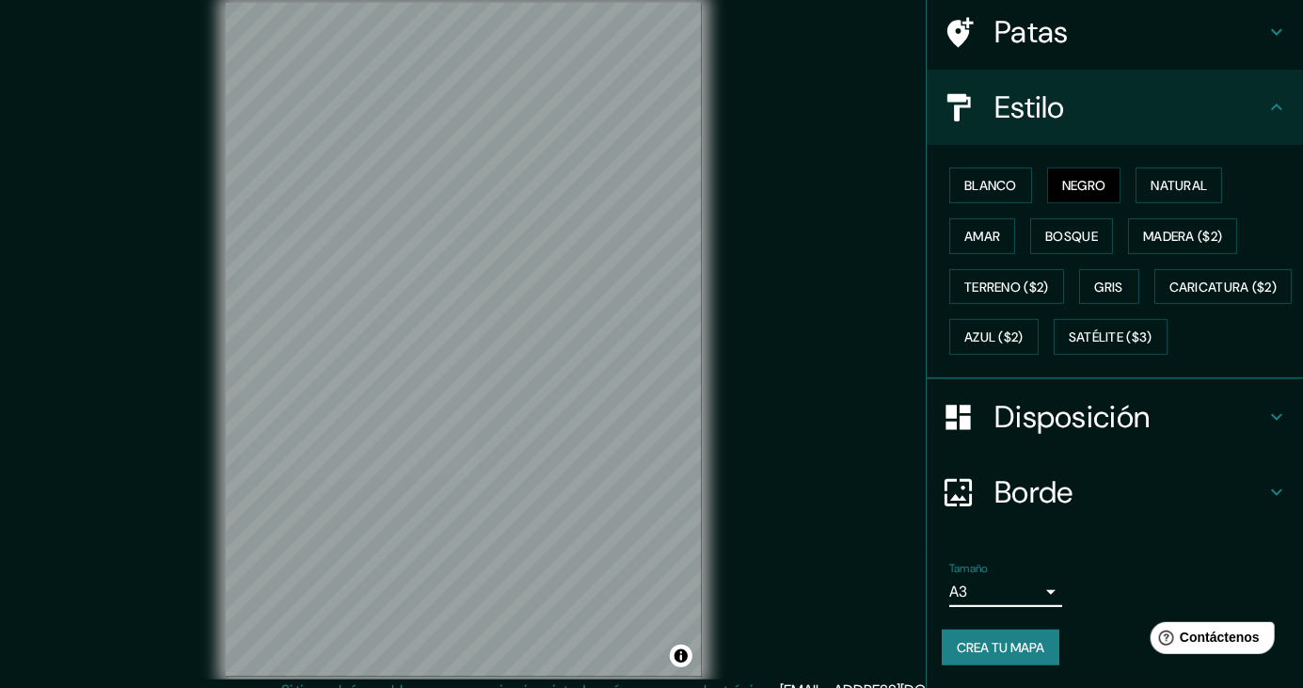
click at [1168, 423] on h4 "Disposición" at bounding box center [1129, 417] width 271 height 38
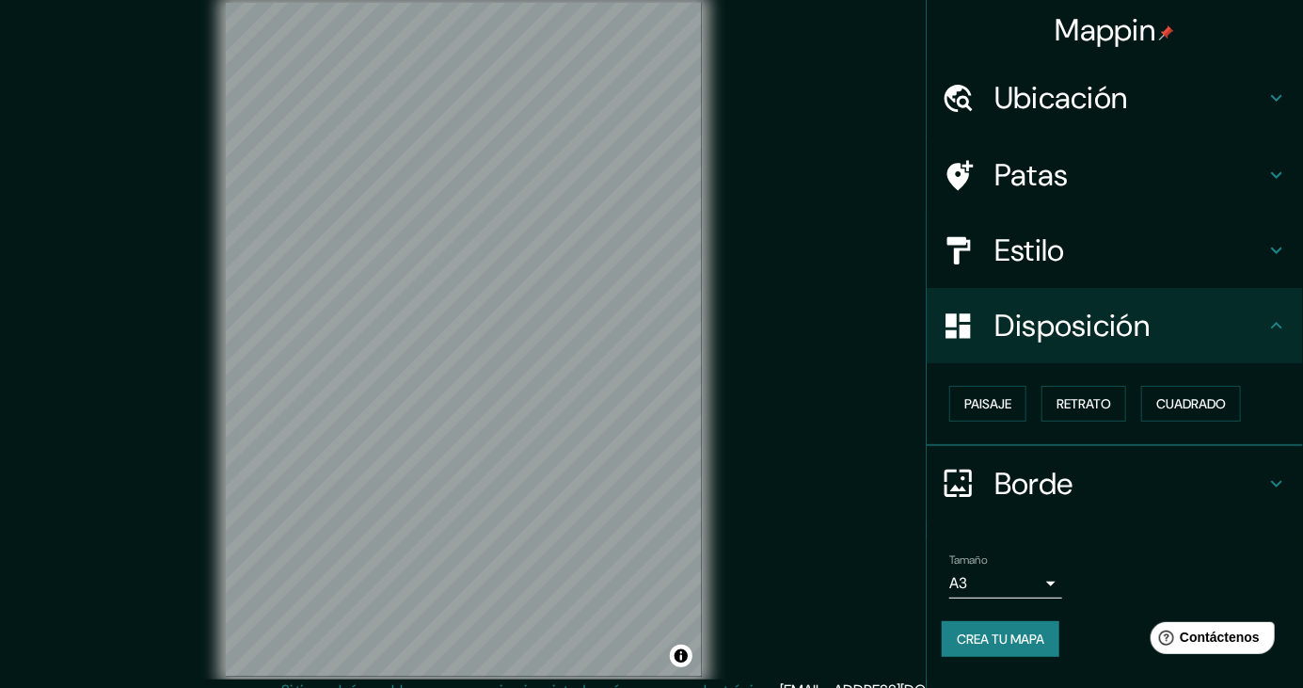
scroll to position [0, 0]
click at [1094, 411] on font "Retrato" at bounding box center [1084, 403] width 55 height 17
click at [998, 410] on font "Paisaje" at bounding box center [987, 403] width 47 height 17
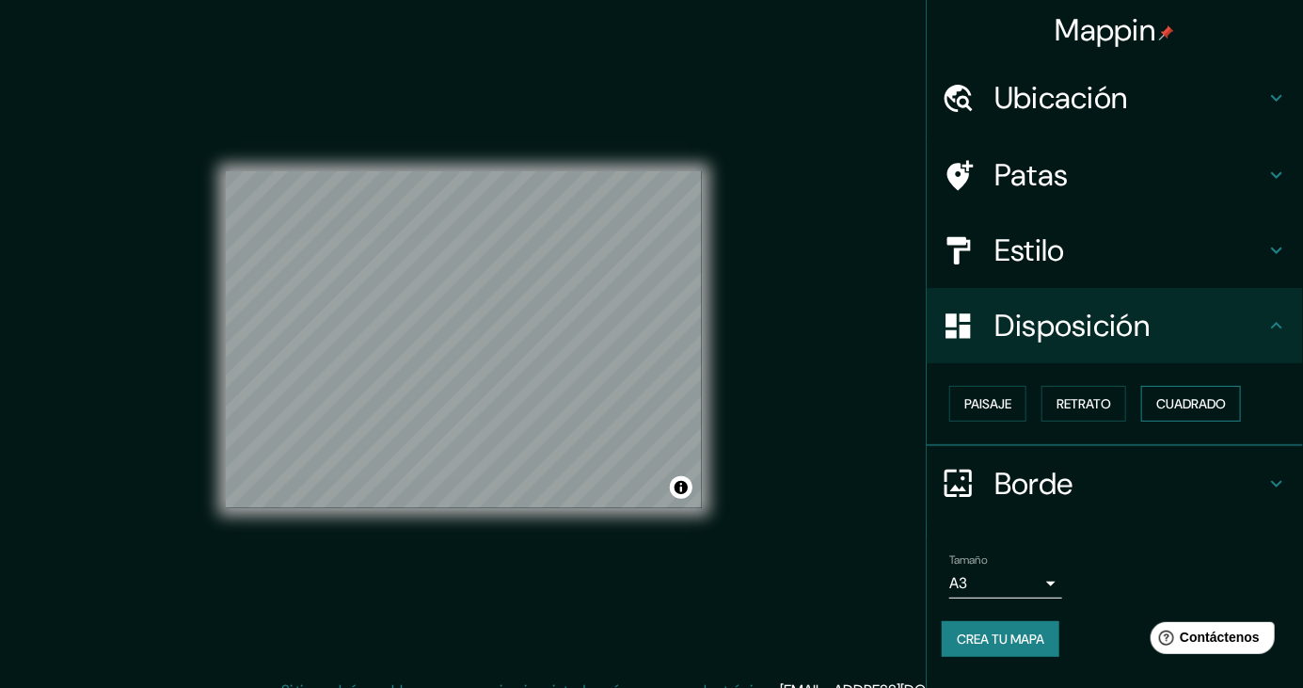
click at [1189, 408] on font "Cuadrado" at bounding box center [1191, 403] width 70 height 17
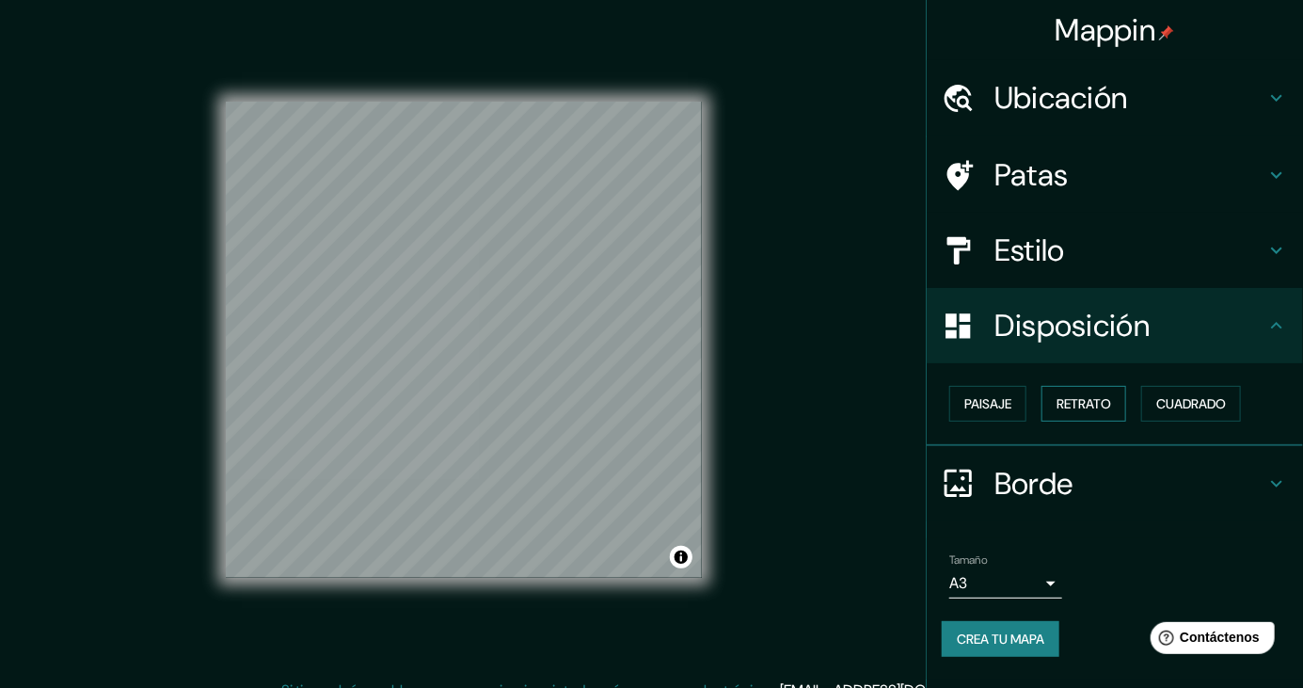
click at [1084, 411] on font "Retrato" at bounding box center [1084, 403] width 55 height 17
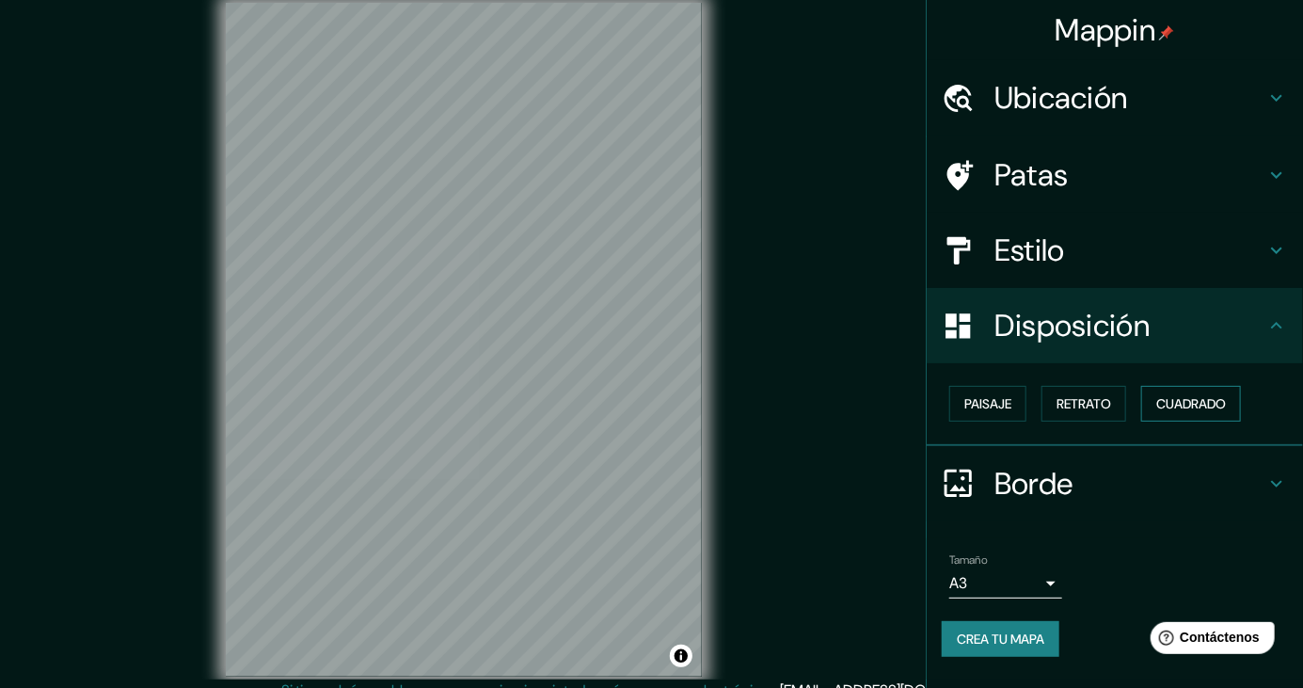
click at [1203, 414] on font "Cuadrado" at bounding box center [1191, 403] width 70 height 24
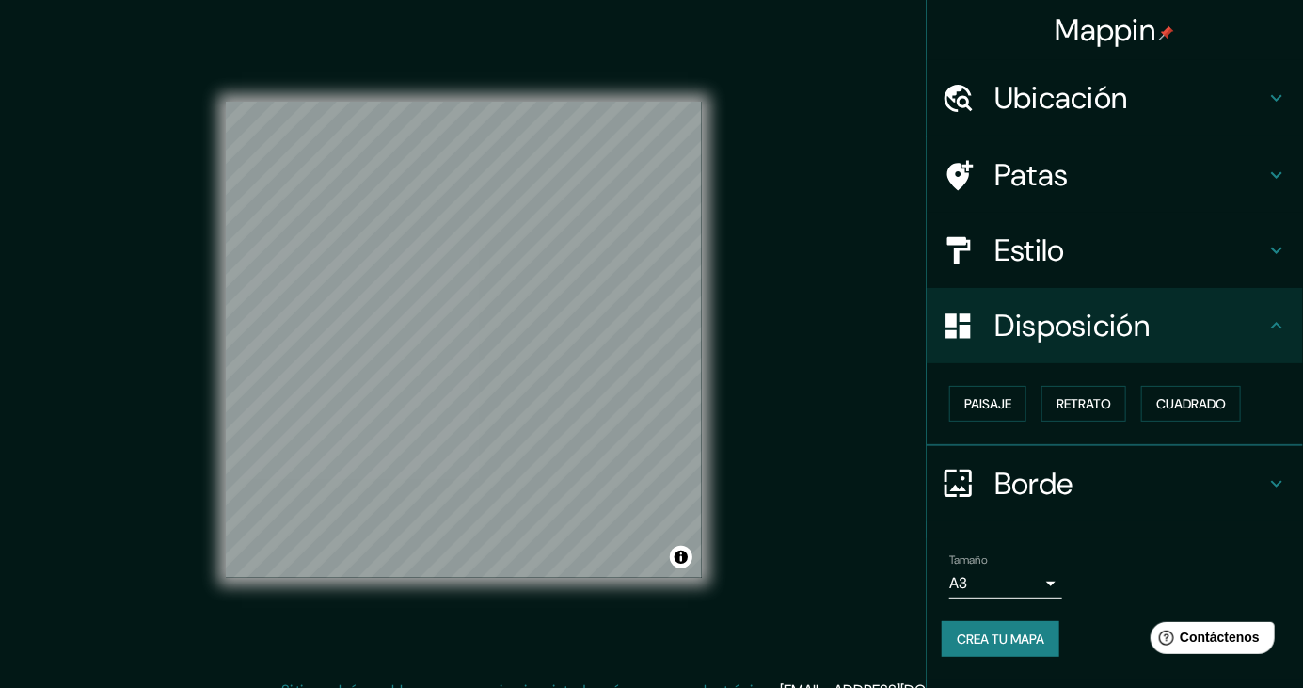
click at [1211, 262] on h4 "Estilo" at bounding box center [1129, 250] width 271 height 38
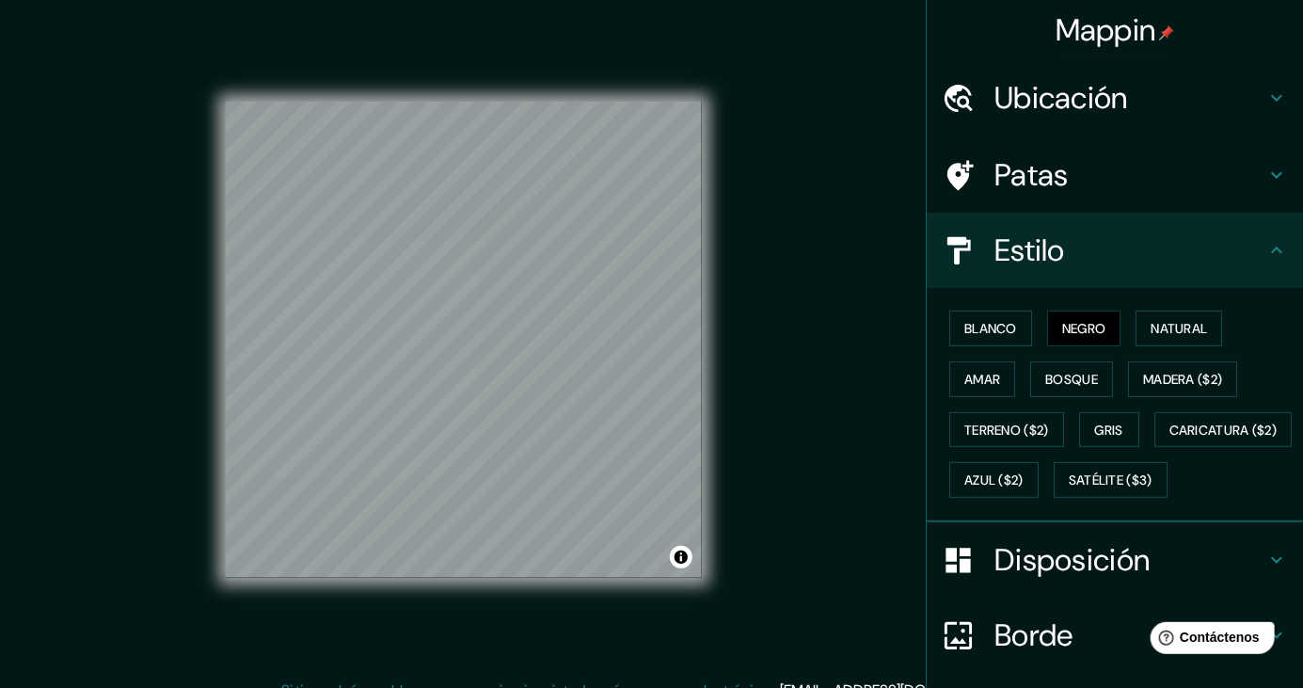
scroll to position [189, 0]
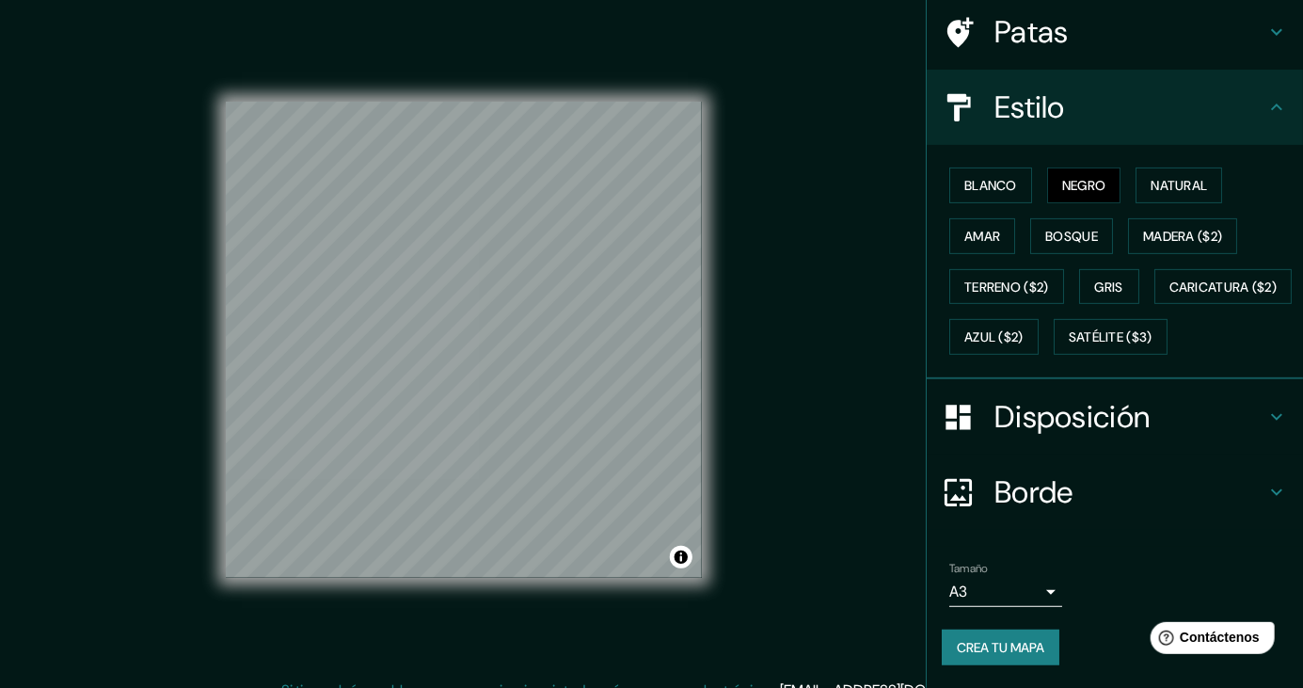
click at [1271, 496] on icon at bounding box center [1276, 492] width 23 height 23
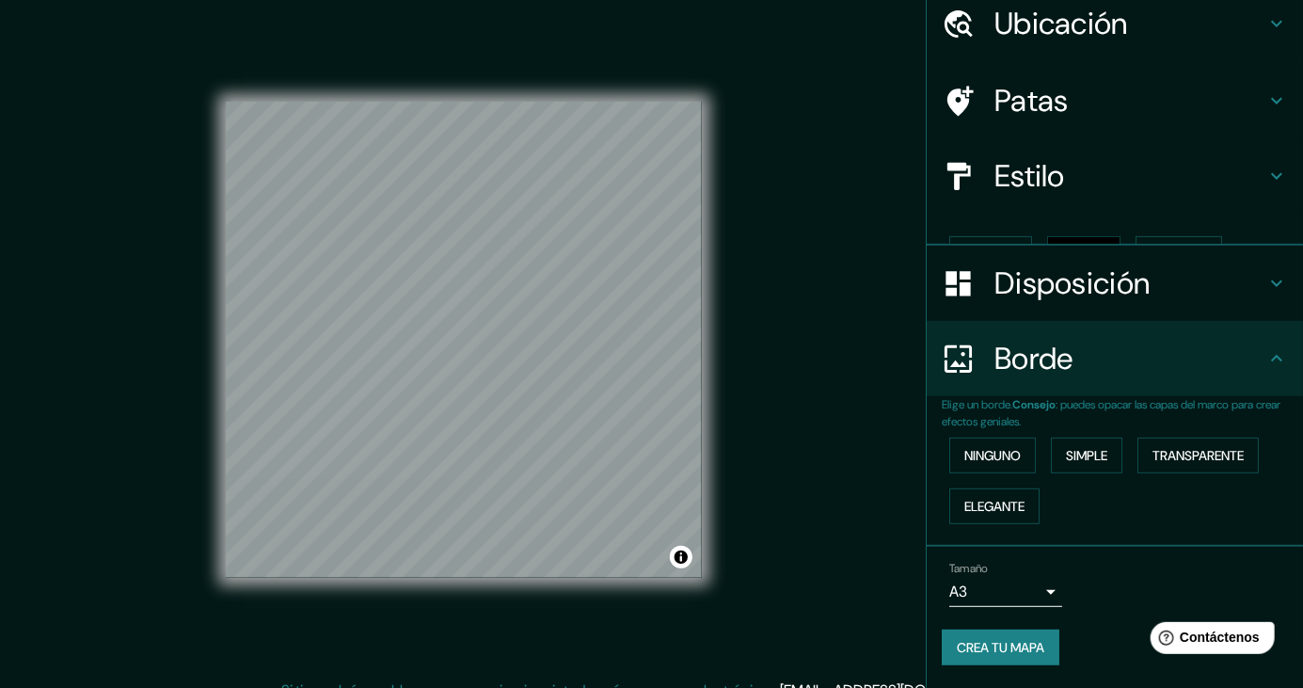
click at [1290, 476] on div "Ninguno Simple Transparente Elegante" at bounding box center [1122, 481] width 361 height 102
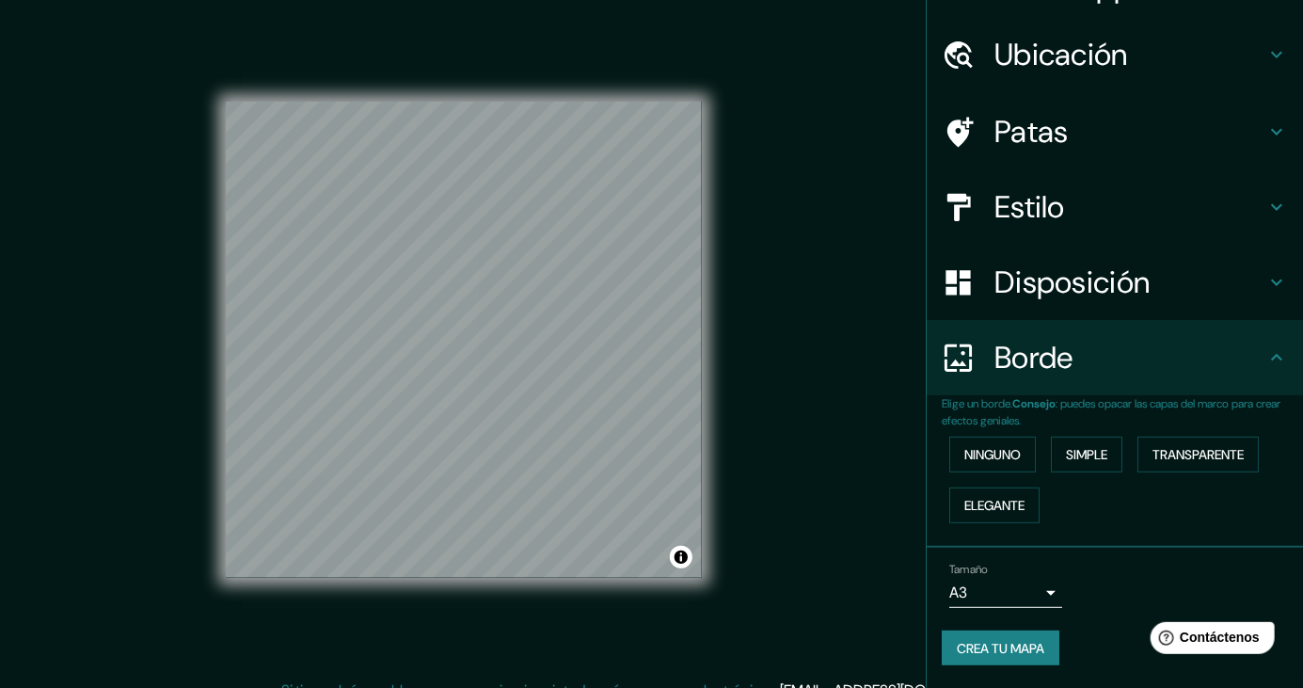
scroll to position [41, 0]
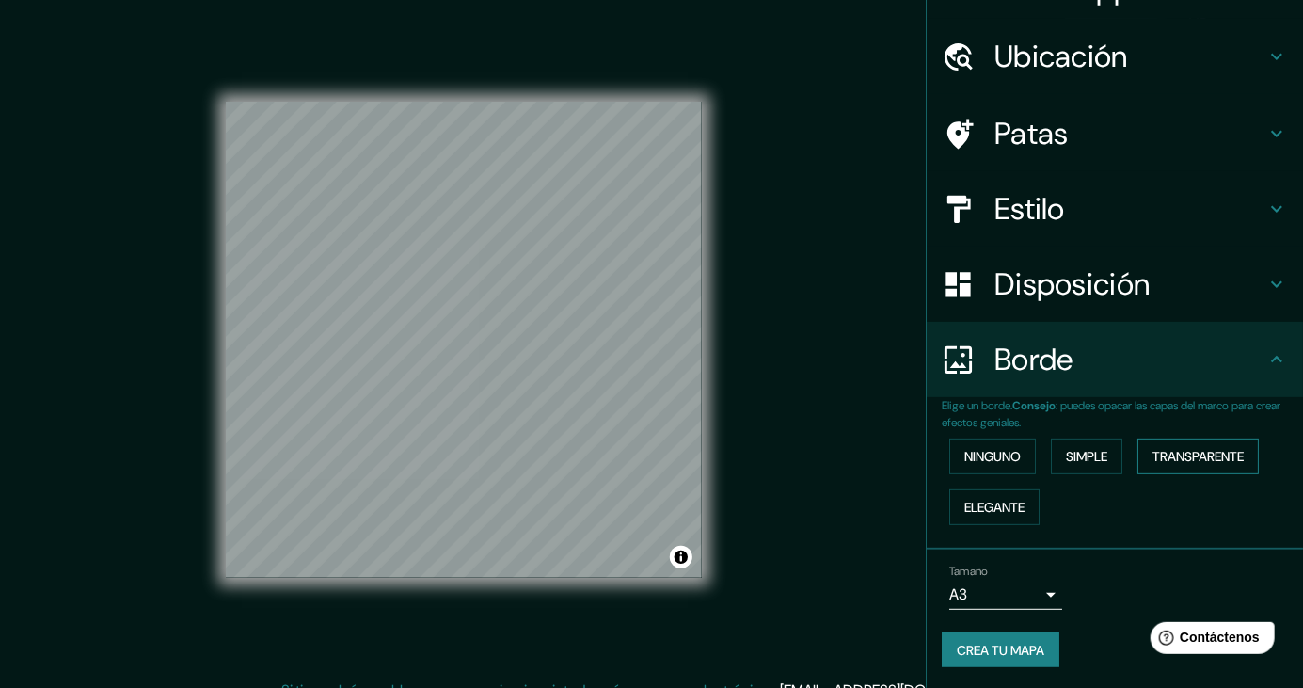
click at [1219, 457] on font "Transparente" at bounding box center [1198, 456] width 91 height 17
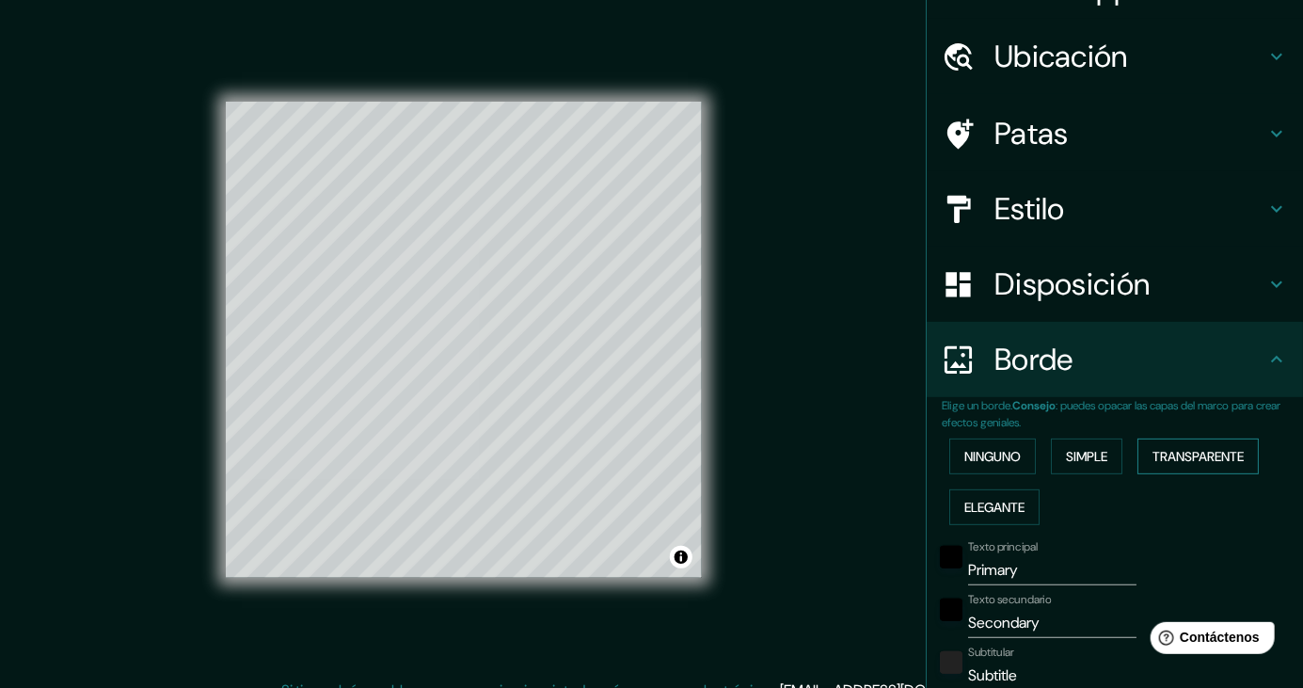
click at [1236, 453] on font "Transparente" at bounding box center [1198, 456] width 91 height 17
type input "243"
type input "40"
click at [1029, 464] on button "Ninguno" at bounding box center [992, 456] width 87 height 36
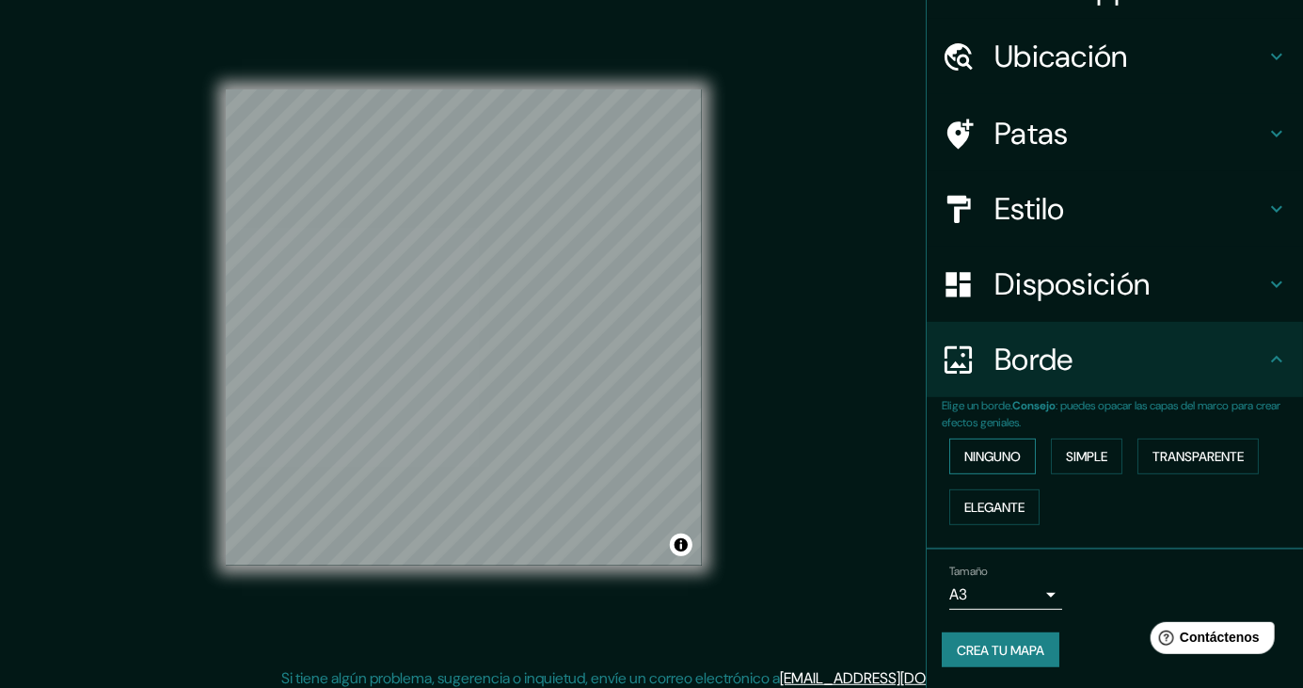
scroll to position [0, 0]
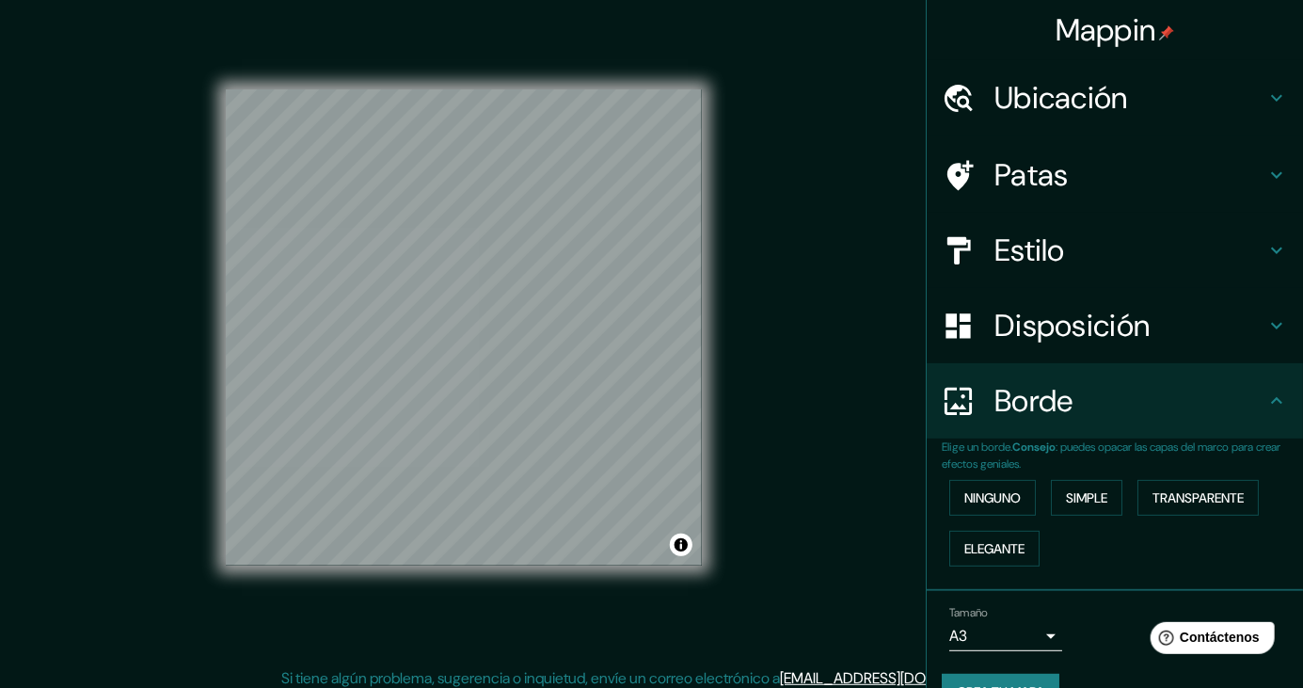
click at [1035, 687] on font "Crea tu mapa" at bounding box center [1001, 691] width 88 height 17
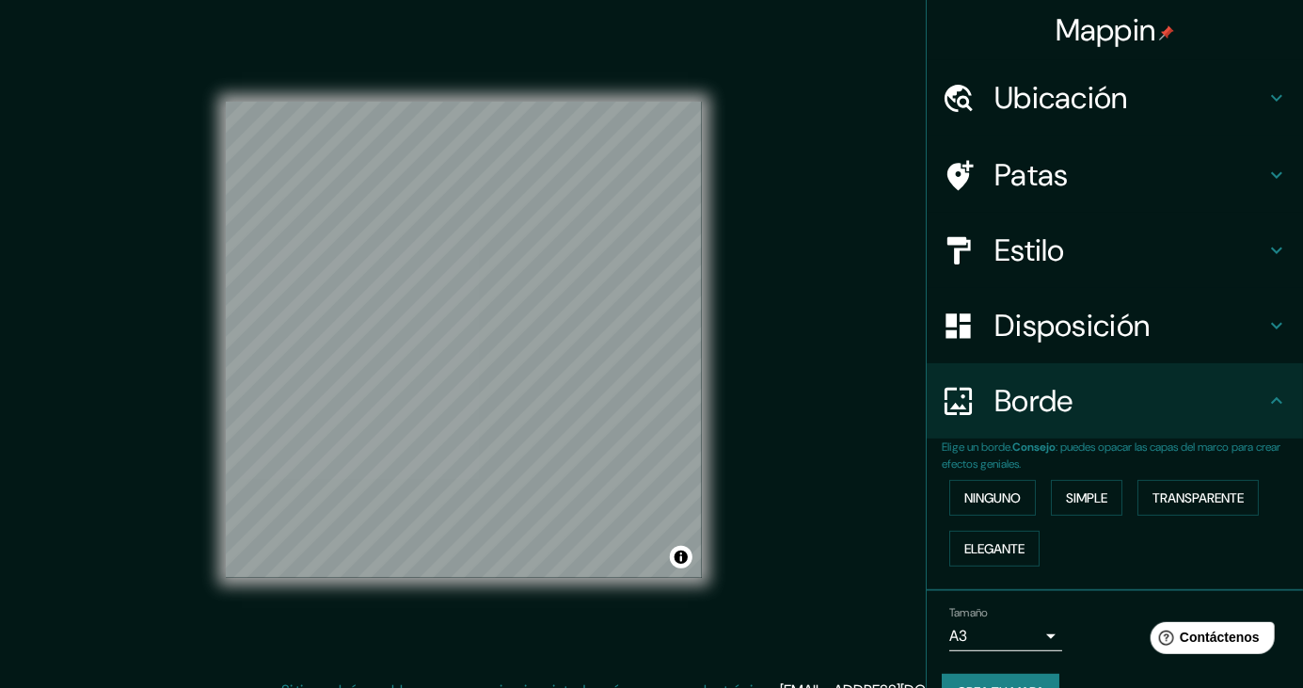
scroll to position [41, 0]
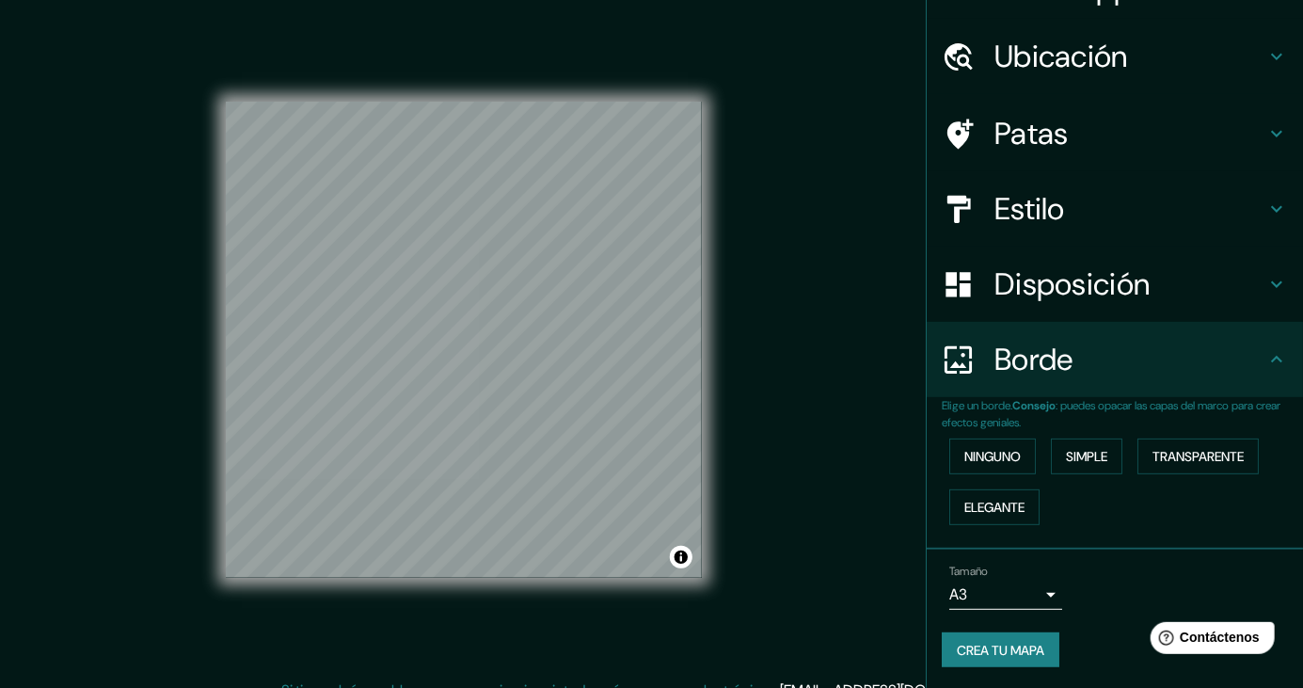
click at [1025, 657] on font "Crea tu mapa" at bounding box center [1001, 650] width 88 height 24
click at [1039, 647] on div "Crea tu mapa" at bounding box center [1115, 650] width 346 height 36
click at [1036, 640] on div "Crea tu mapa" at bounding box center [1115, 650] width 346 height 36
click at [1286, 361] on icon at bounding box center [1276, 359] width 23 height 23
click at [1300, 363] on div "Borde" at bounding box center [1115, 359] width 376 height 75
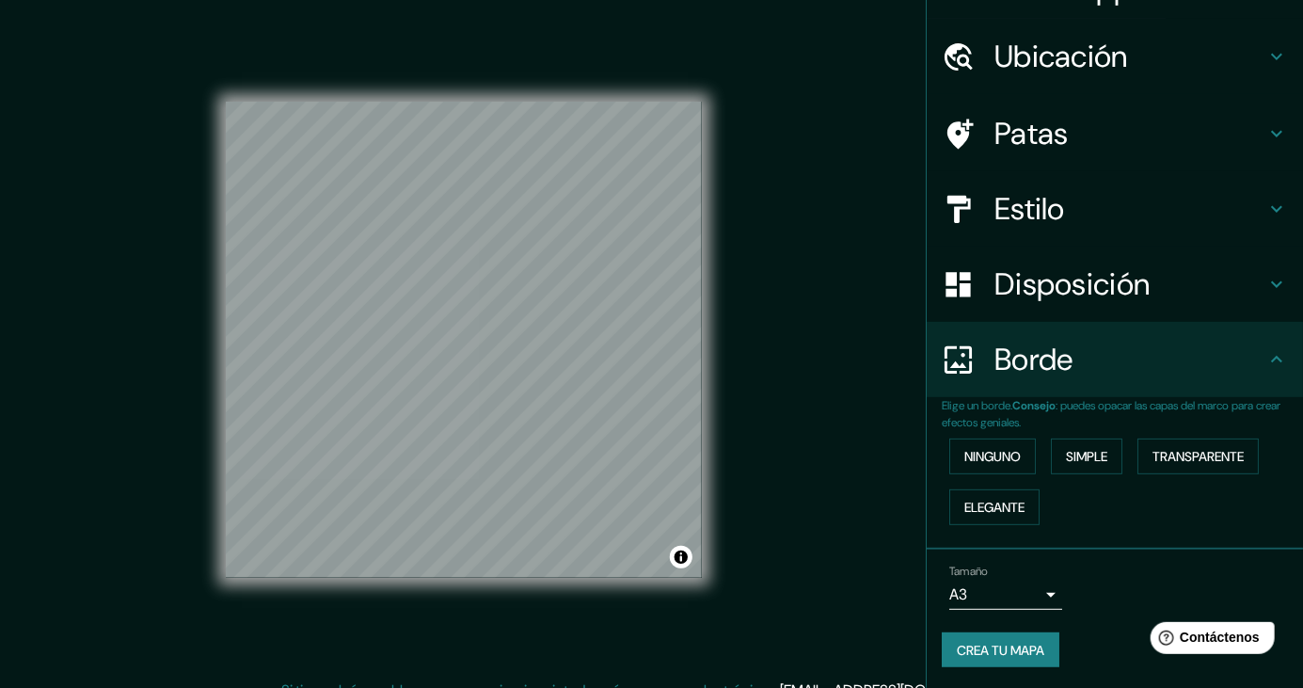
click at [1238, 134] on h4 "Patas" at bounding box center [1129, 134] width 271 height 38
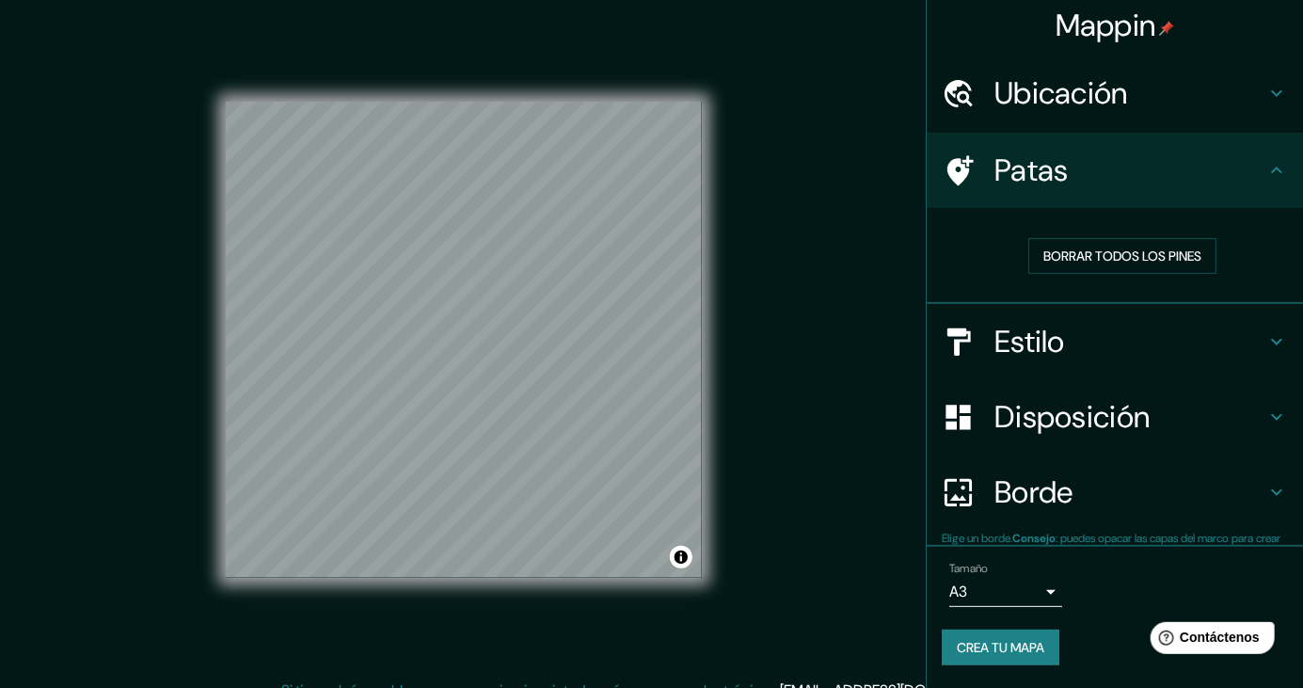
scroll to position [5, 0]
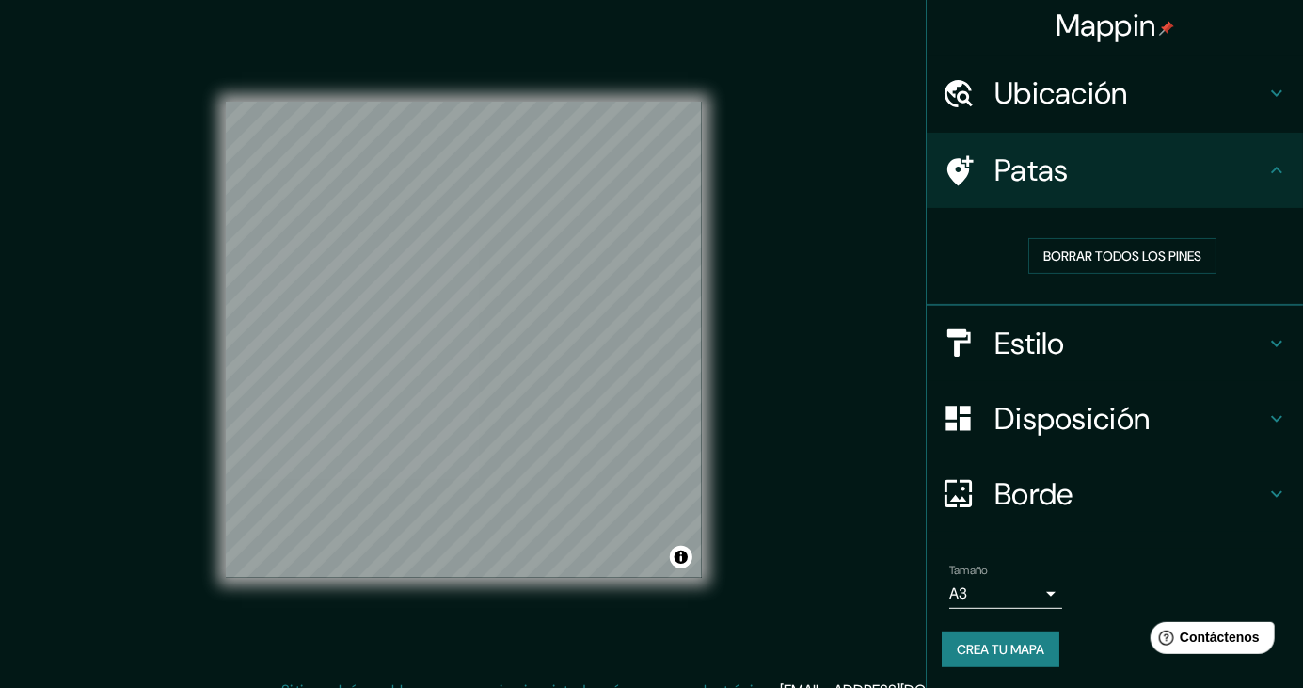
click at [1032, 662] on button "Crea tu mapa" at bounding box center [1001, 649] width 118 height 36
click at [1031, 646] on font "Crea tu mapa" at bounding box center [1001, 649] width 88 height 17
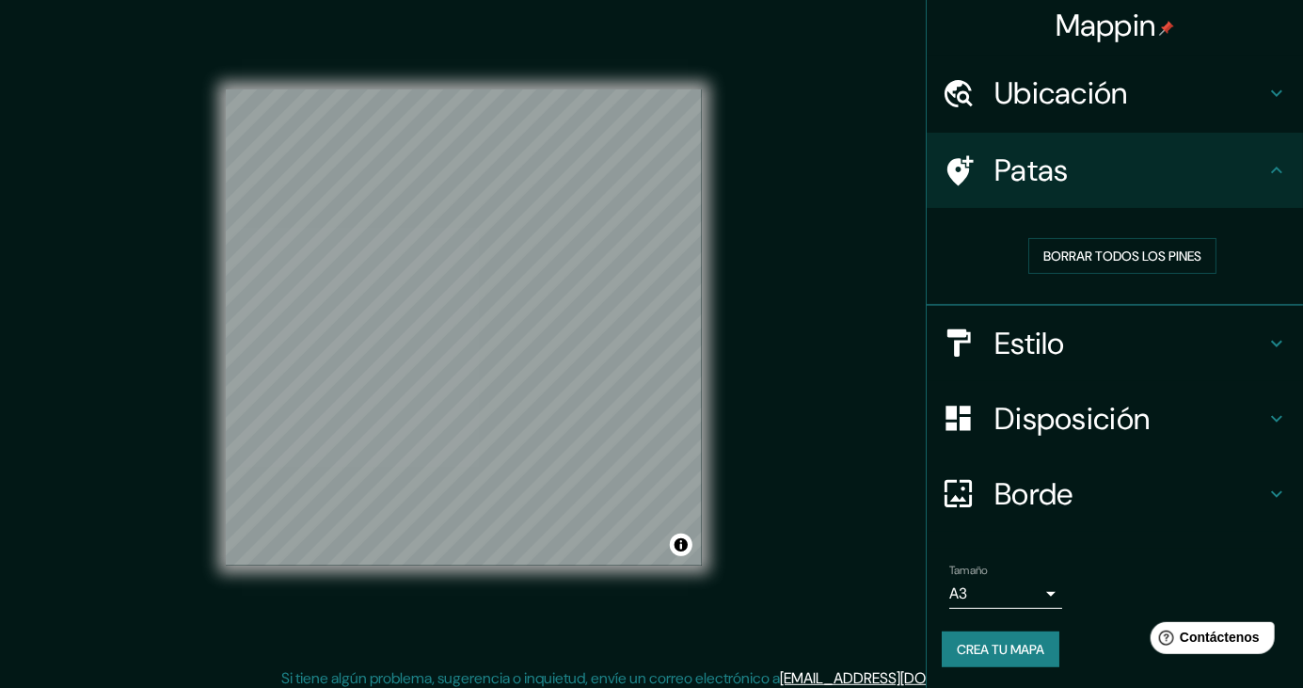
scroll to position [0, 0]
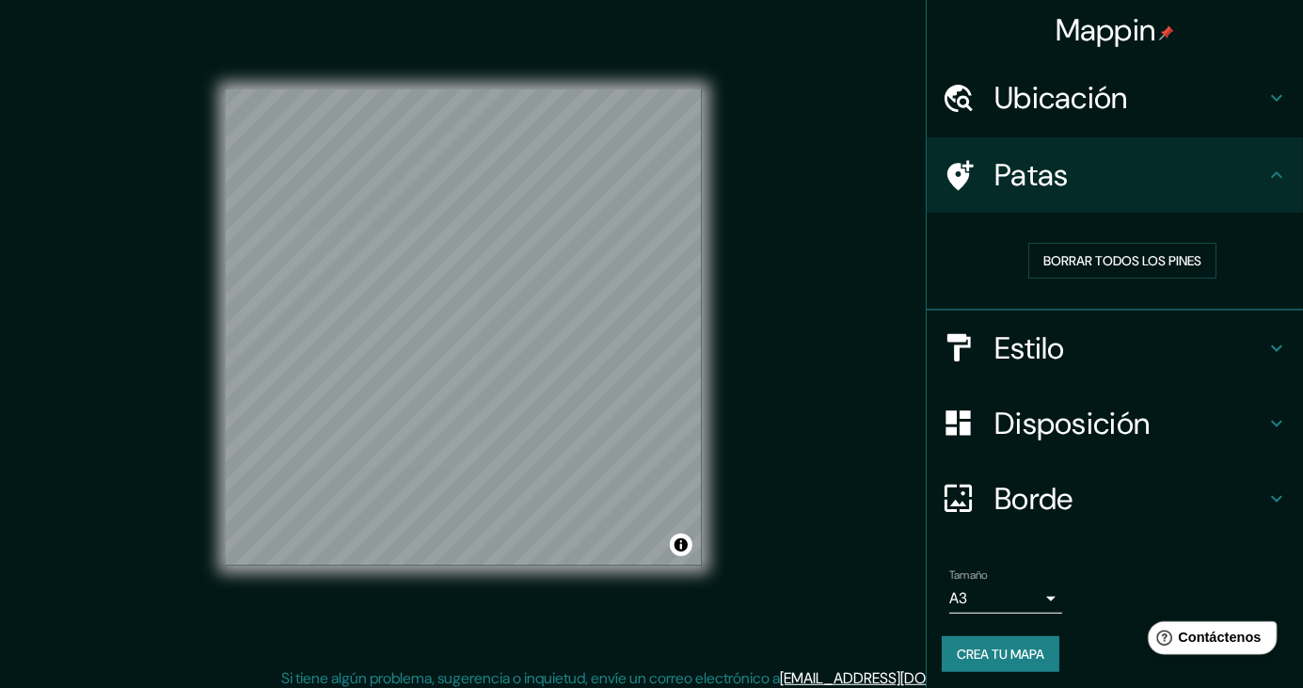
click at [1232, 632] on font "Contáctenos" at bounding box center [1219, 636] width 83 height 16
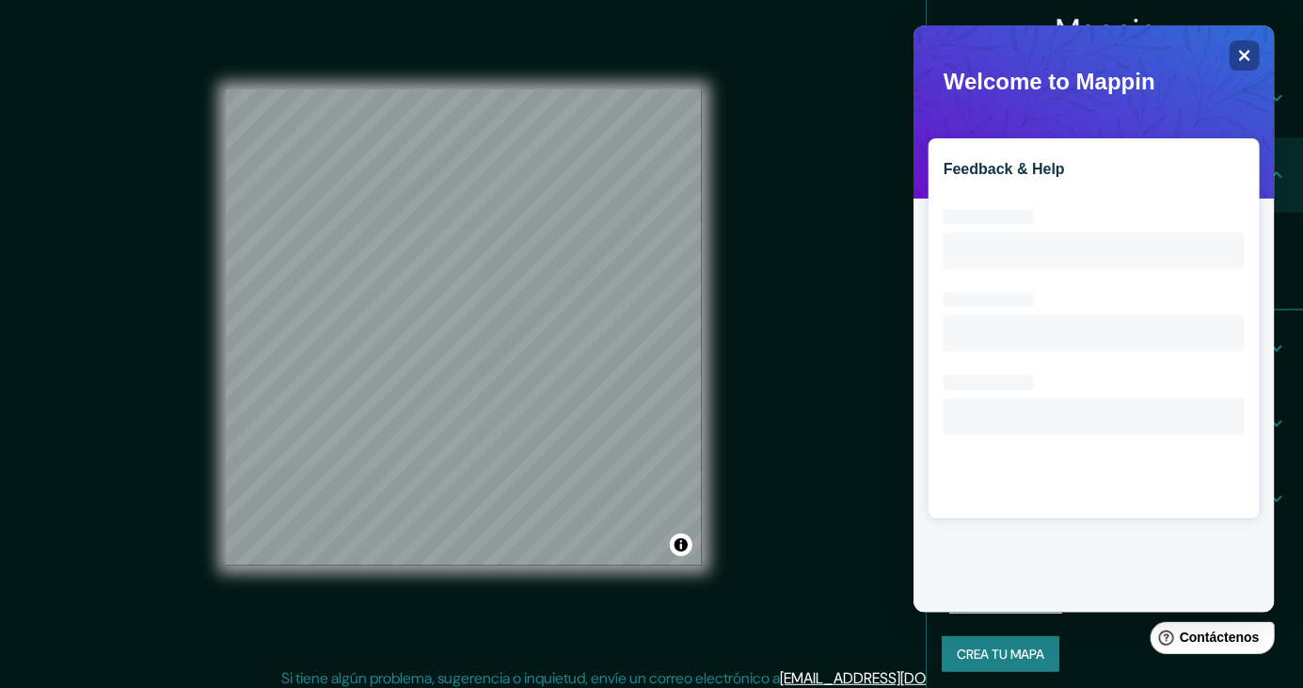
click at [928, 32] on span at bounding box center [928, 32] width 0 height 0
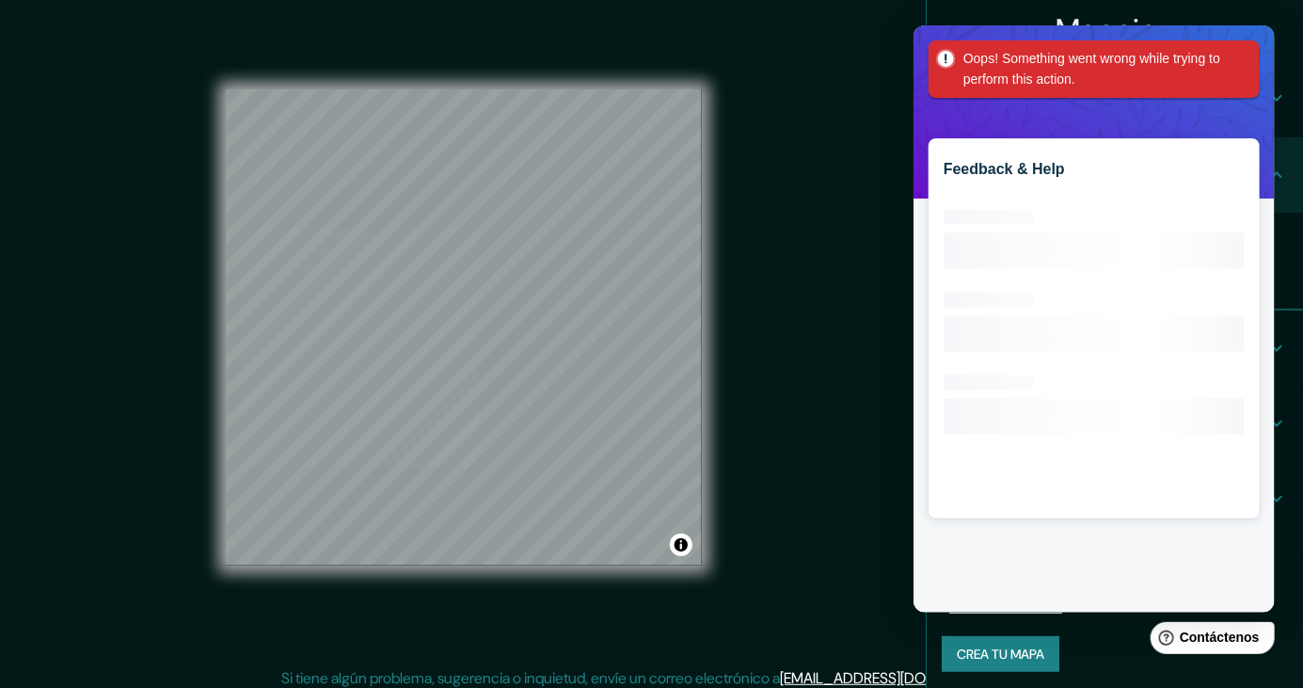
click at [1249, 65] on div "Oops! Something went wrong while trying to perform this action." at bounding box center [1093, 68] width 331 height 57
click at [1240, 73] on div "Oops! Something went wrong while trying to perform this action." at bounding box center [1093, 68] width 331 height 57
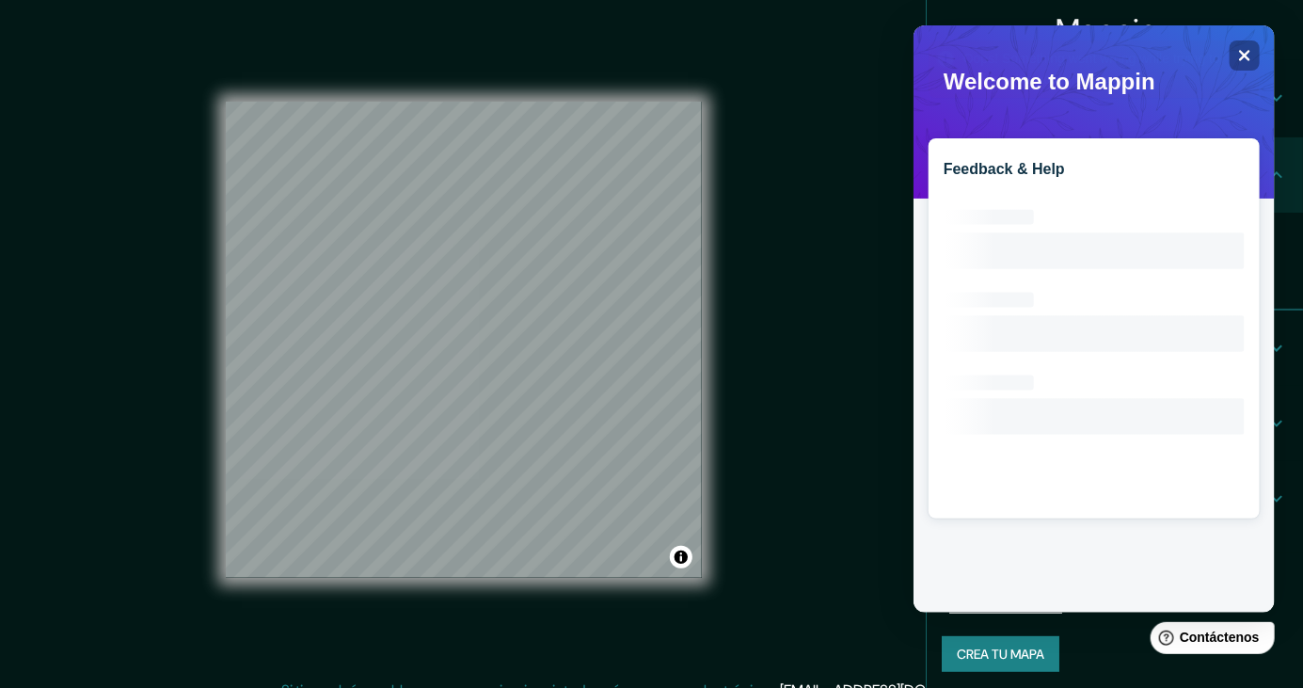
click at [845, 200] on div "Mappin Ubicación Cusco, [GEOGRAPHIC_DATA], [GEOGRAPHIC_DATA] Patas Borrar todos…" at bounding box center [651, 354] width 1303 height 709
click at [1258, 54] on div "Close" at bounding box center [1244, 55] width 30 height 30
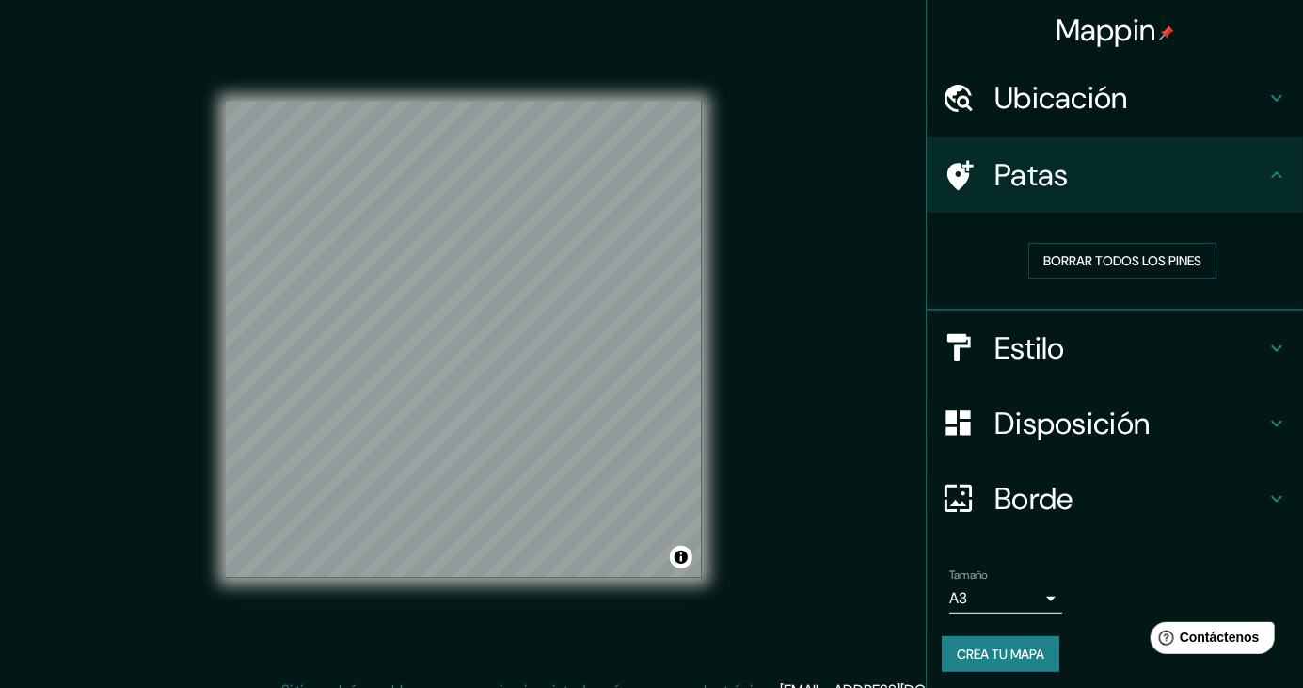
click at [1037, 652] on font "Crea tu mapa" at bounding box center [1001, 653] width 88 height 17
